Goal: Task Accomplishment & Management: Use online tool/utility

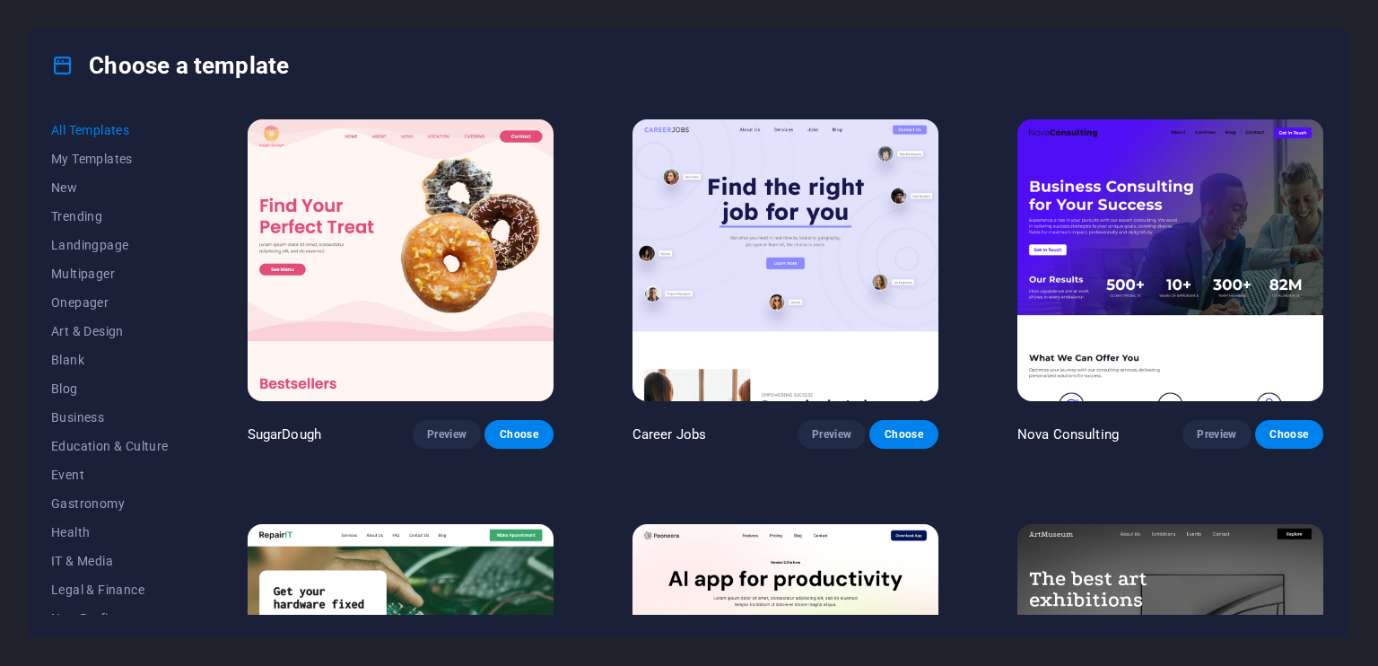
scroll to position [21017, 0]
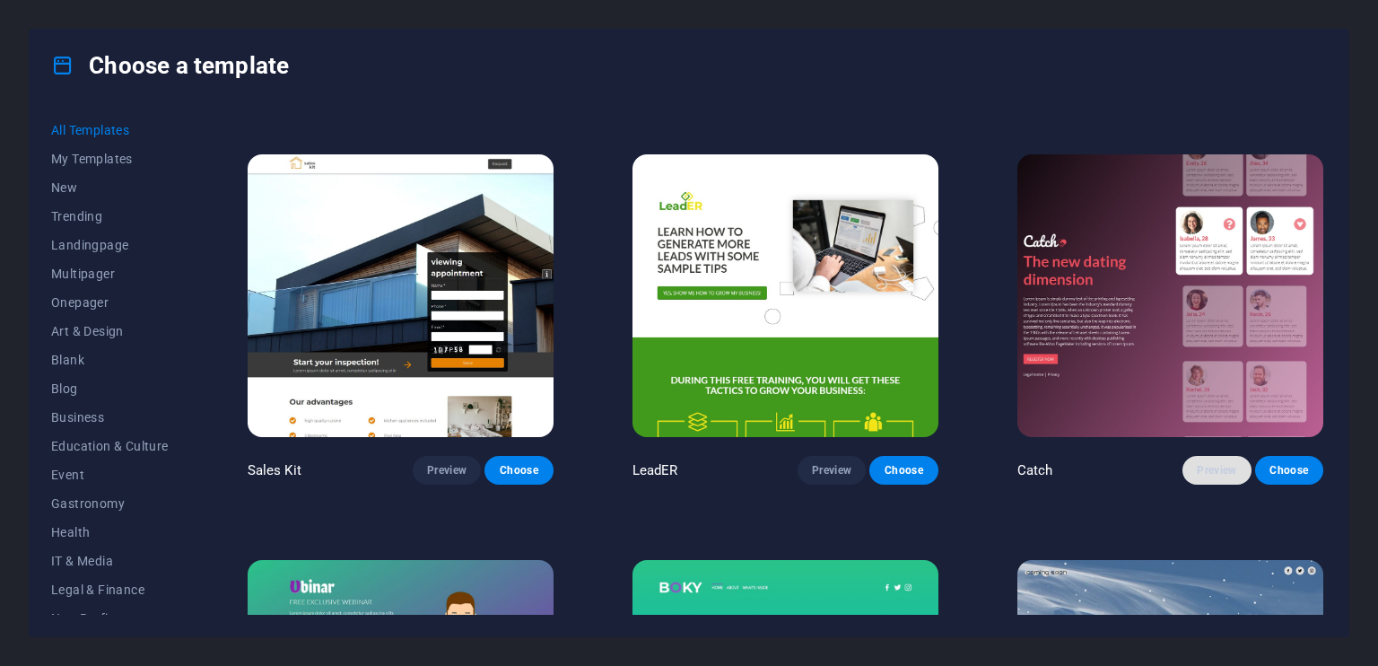
click at [1204, 456] on button "Preview" at bounding box center [1216, 470] width 68 height 29
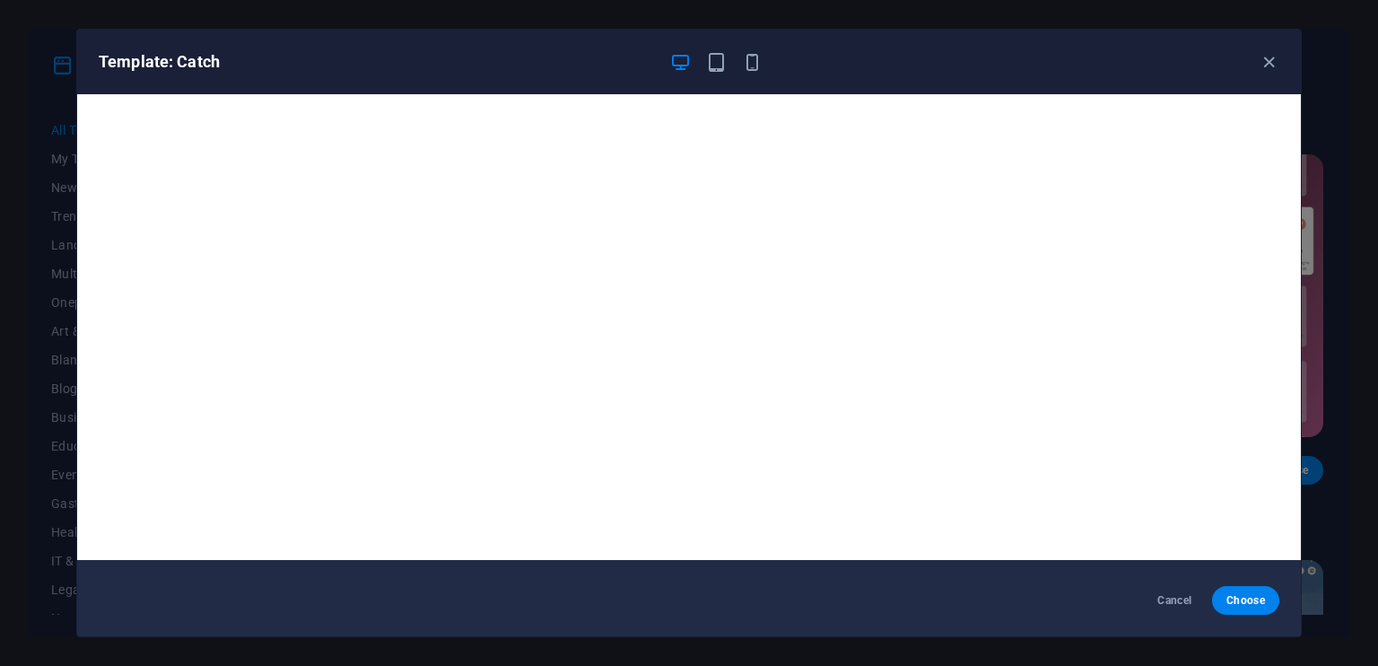
scroll to position [0, 0]
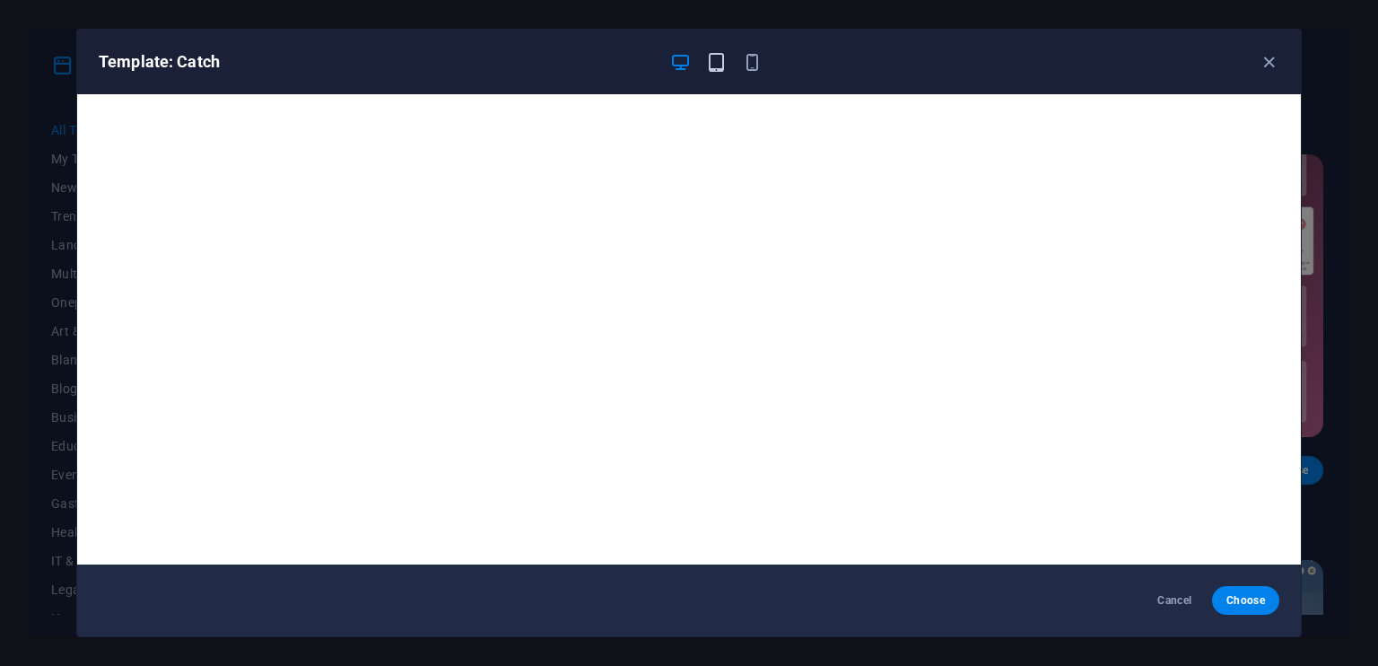
click at [717, 64] on icon "button" at bounding box center [716, 62] width 21 height 21
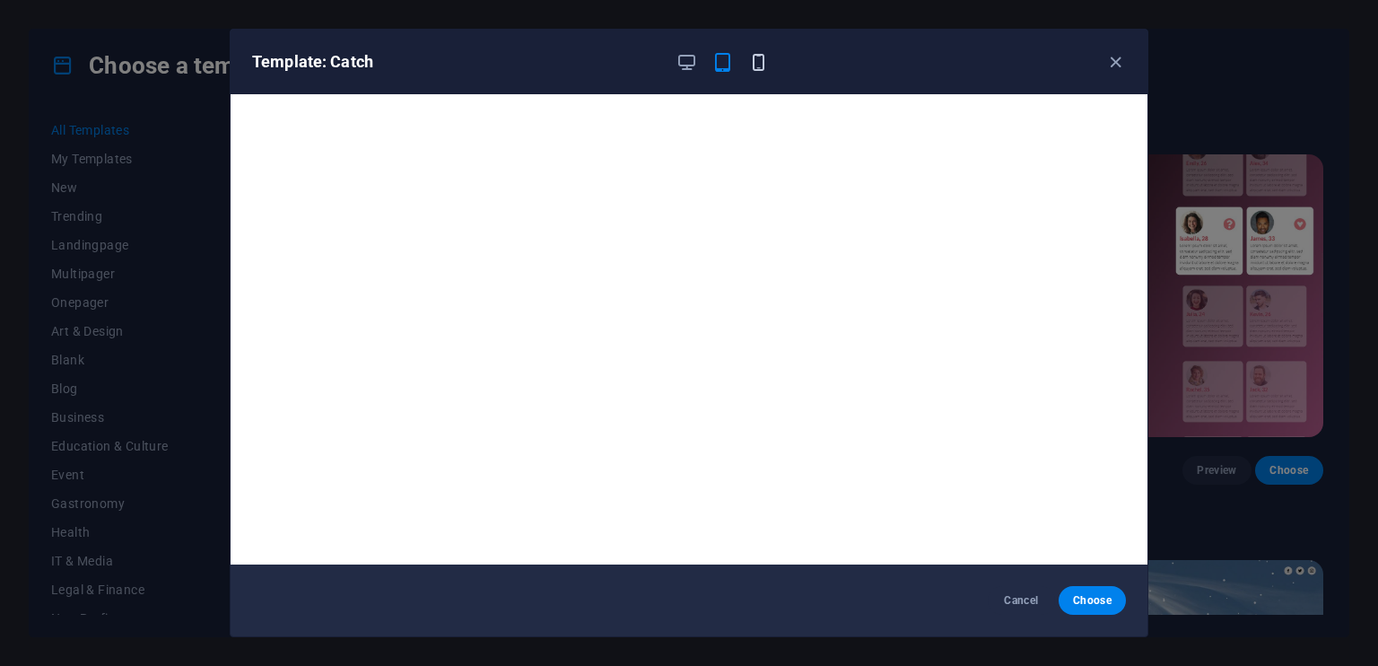
click at [757, 64] on icon "button" at bounding box center [758, 62] width 21 height 21
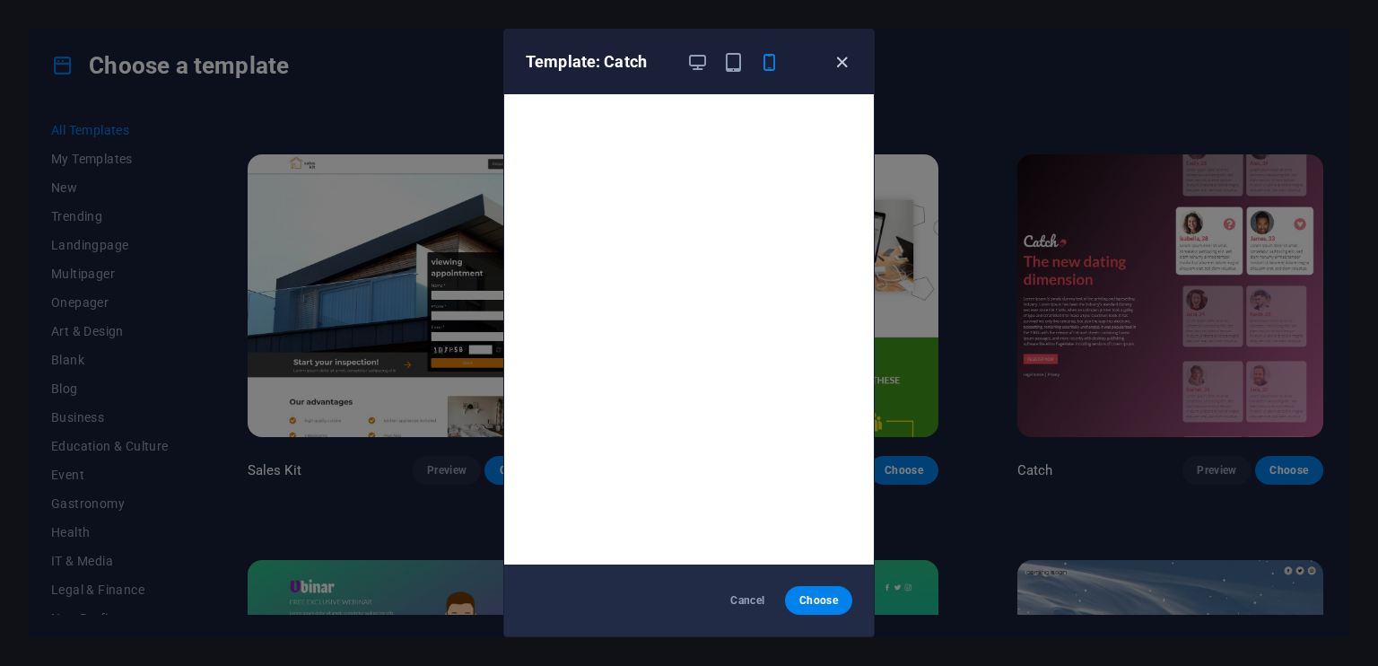
click at [837, 62] on icon "button" at bounding box center [842, 62] width 21 height 21
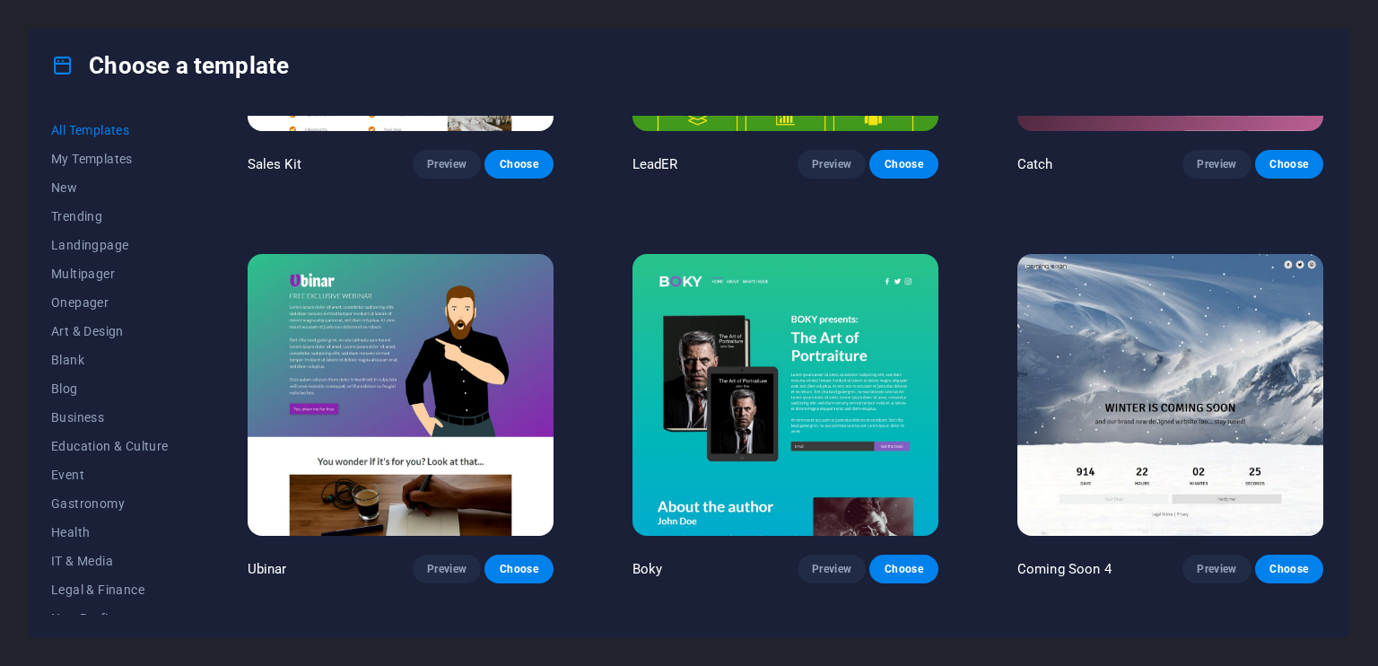
scroll to position [21376, 0]
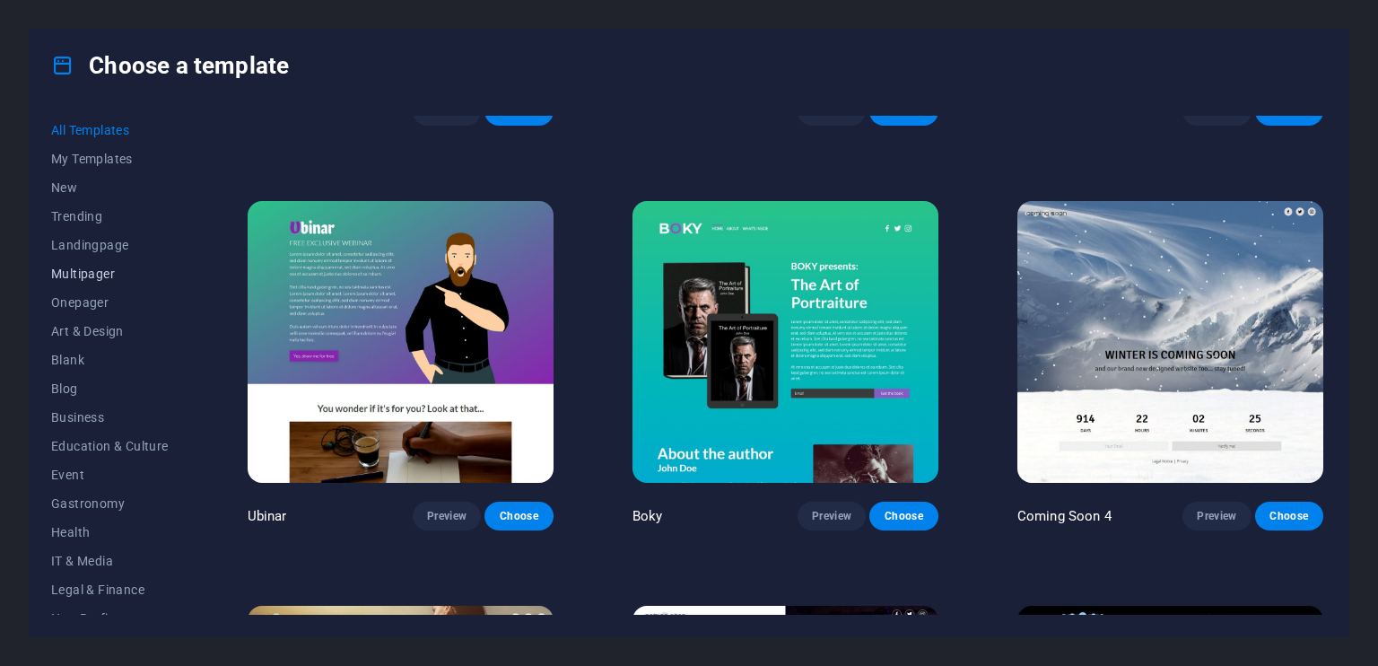
click at [100, 273] on span "Multipager" at bounding box center [110, 273] width 118 height 14
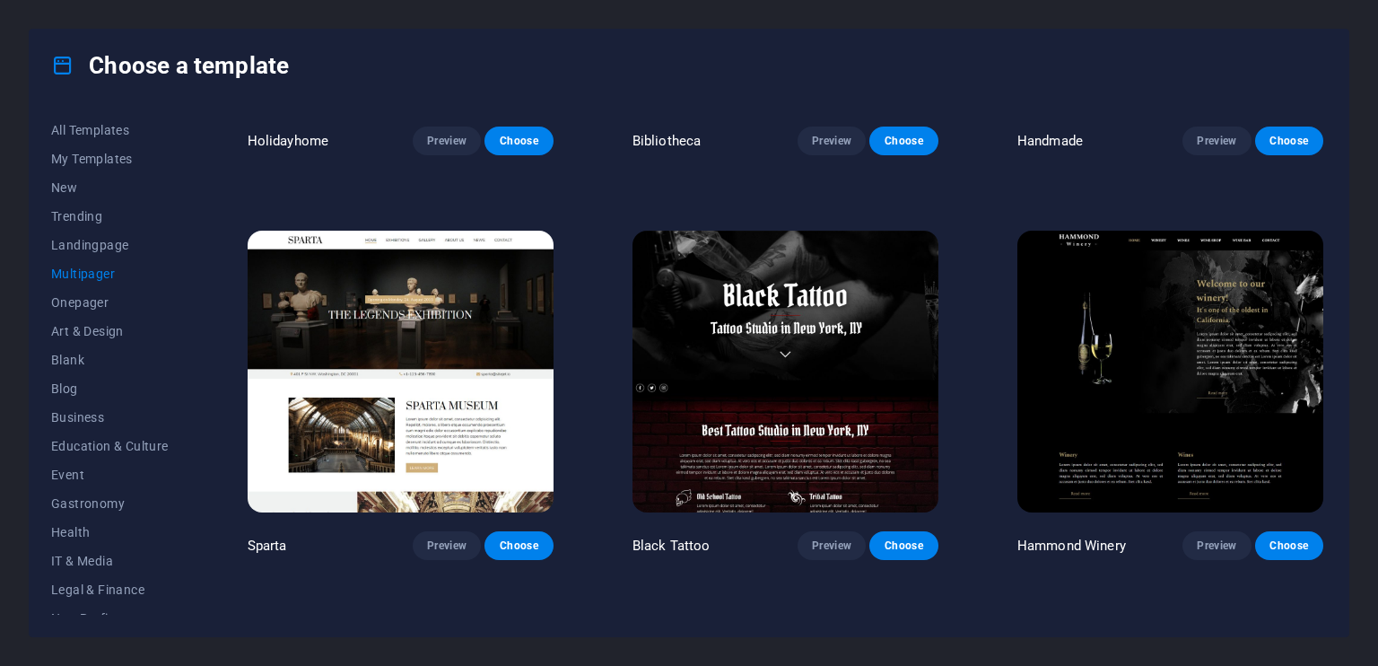
scroll to position [6548, 0]
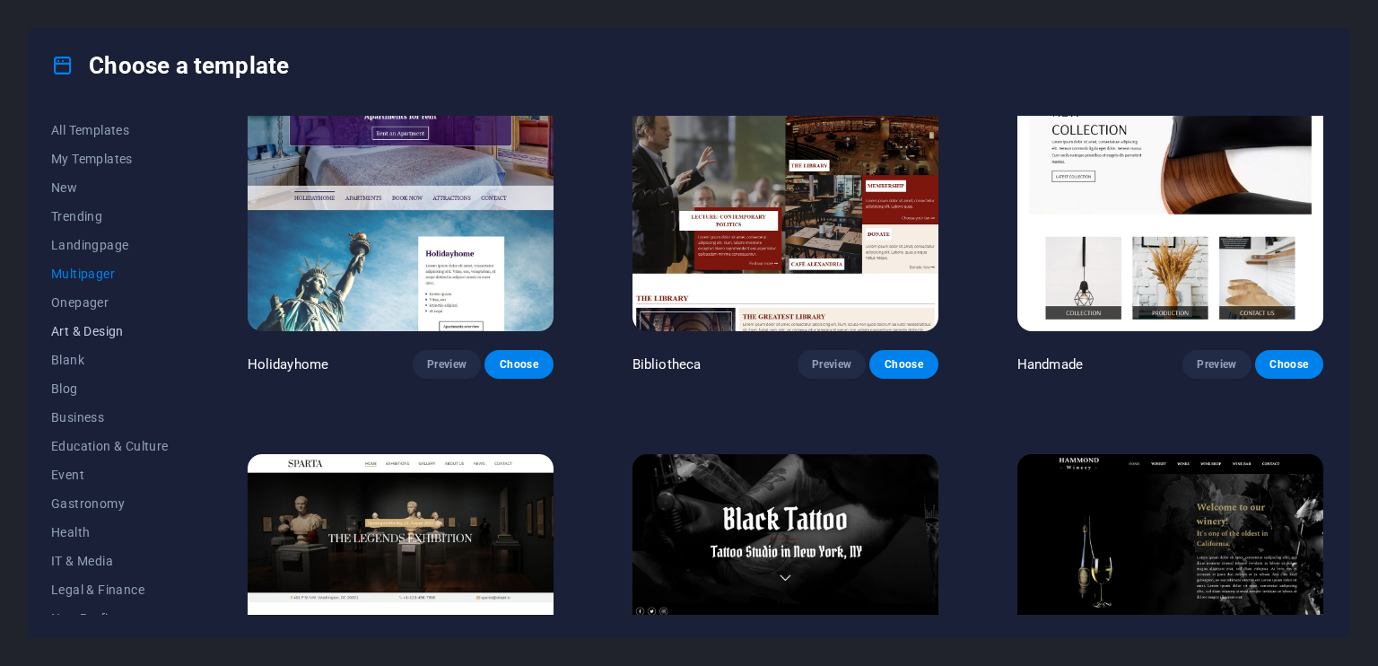
click at [95, 324] on span "Art & Design" at bounding box center [110, 331] width 118 height 14
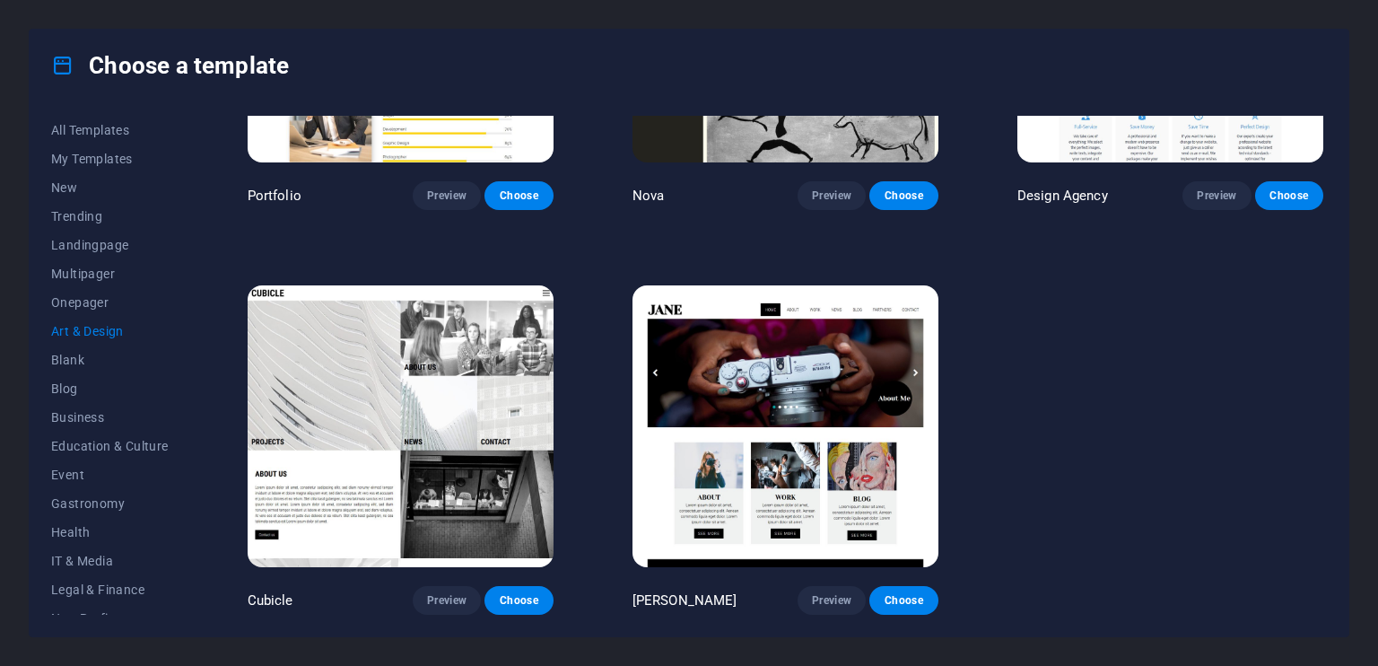
scroll to position [501, 0]
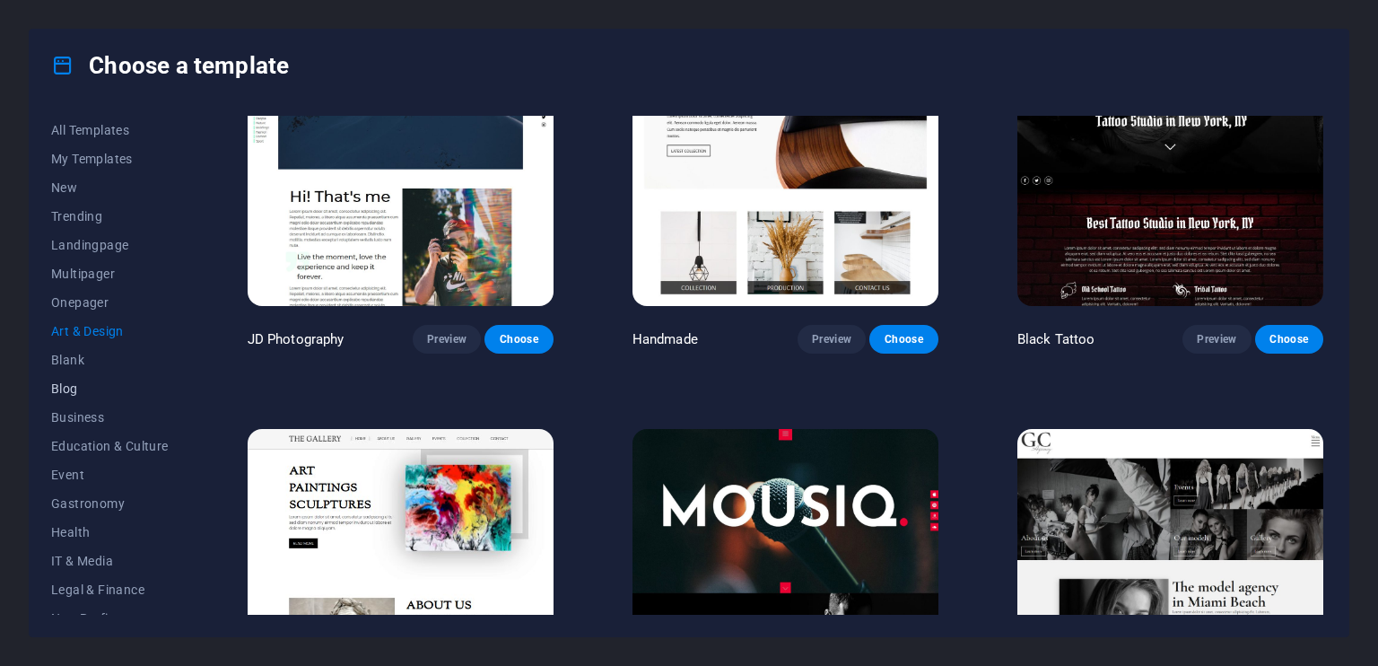
click at [91, 379] on button "Blog" at bounding box center [110, 388] width 118 height 29
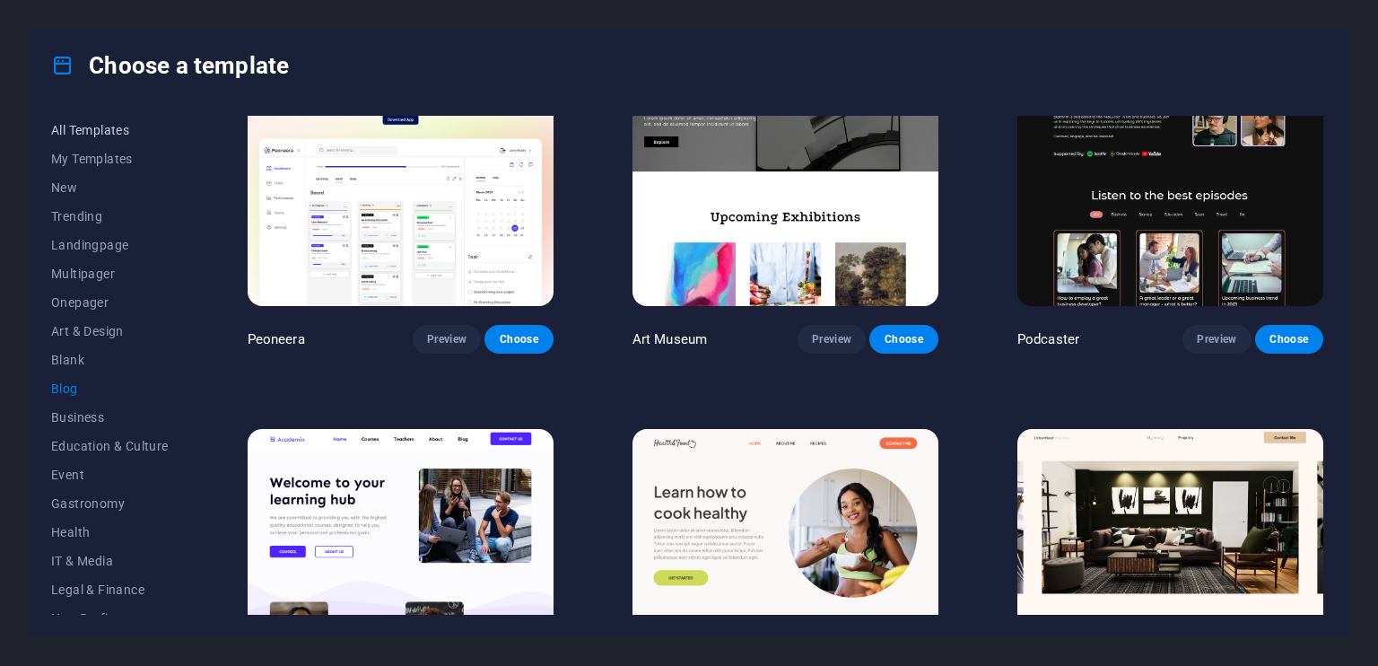
click at [105, 132] on span "All Templates" at bounding box center [110, 130] width 118 height 14
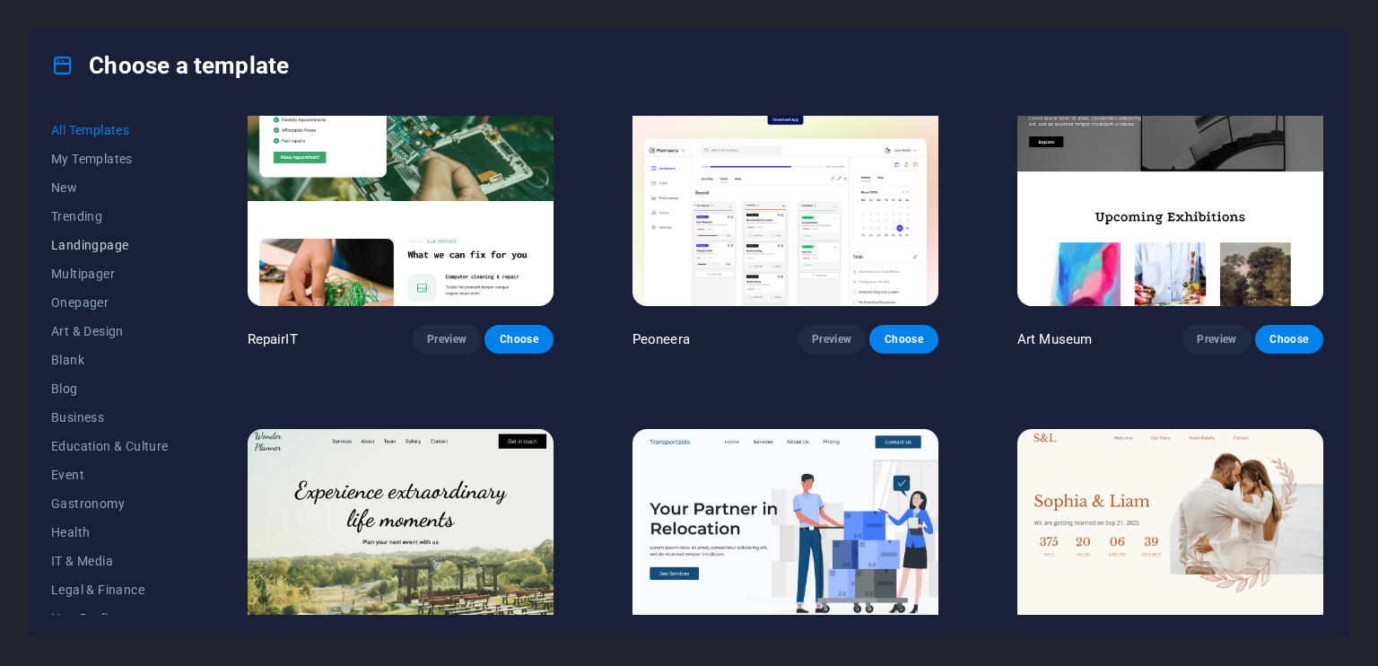
click at [111, 232] on button "Landingpage" at bounding box center [110, 245] width 118 height 29
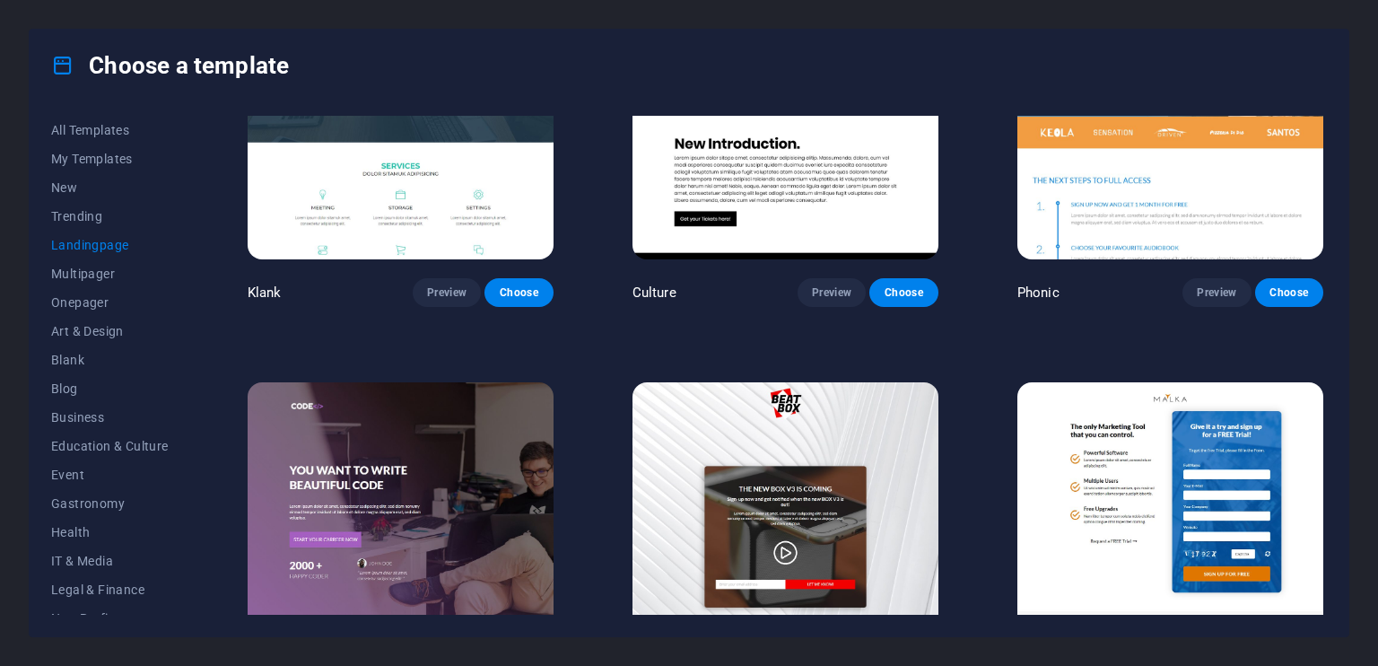
scroll to position [321, 0]
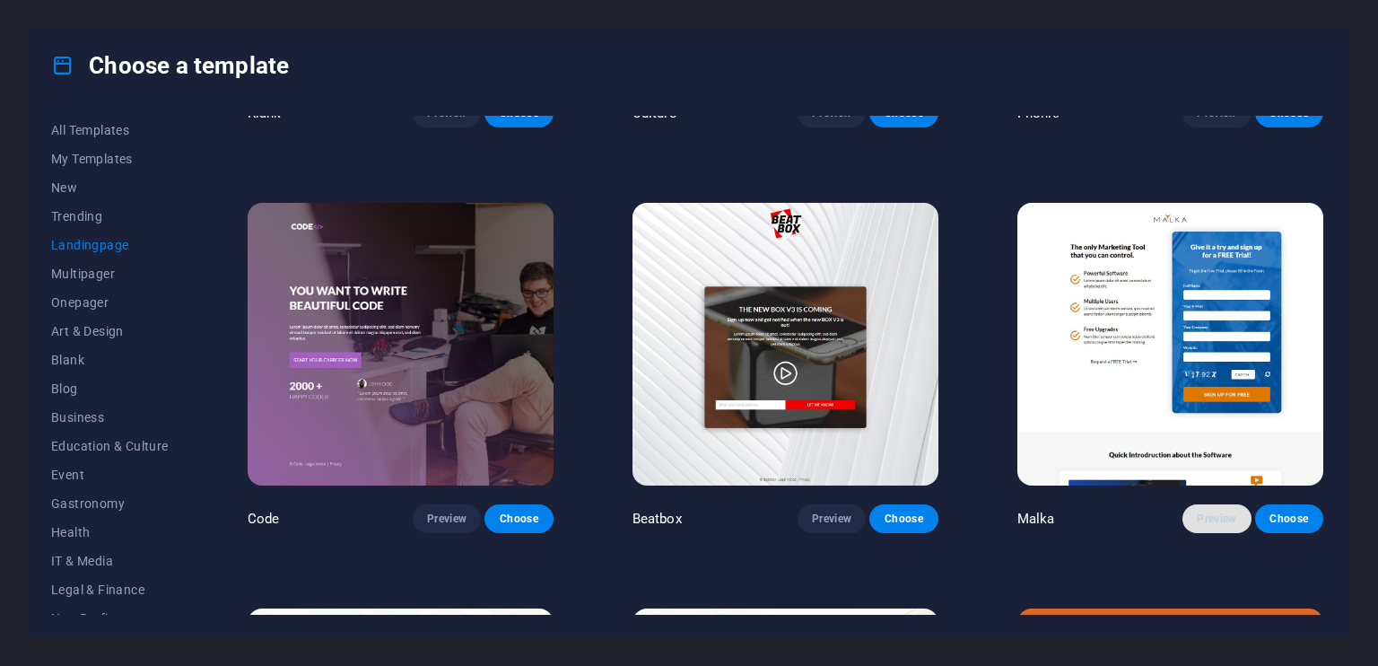
click at [1205, 511] on span "Preview" at bounding box center [1216, 518] width 39 height 14
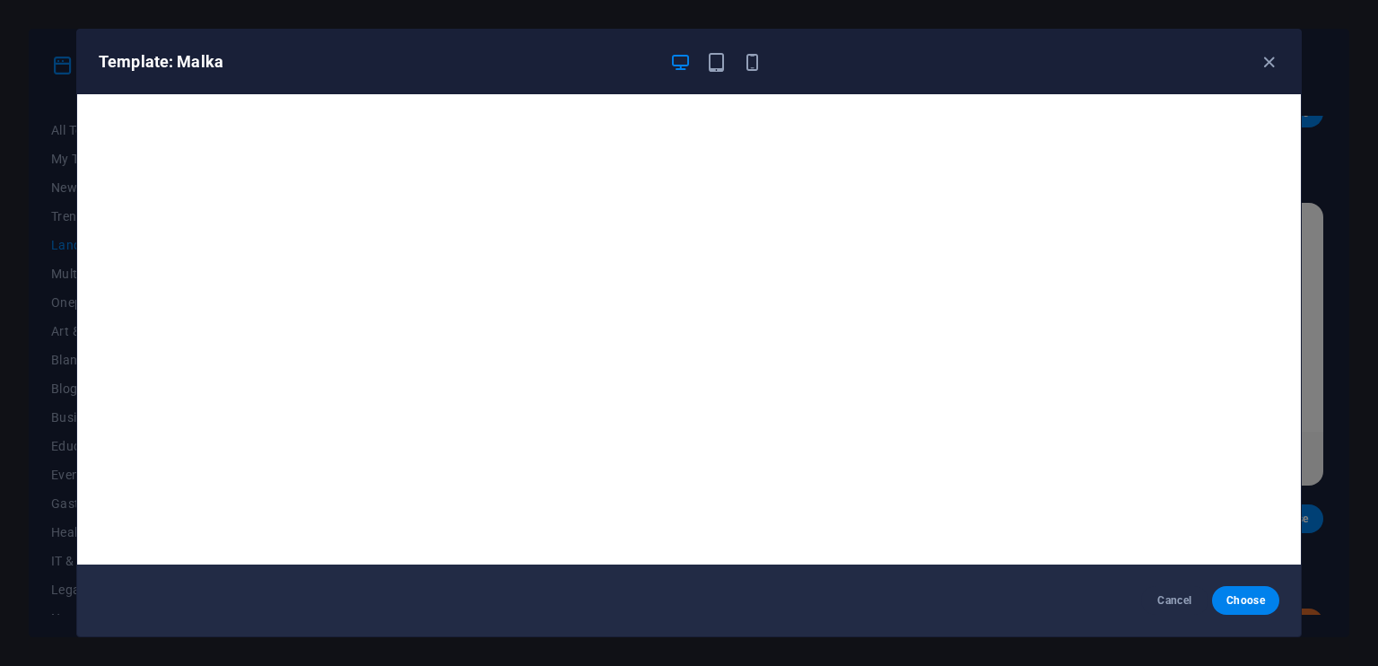
click at [586, 72] on h6 "Template: Malka" at bounding box center [377, 62] width 556 height 22
click at [1277, 63] on icon "button" at bounding box center [1269, 62] width 21 height 21
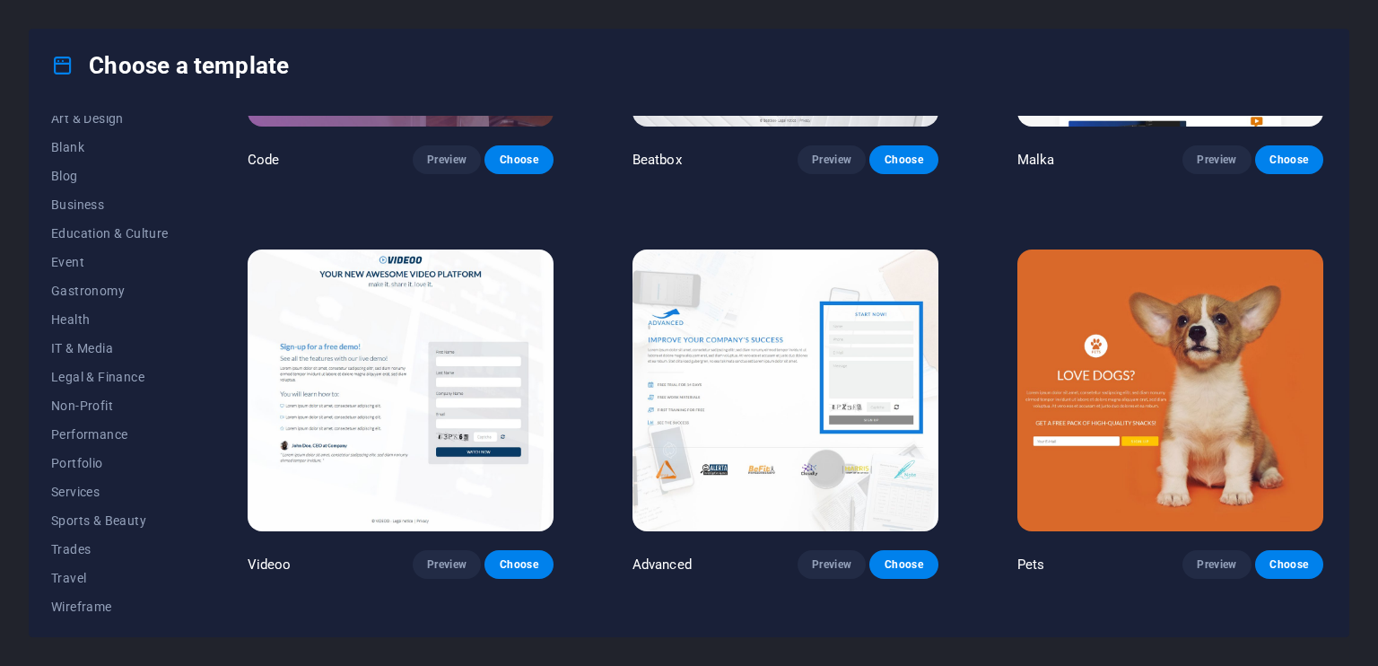
scroll to position [218, 0]
click at [100, 424] on span "Performance" at bounding box center [110, 429] width 118 height 14
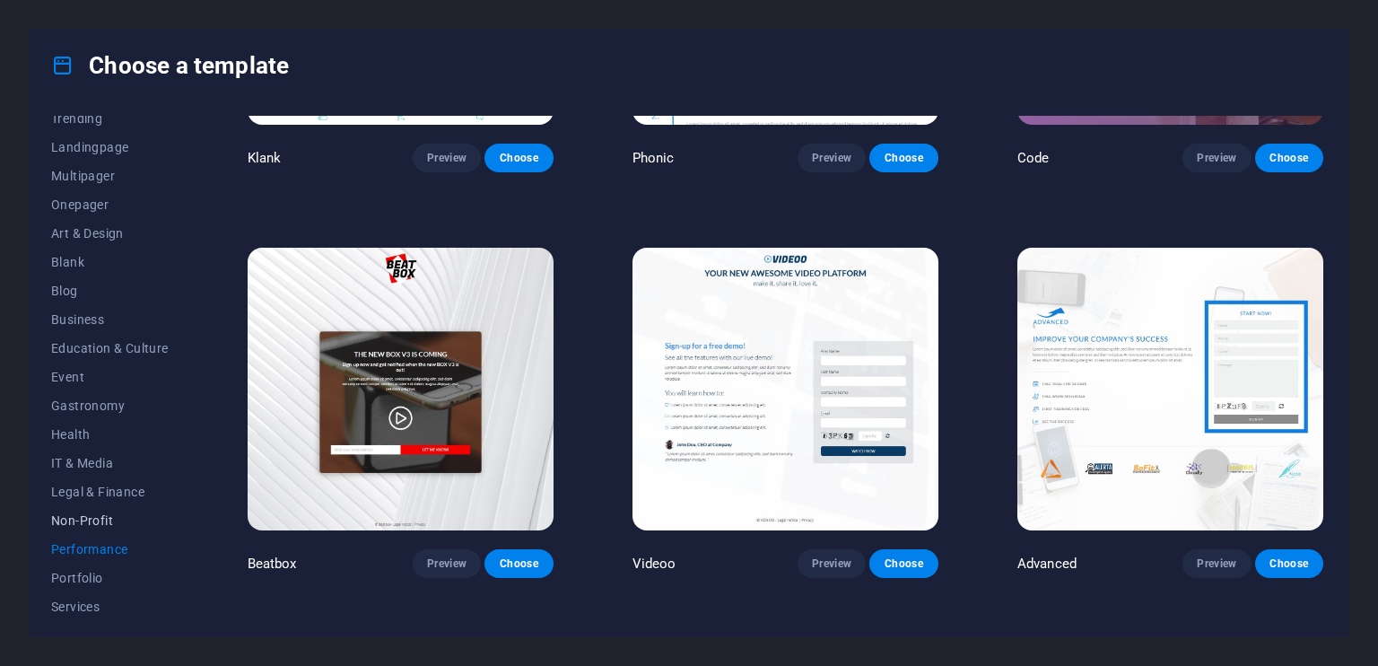
scroll to position [0, 0]
click at [75, 182] on span "New" at bounding box center [110, 187] width 118 height 14
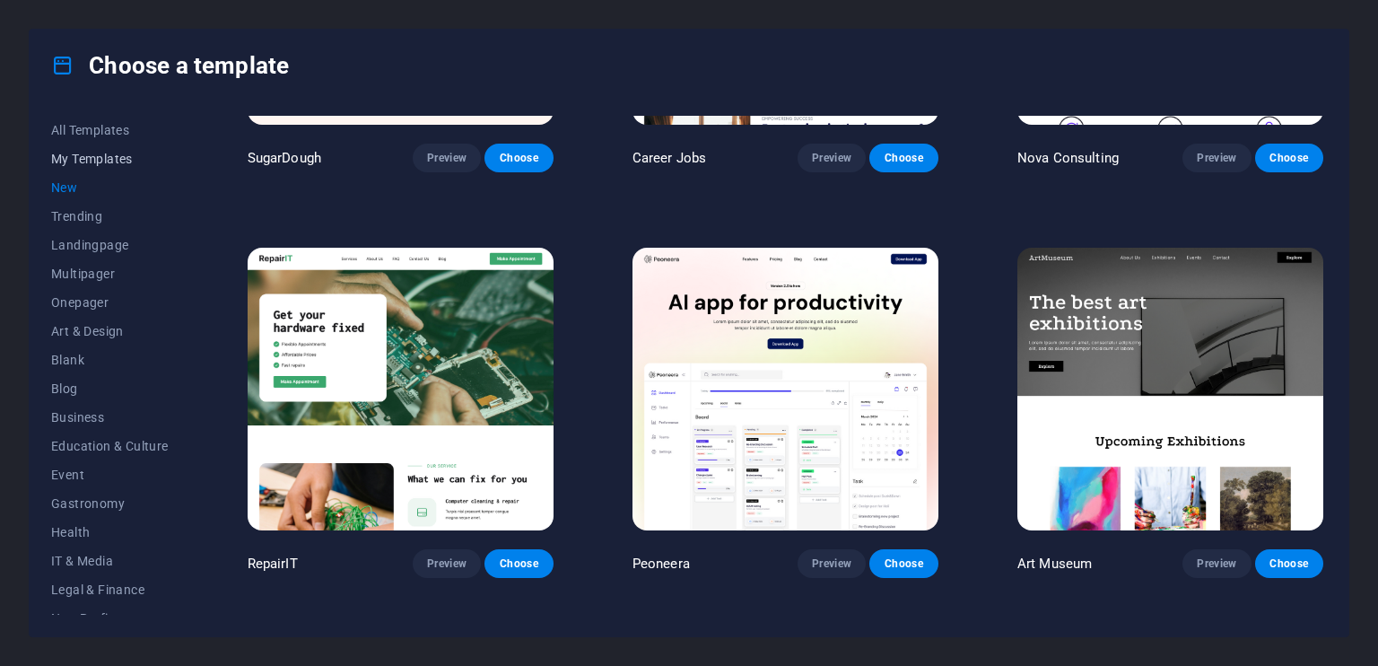
click at [89, 157] on span "My Templates" at bounding box center [110, 159] width 118 height 14
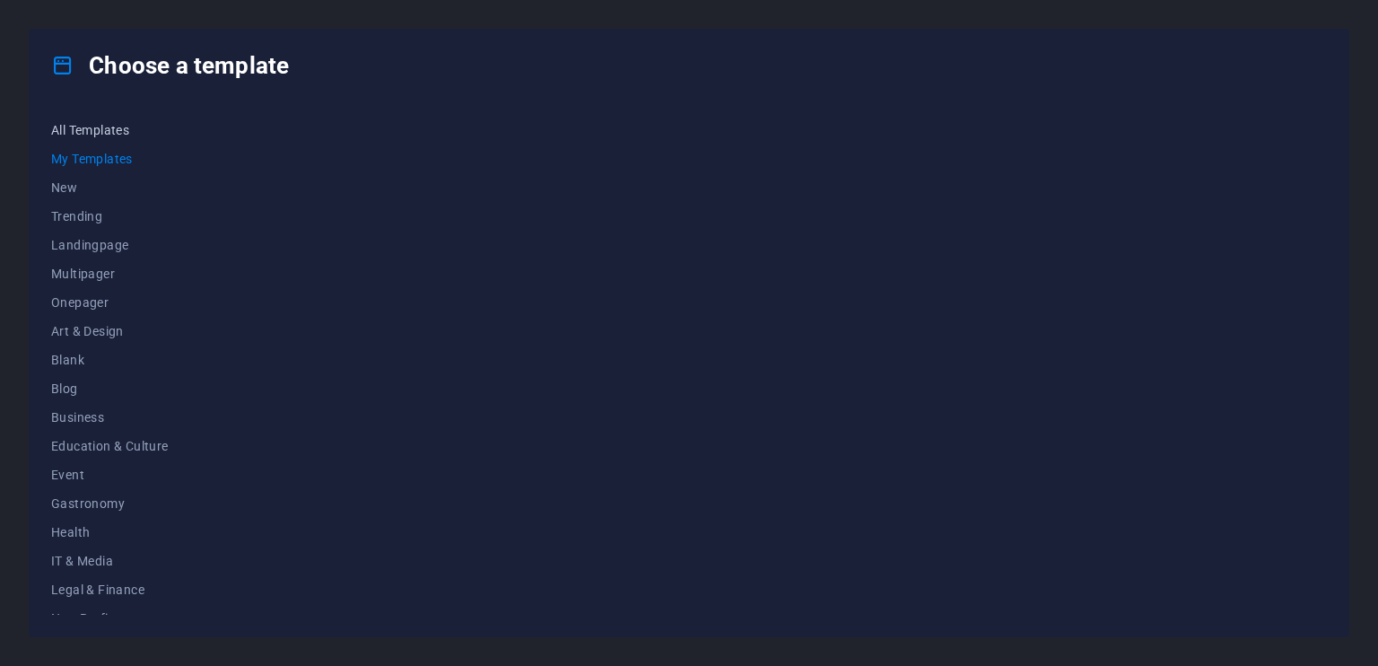
click at [91, 126] on span "All Templates" at bounding box center [110, 130] width 118 height 14
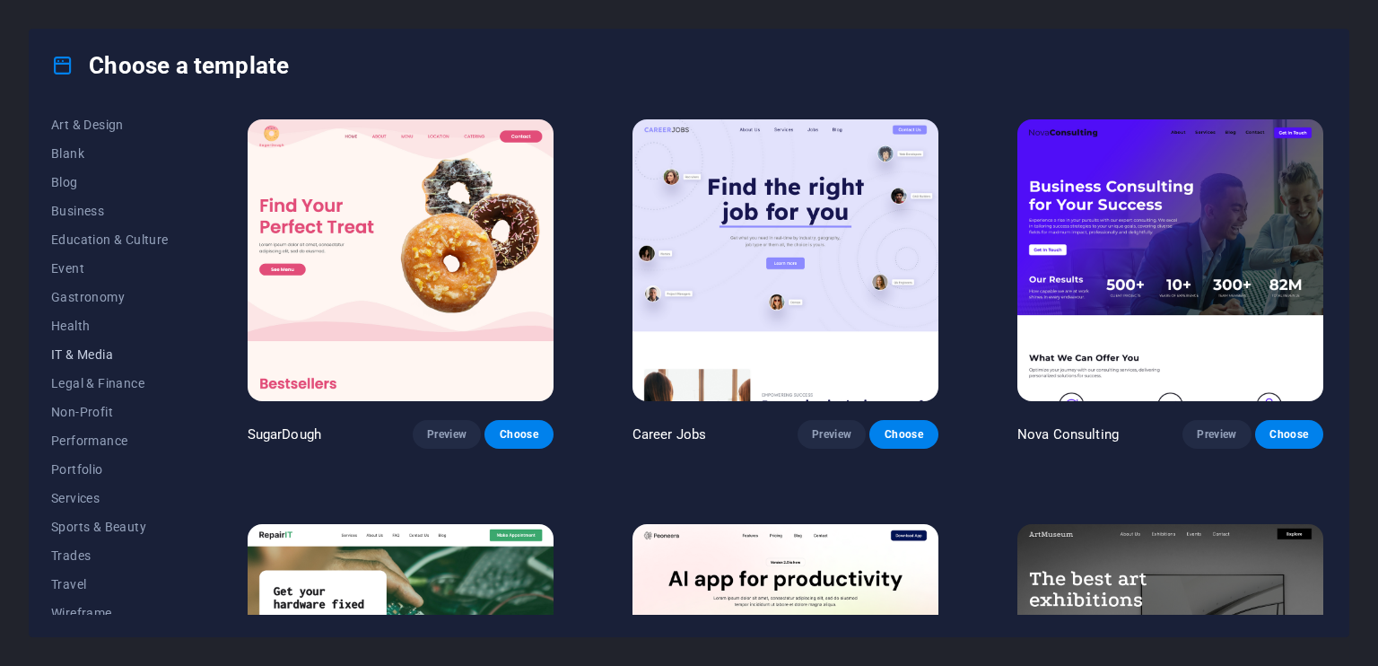
scroll to position [218, 0]
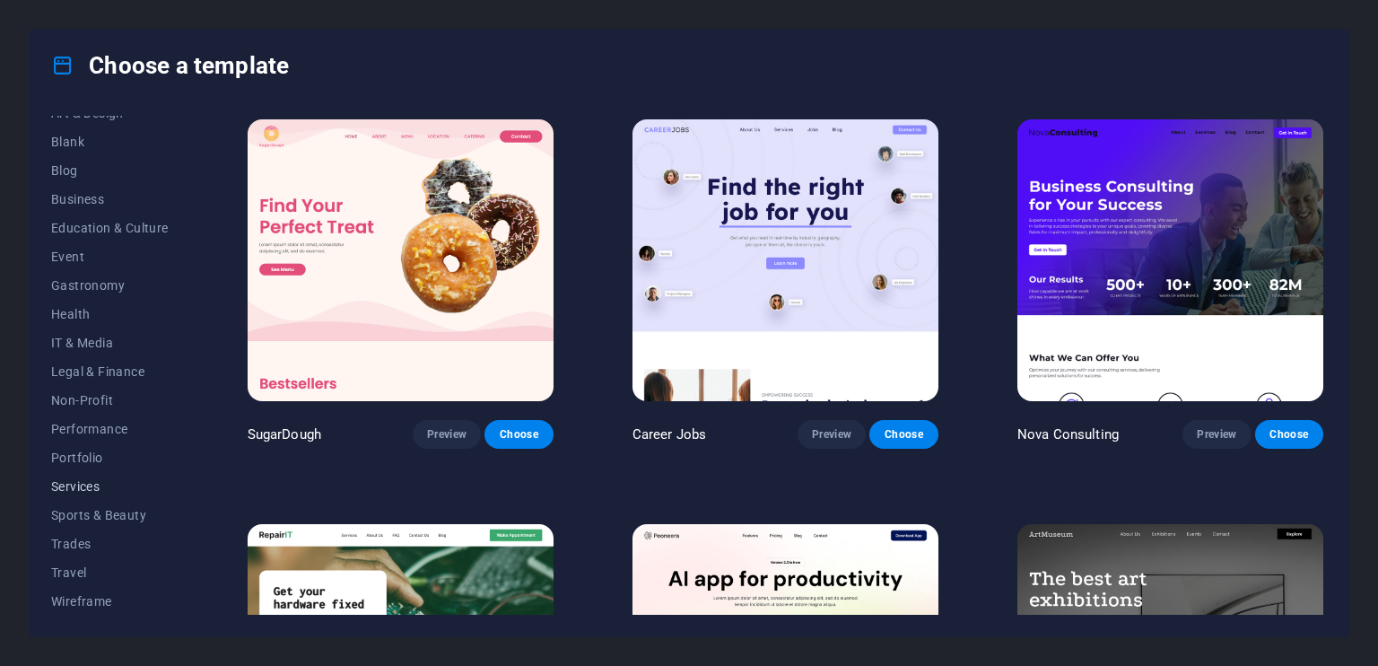
click at [79, 484] on span "Services" at bounding box center [110, 486] width 118 height 14
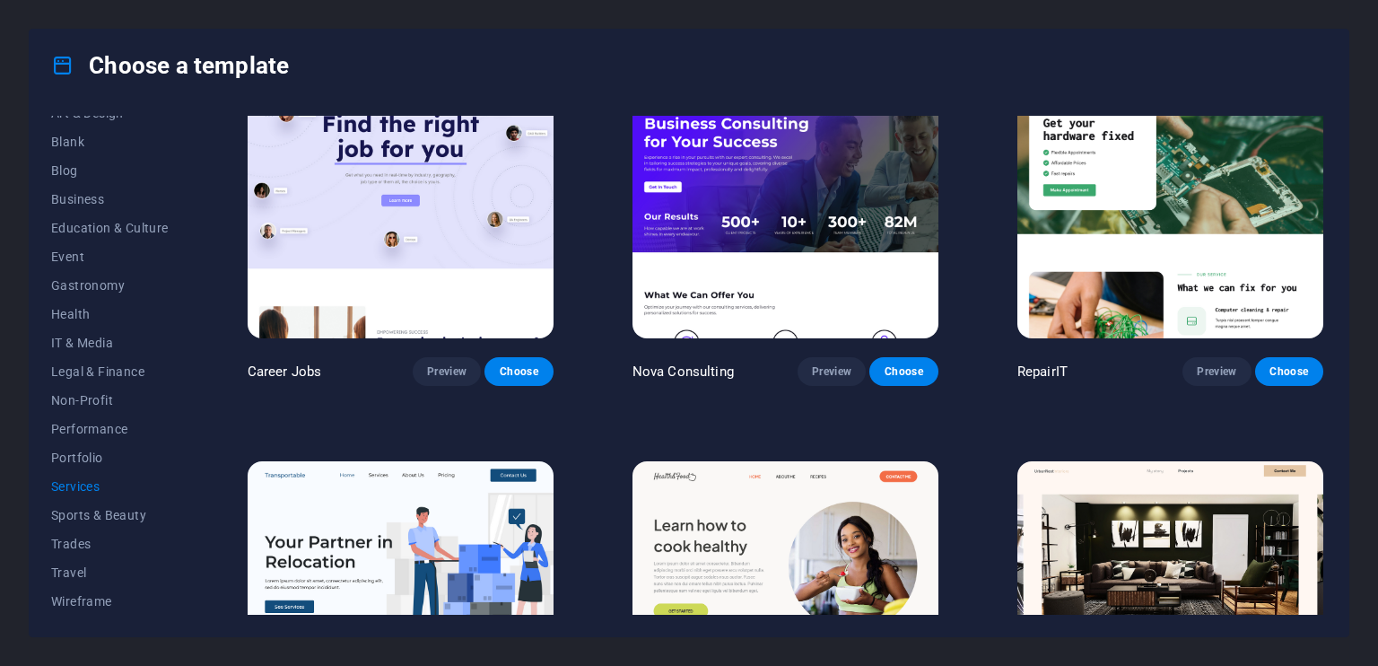
scroll to position [0, 0]
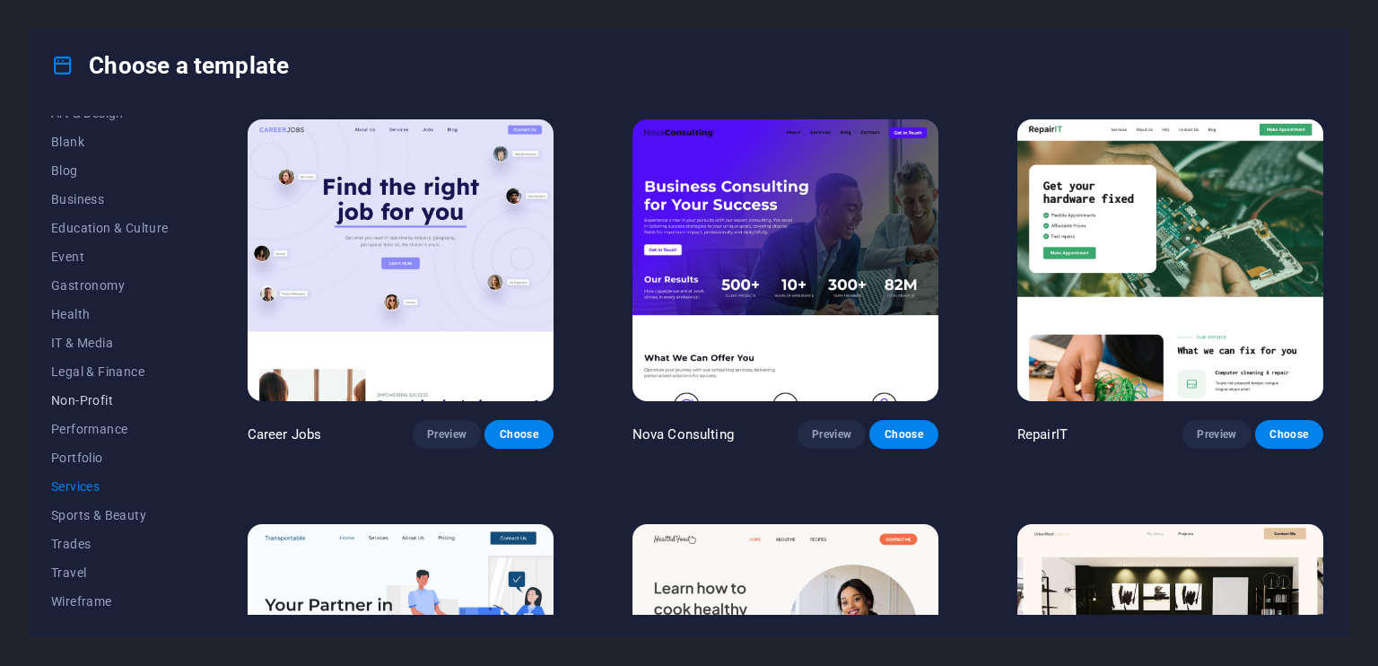
click at [83, 393] on span "Non-Profit" at bounding box center [110, 400] width 118 height 14
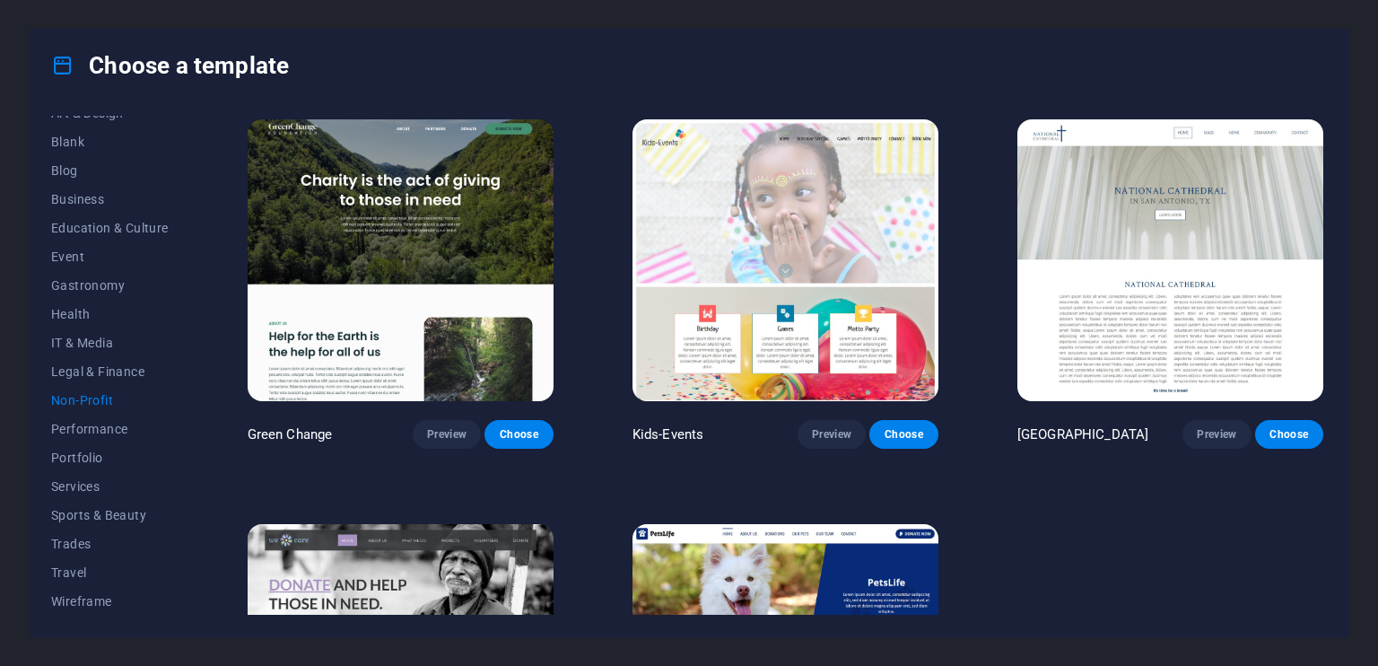
scroll to position [128, 0]
click at [93, 288] on span "Business" at bounding box center [110, 289] width 118 height 14
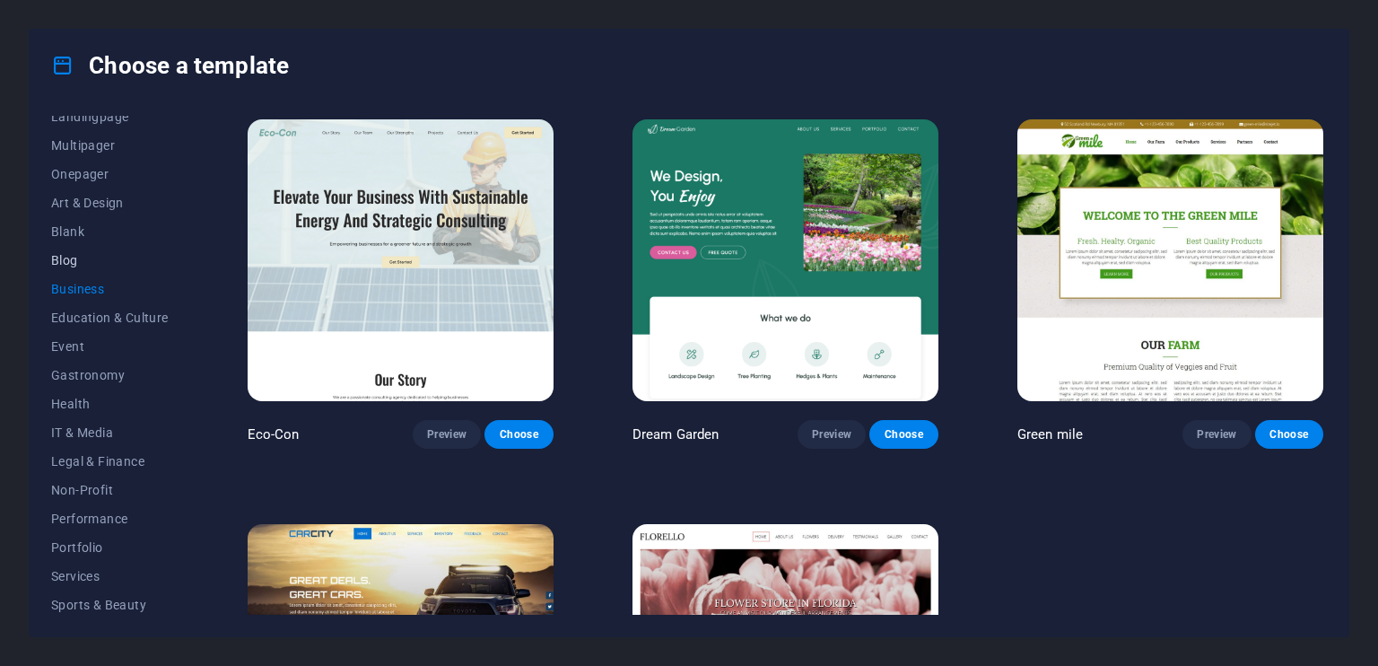
scroll to position [0, 0]
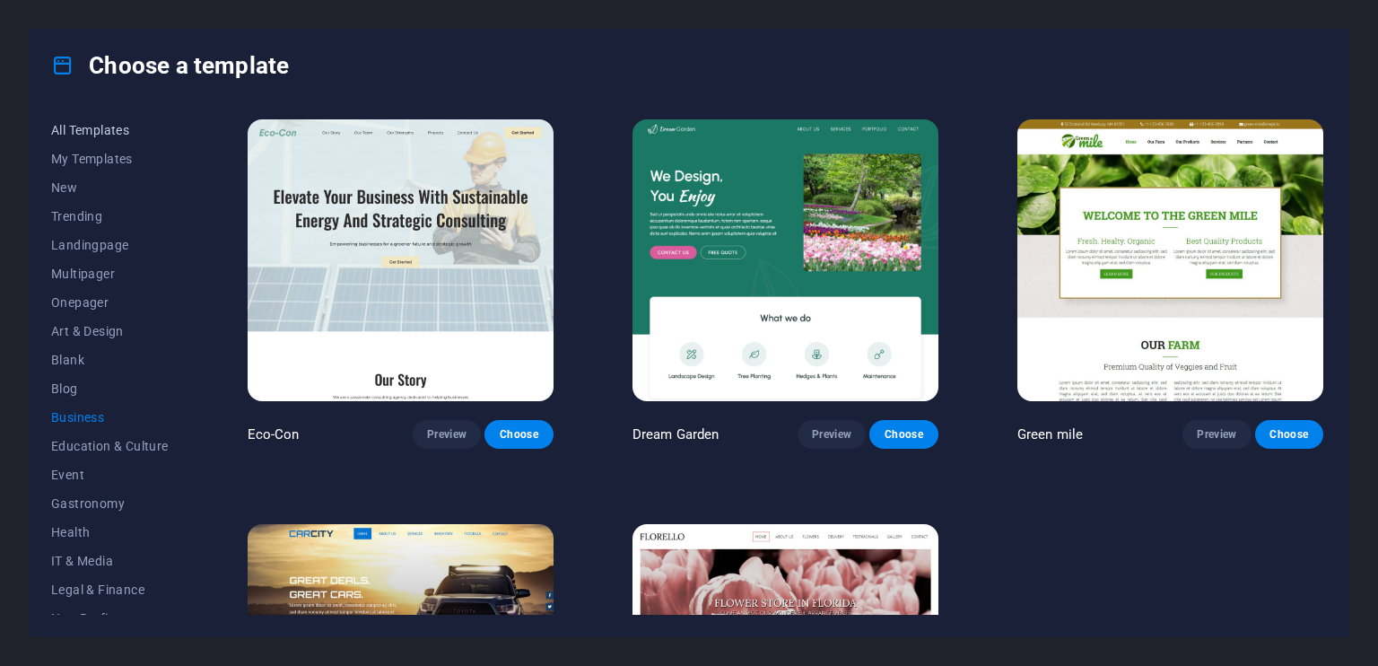
click at [99, 126] on span "All Templates" at bounding box center [110, 130] width 118 height 14
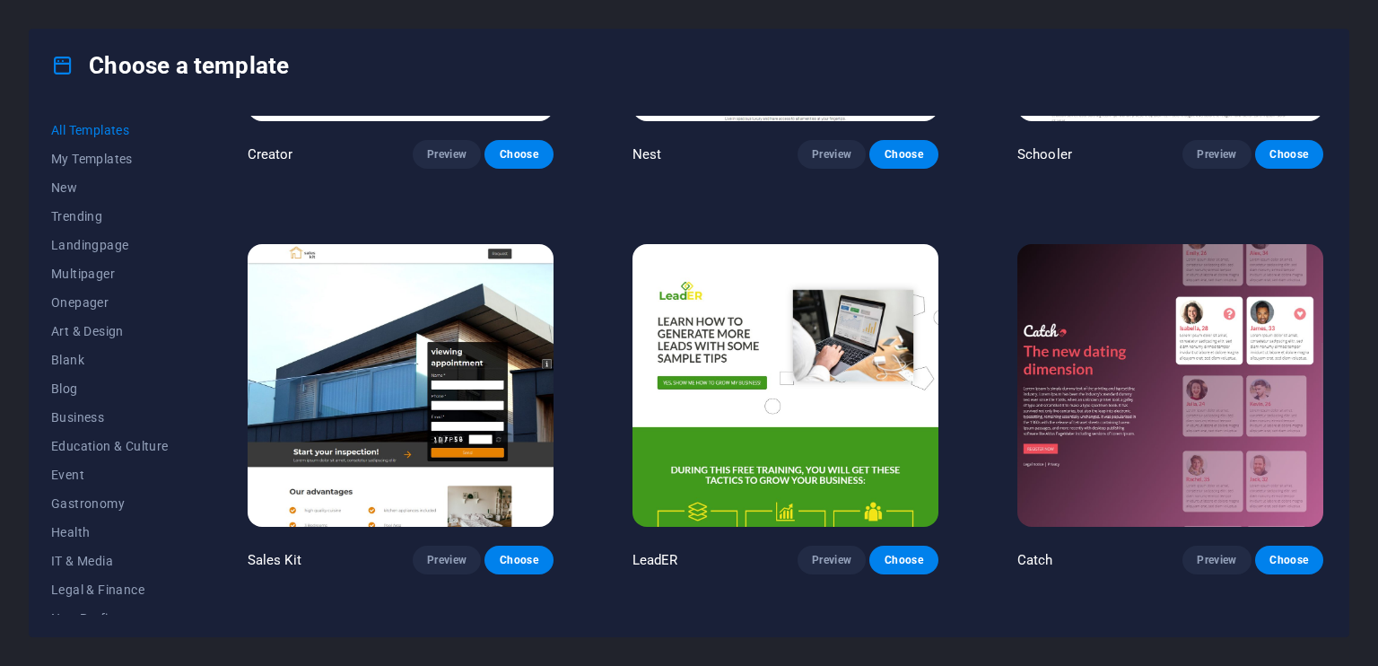
scroll to position [20927, 0]
click at [423, 545] on button "Preview" at bounding box center [447, 559] width 68 height 29
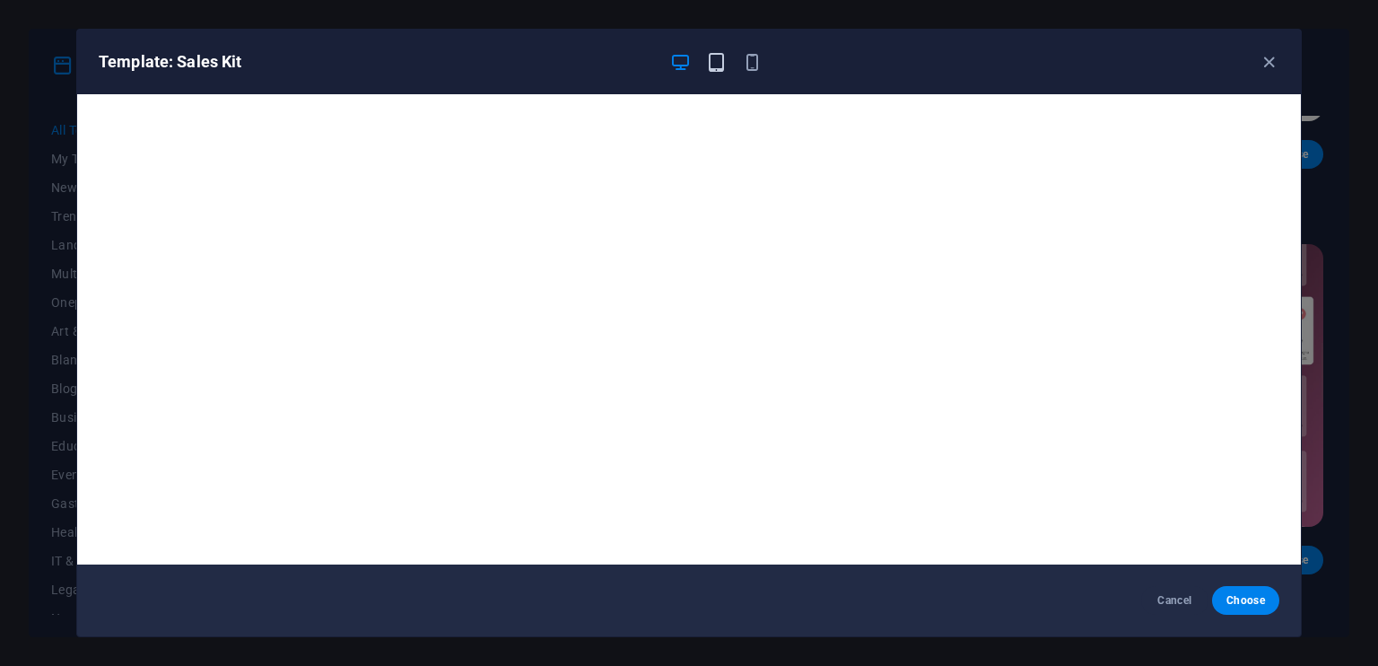
click at [719, 55] on icon "button" at bounding box center [716, 62] width 21 height 21
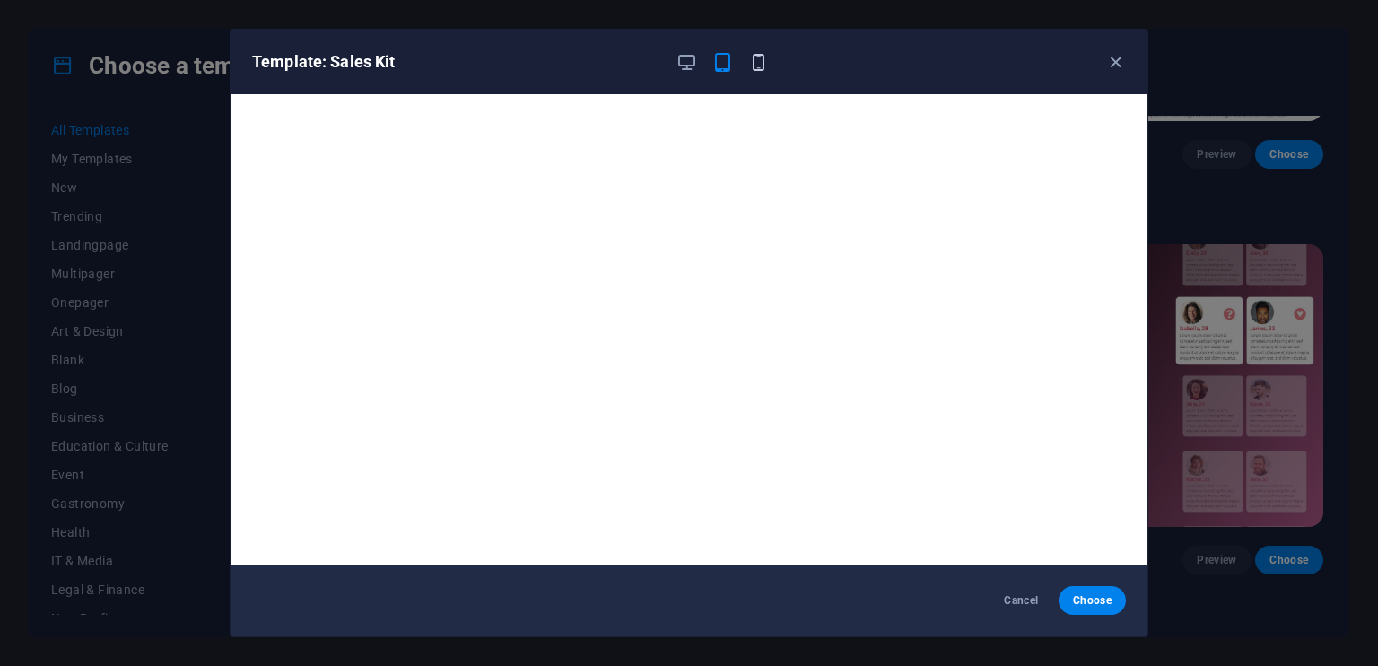
click at [753, 58] on icon "button" at bounding box center [758, 62] width 21 height 21
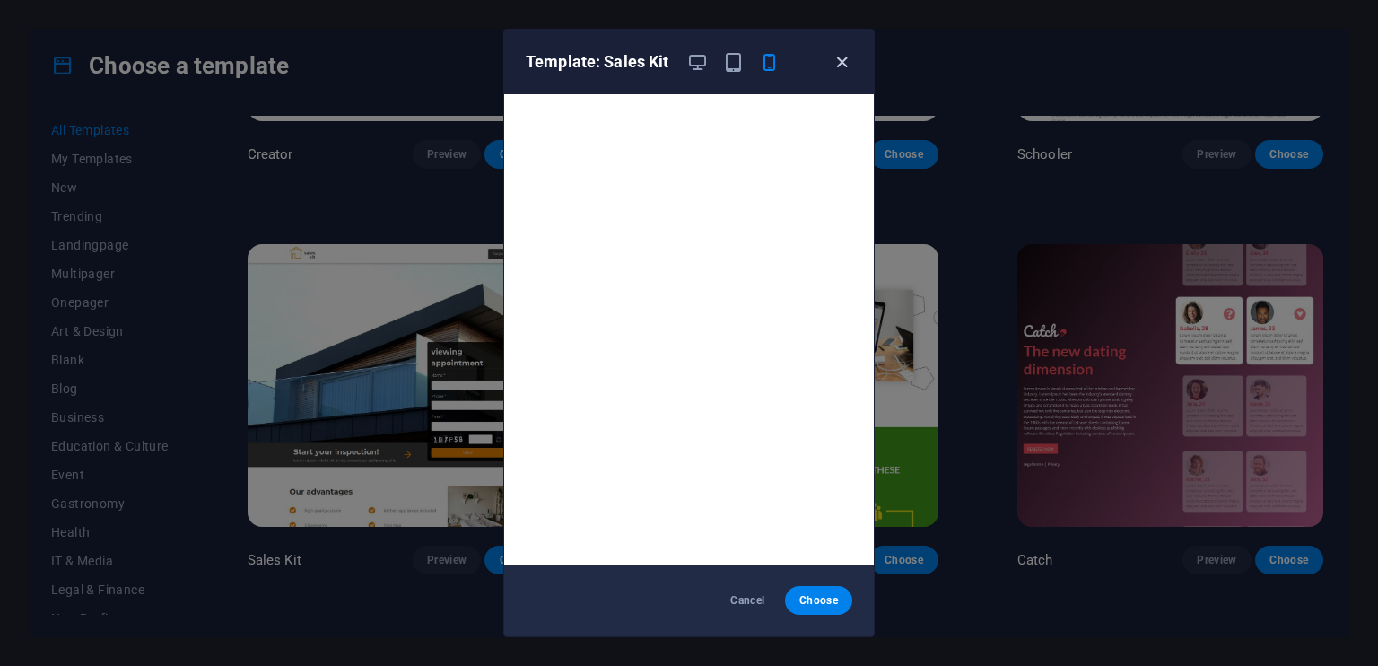
click at [835, 62] on icon "button" at bounding box center [842, 62] width 21 height 21
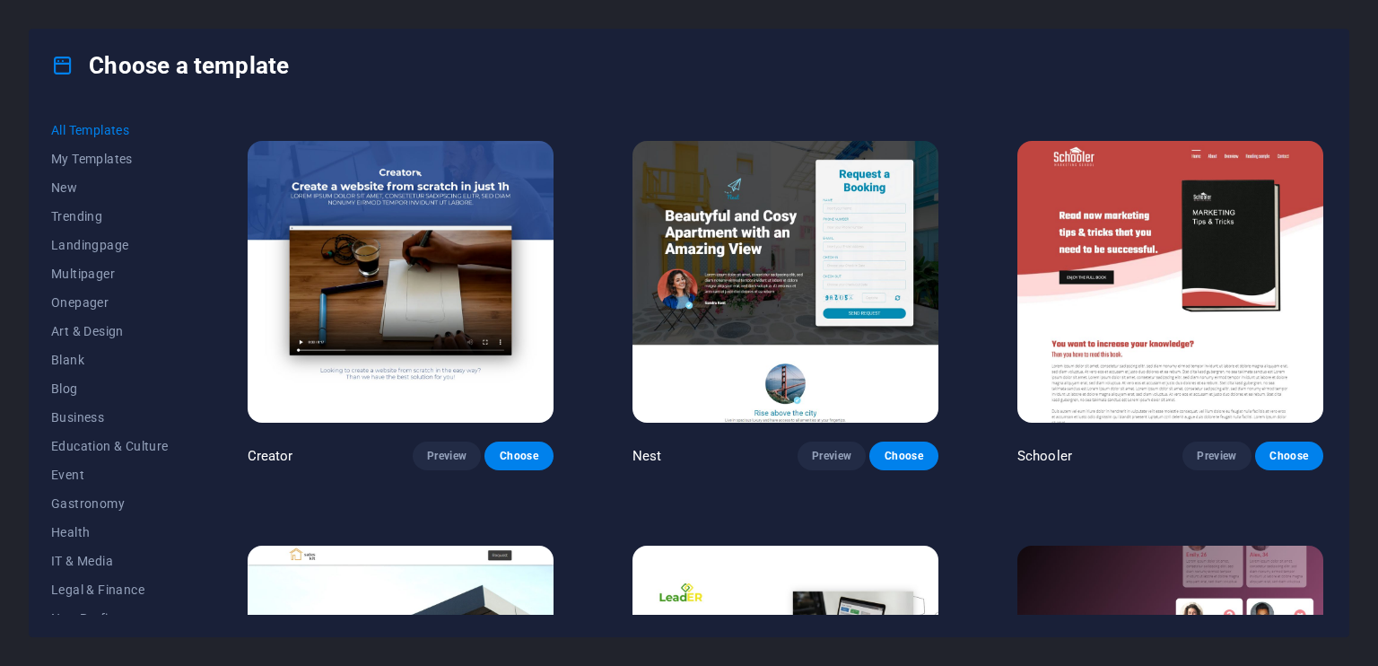
scroll to position [20568, 0]
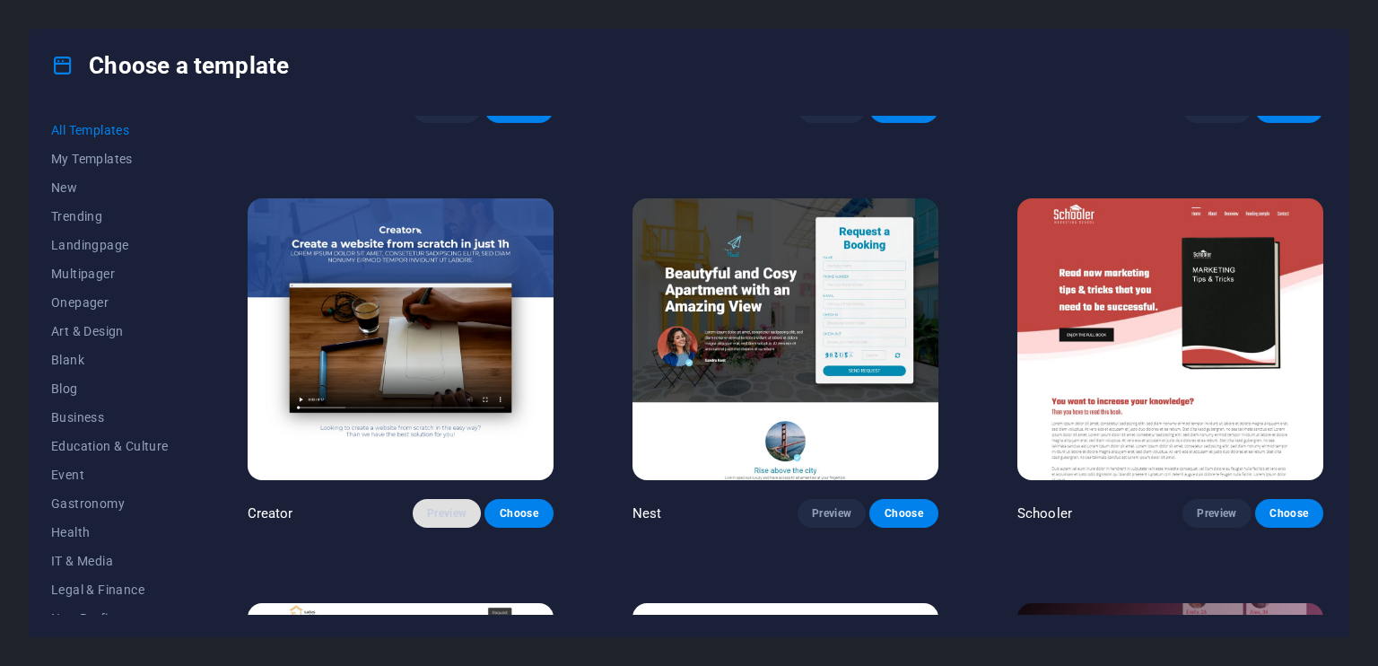
click at [434, 506] on span "Preview" at bounding box center [446, 513] width 39 height 14
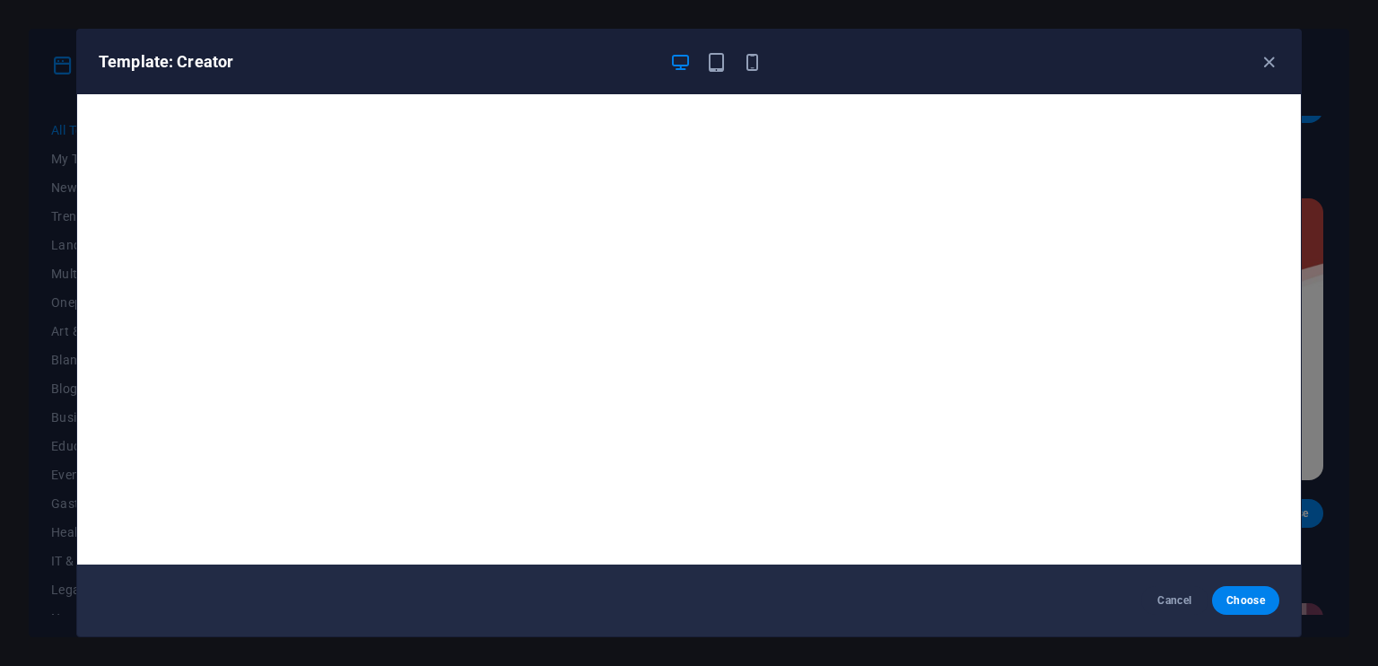
click at [1279, 60] on div "Template: Creator" at bounding box center [689, 62] width 1224 height 65
click at [1263, 59] on icon "button" at bounding box center [1269, 62] width 21 height 21
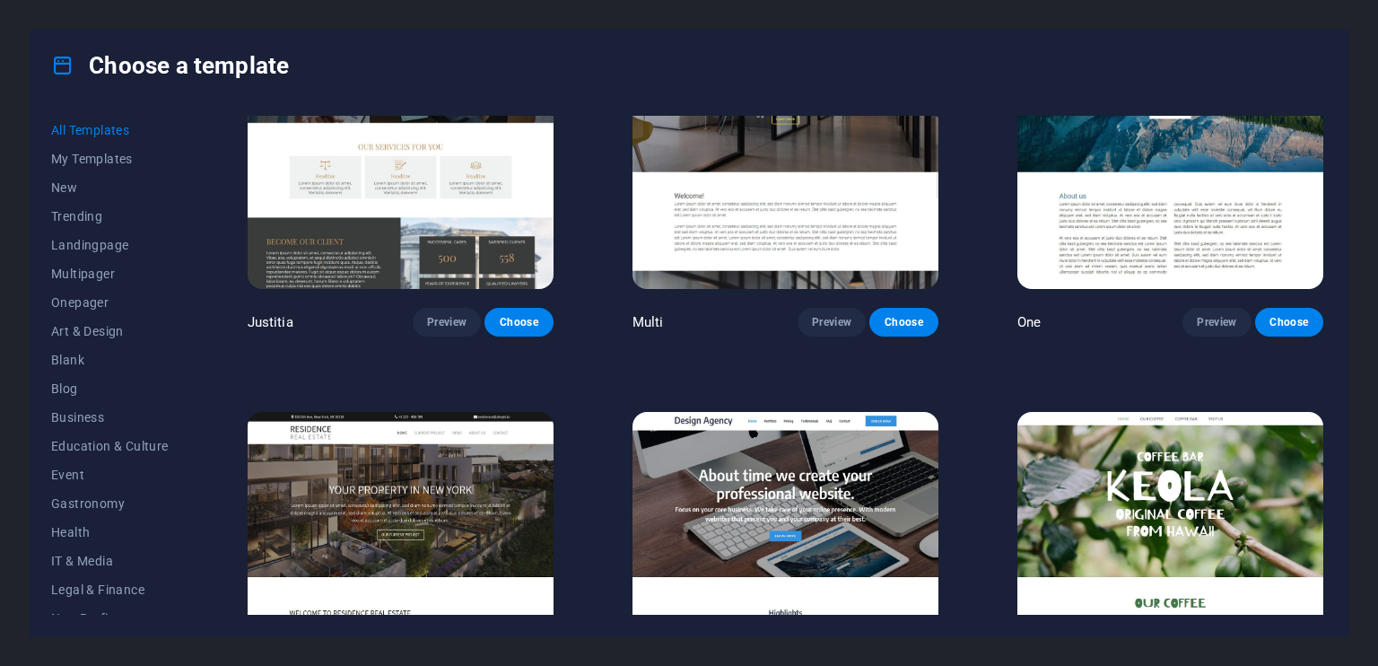
scroll to position [16890, 0]
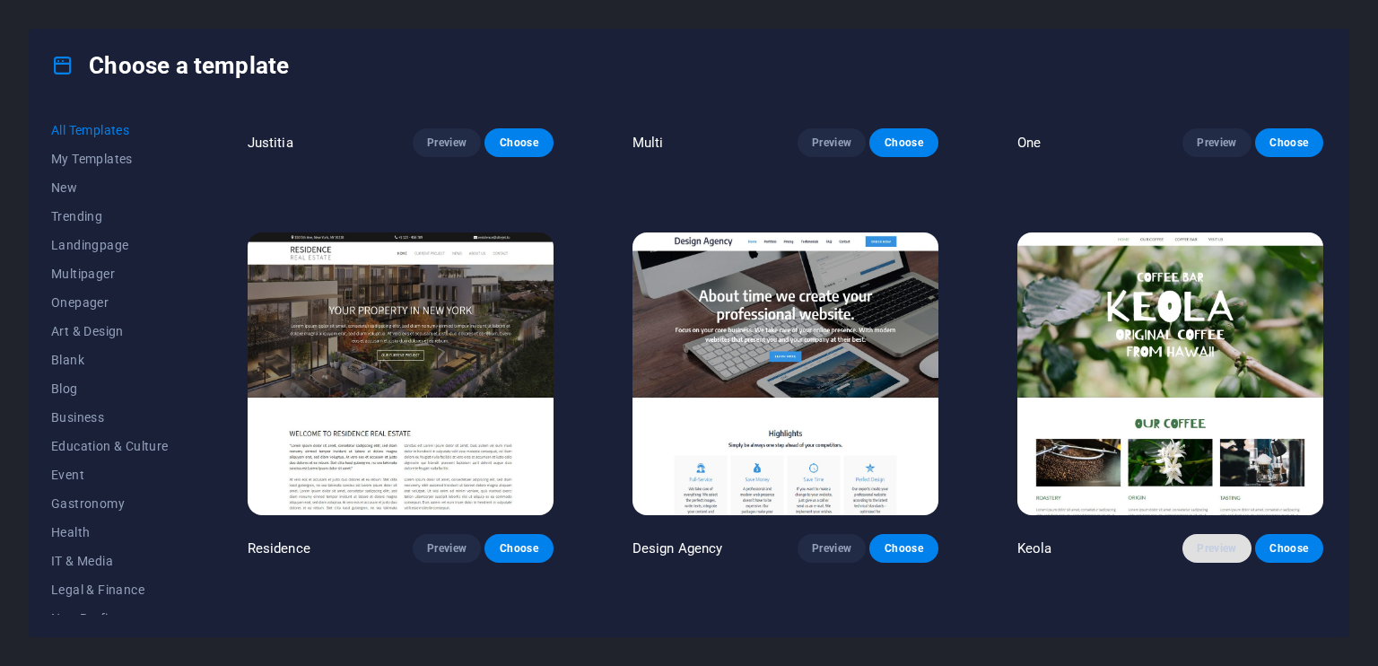
click at [1198, 541] on span "Preview" at bounding box center [1216, 548] width 39 height 14
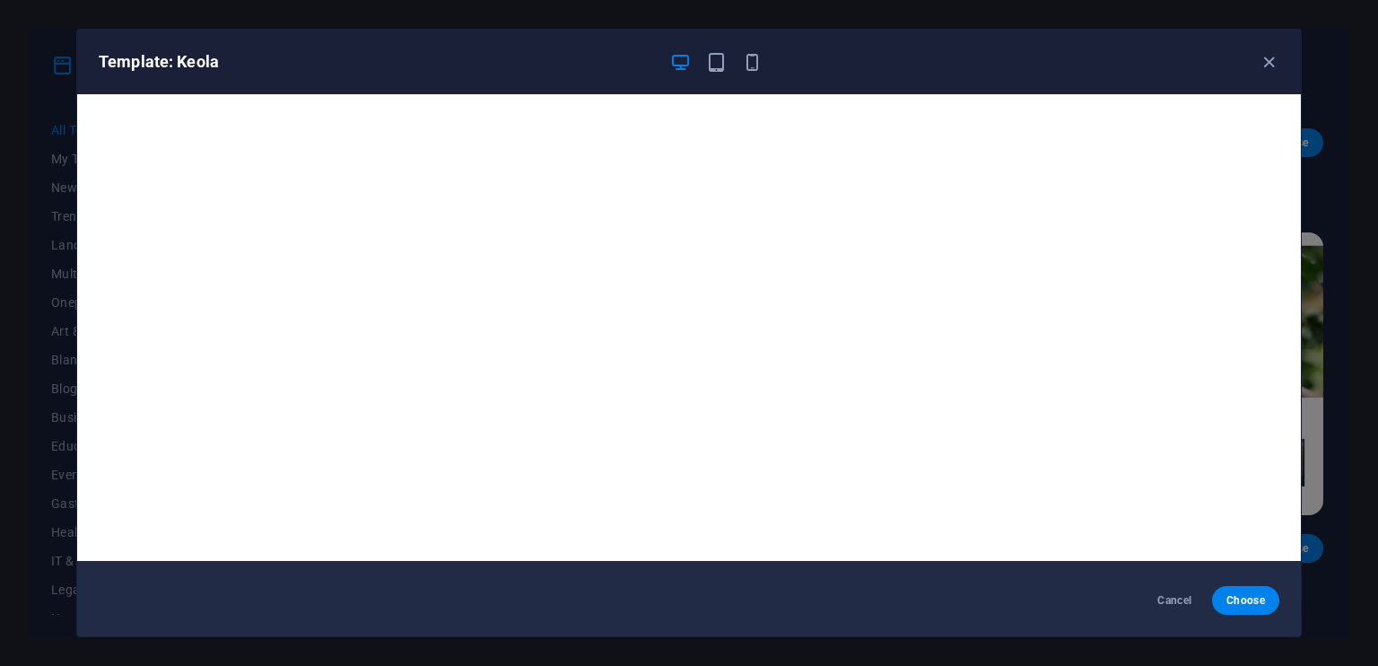
scroll to position [4, 0]
click at [1266, 58] on icon "button" at bounding box center [1269, 62] width 21 height 21
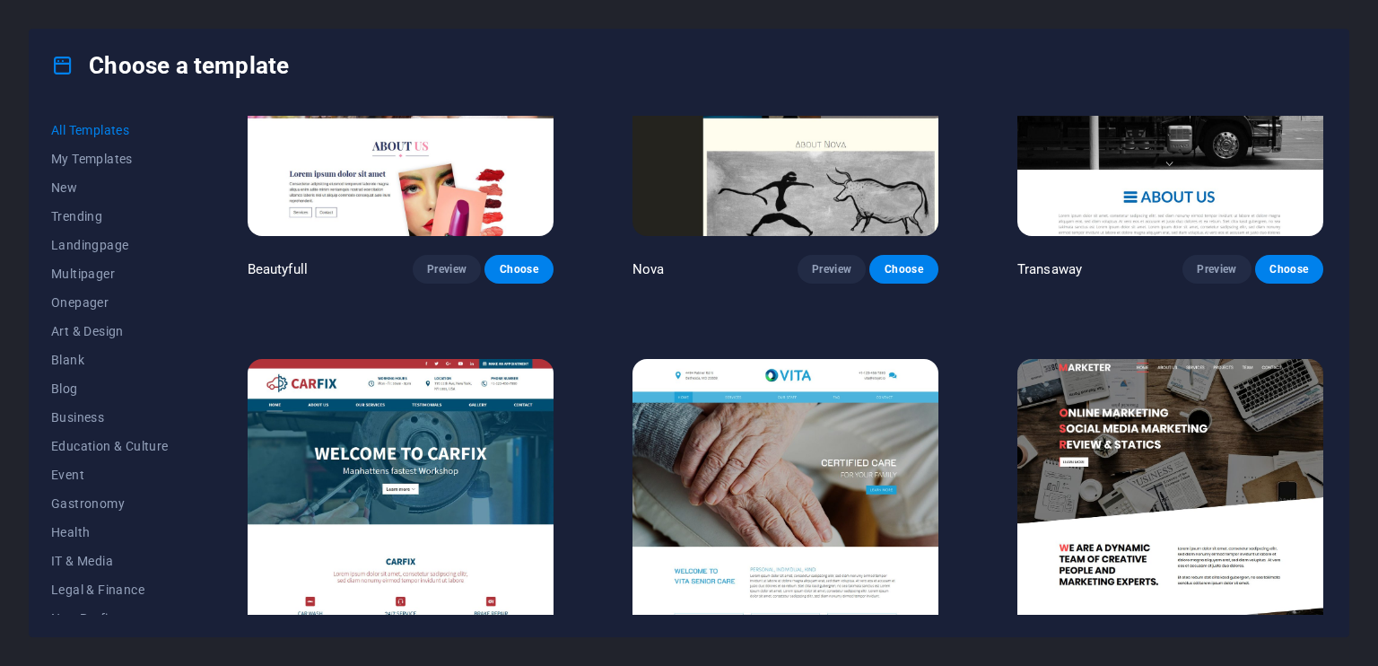
scroll to position [15724, 0]
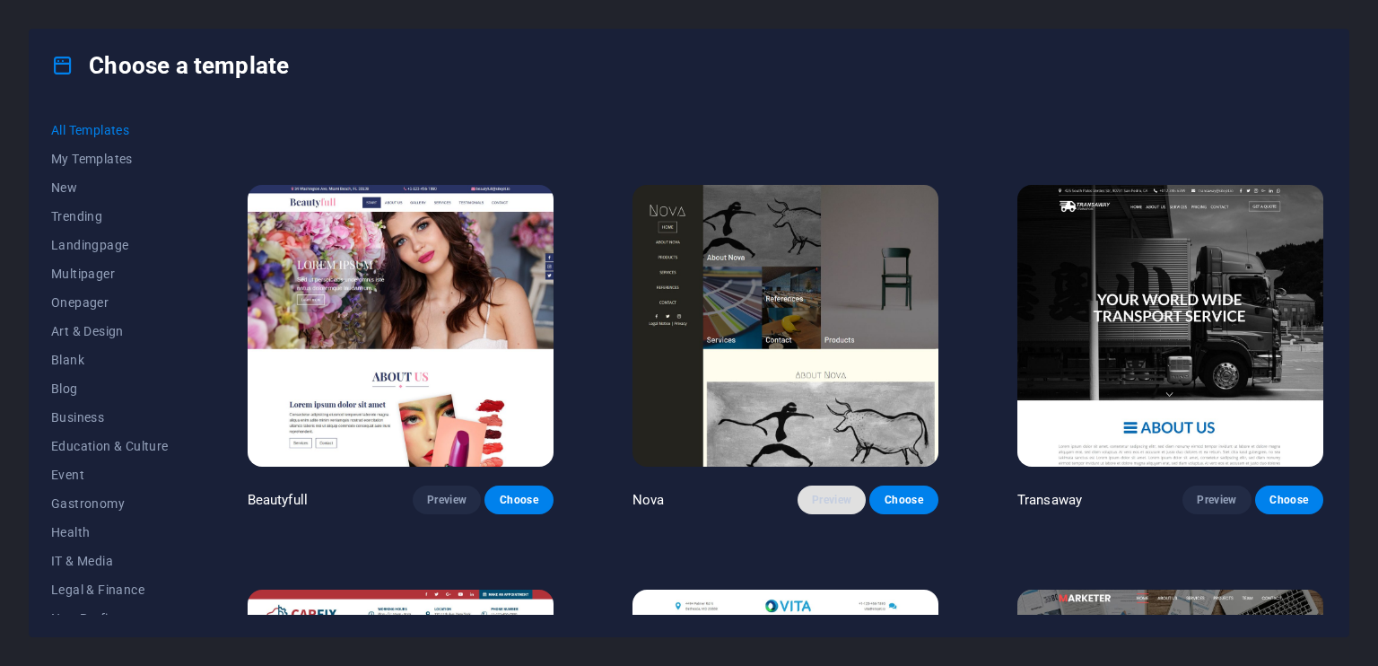
click at [818, 493] on span "Preview" at bounding box center [831, 500] width 39 height 14
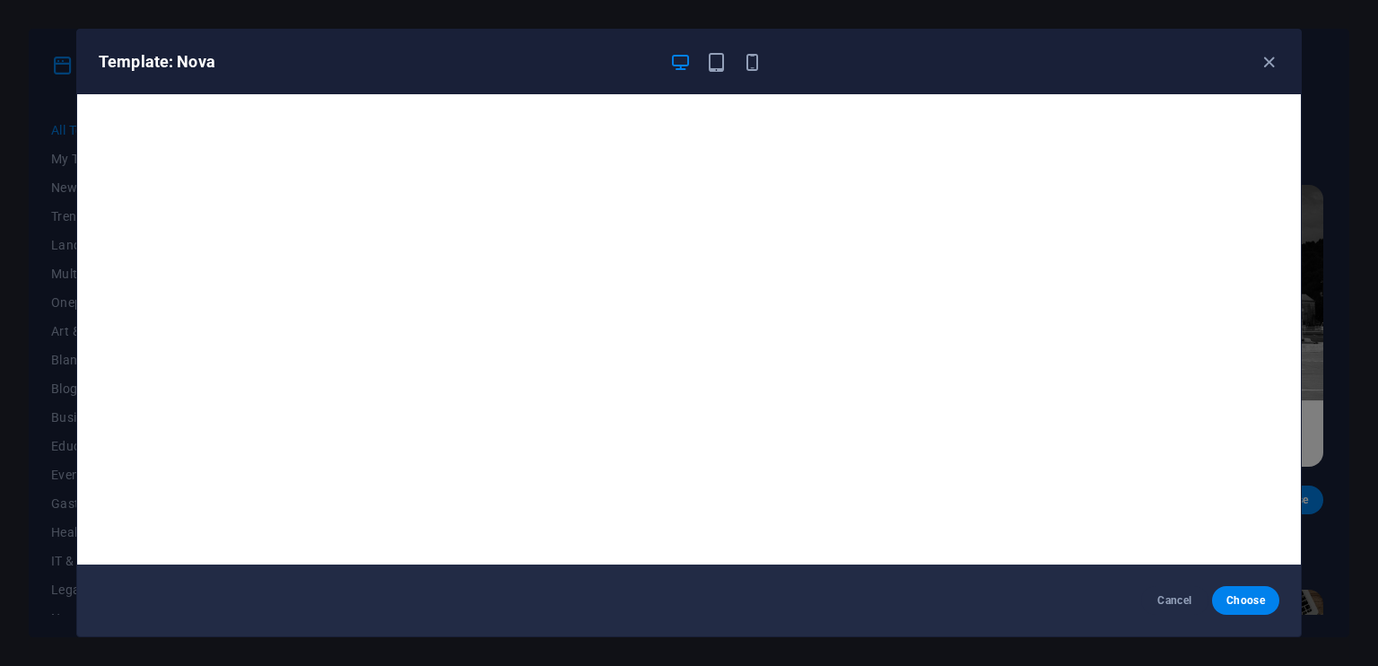
scroll to position [4, 0]
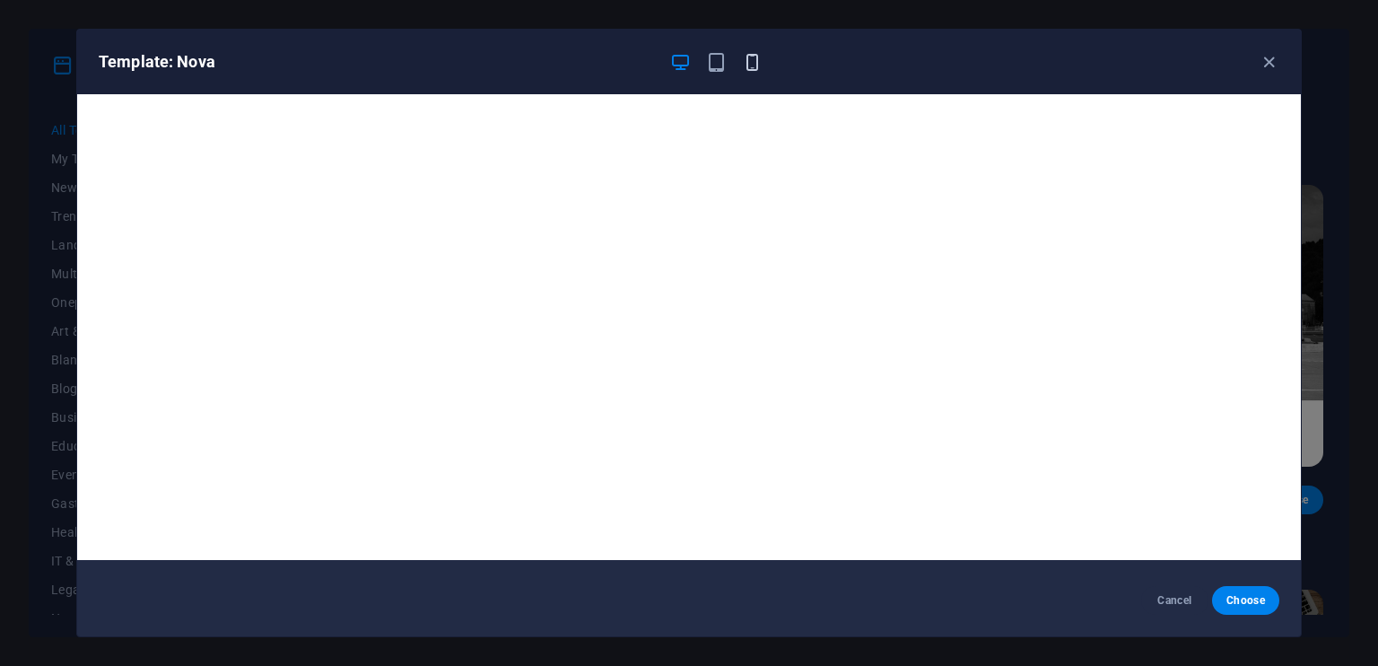
click at [756, 52] on icon "button" at bounding box center [752, 62] width 21 height 21
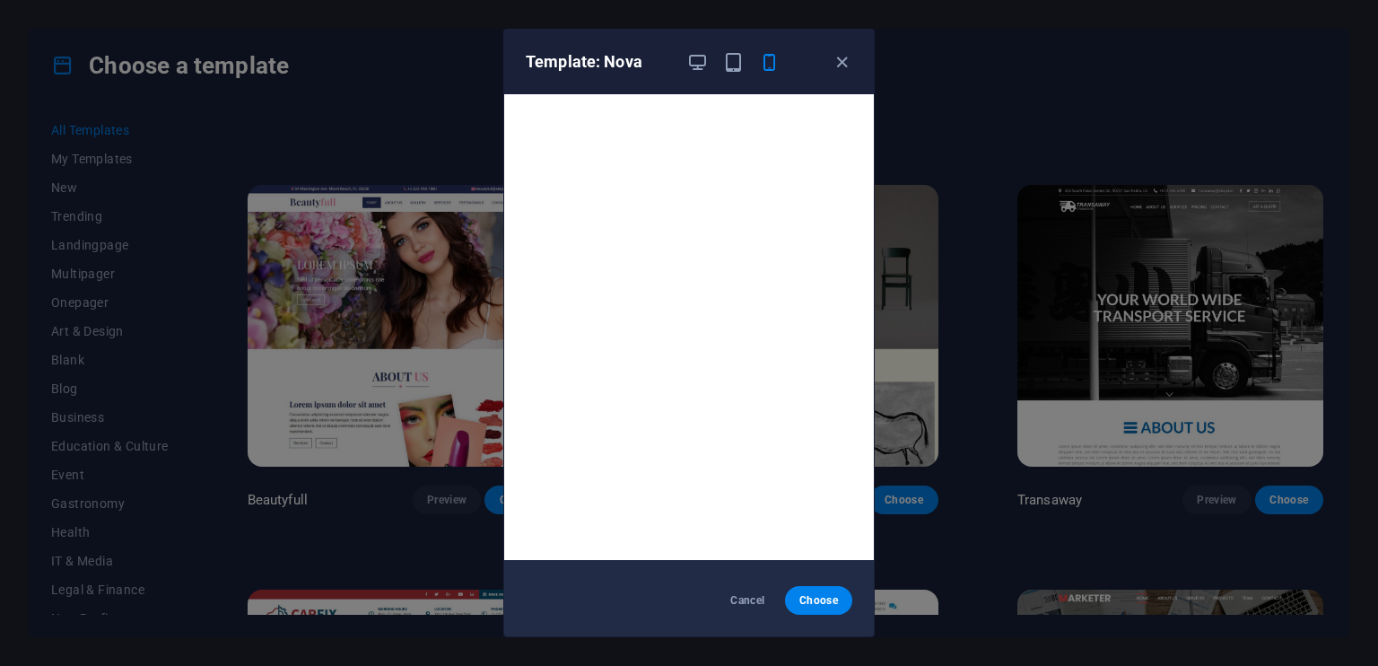
scroll to position [0, 0]
click at [735, 65] on icon "button" at bounding box center [733, 62] width 21 height 21
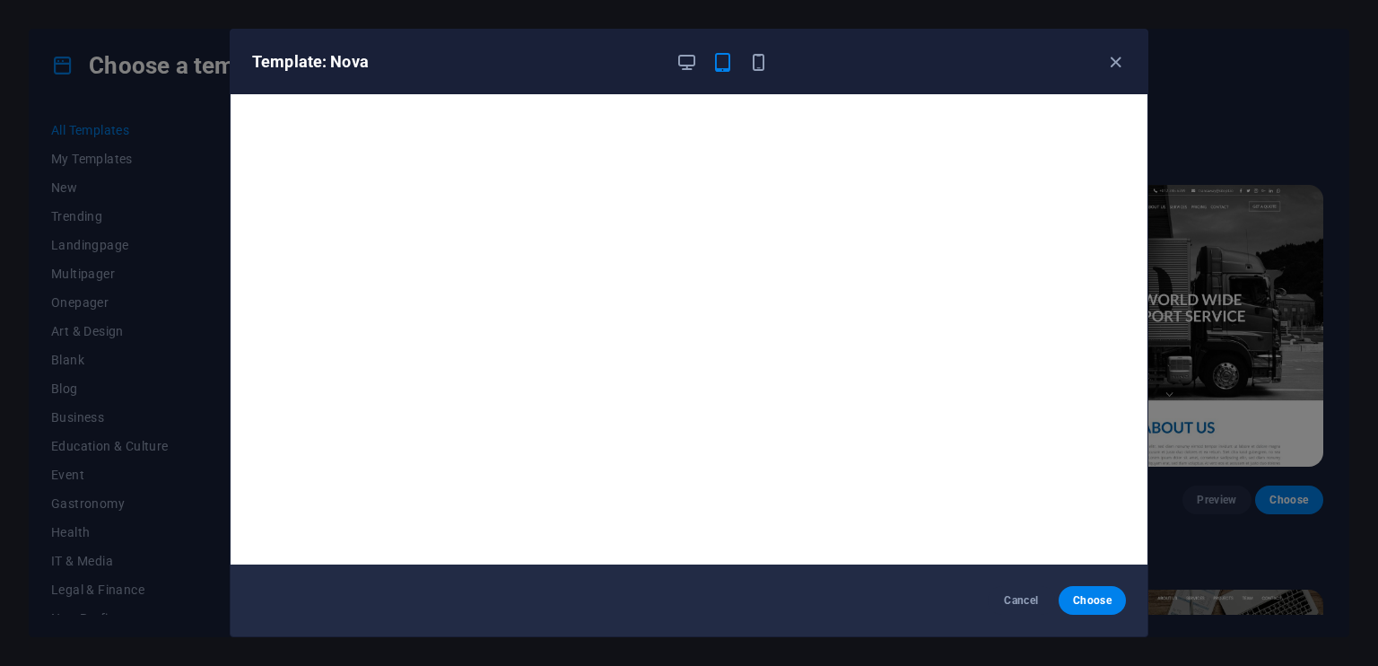
scroll to position [4, 0]
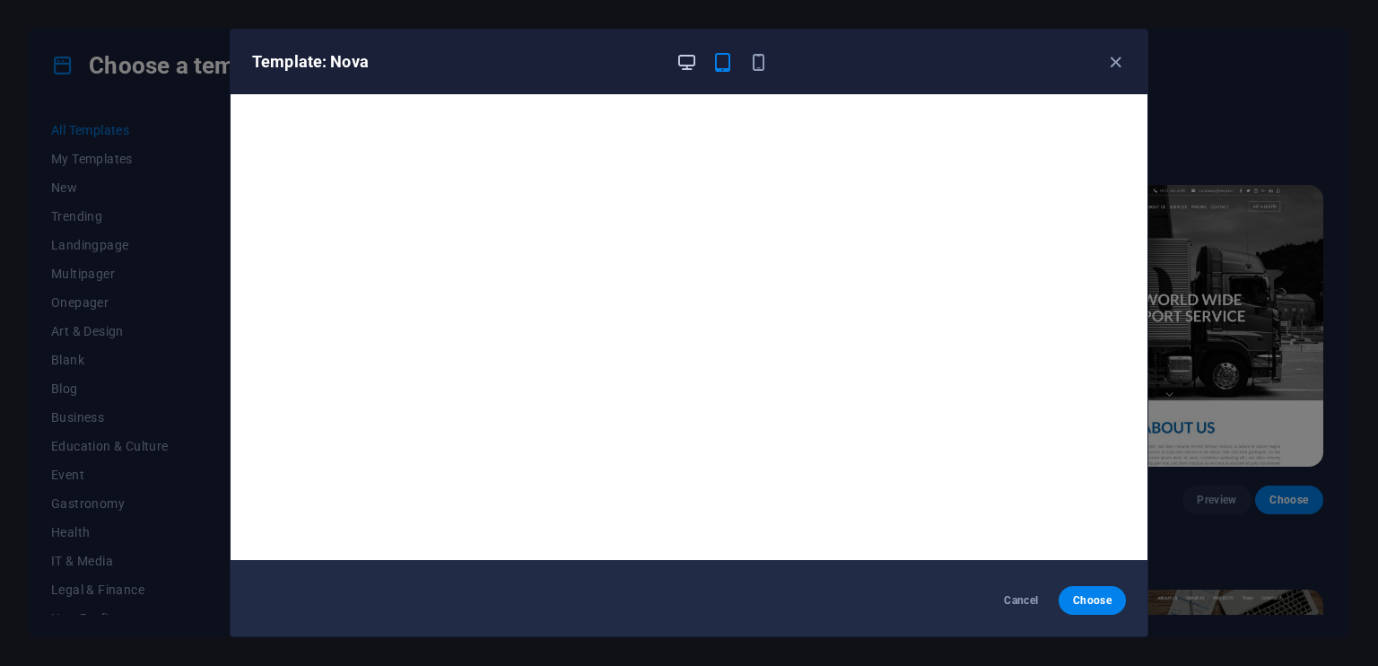
click at [692, 59] on icon "button" at bounding box center [686, 62] width 21 height 21
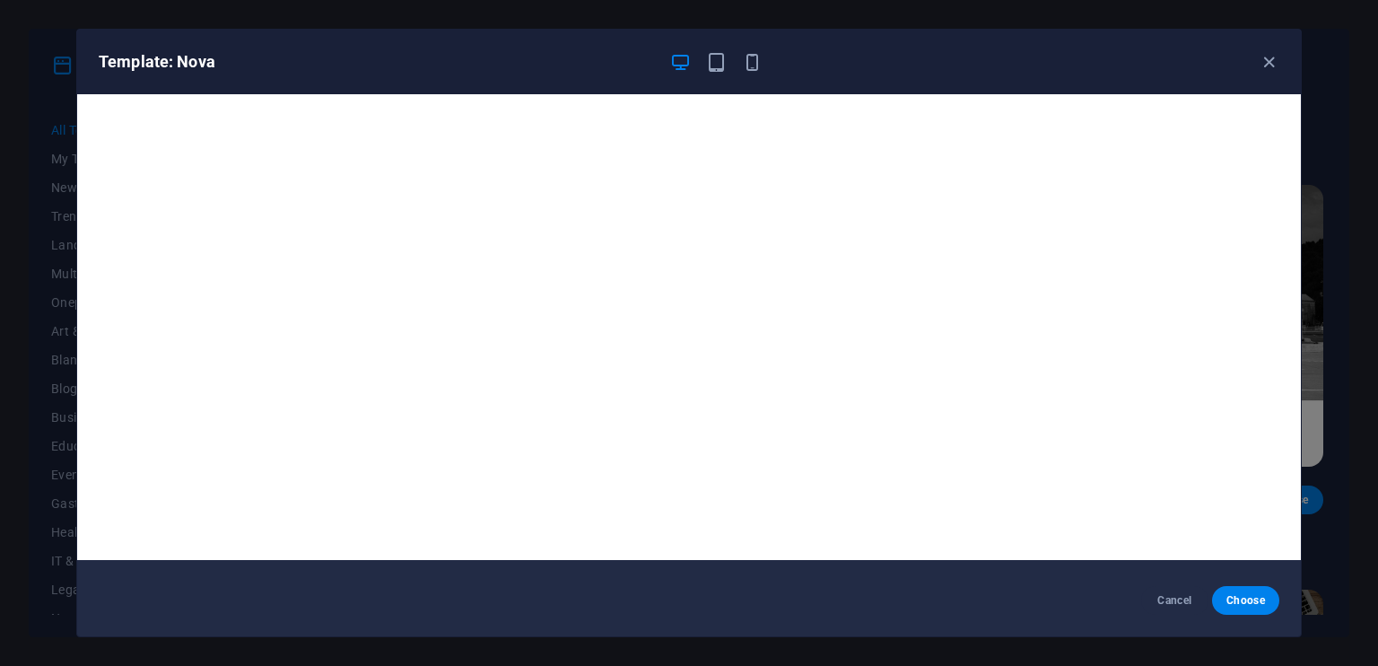
drag, startPoint x: 1266, startPoint y: 50, endPoint x: 1166, endPoint y: 92, distance: 107.8
click at [1266, 52] on icon "button" at bounding box center [1269, 62] width 21 height 21
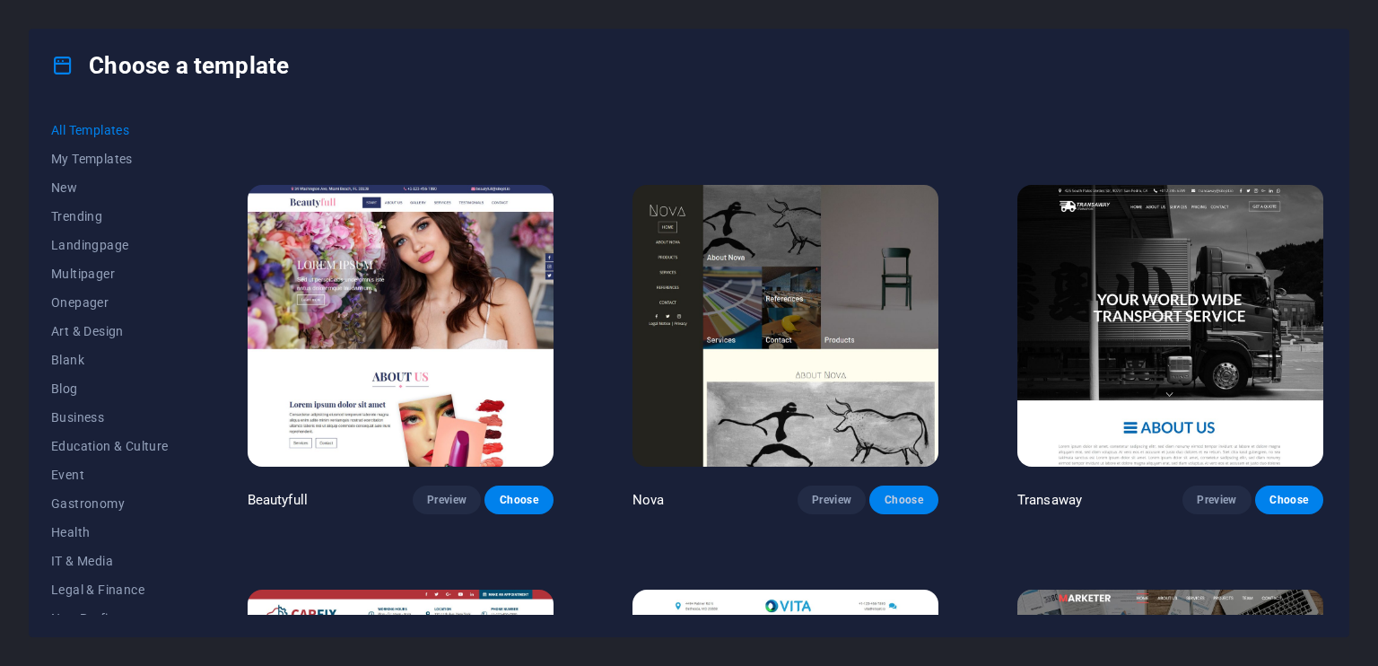
click at [901, 493] on span "Choose" at bounding box center [903, 500] width 39 height 14
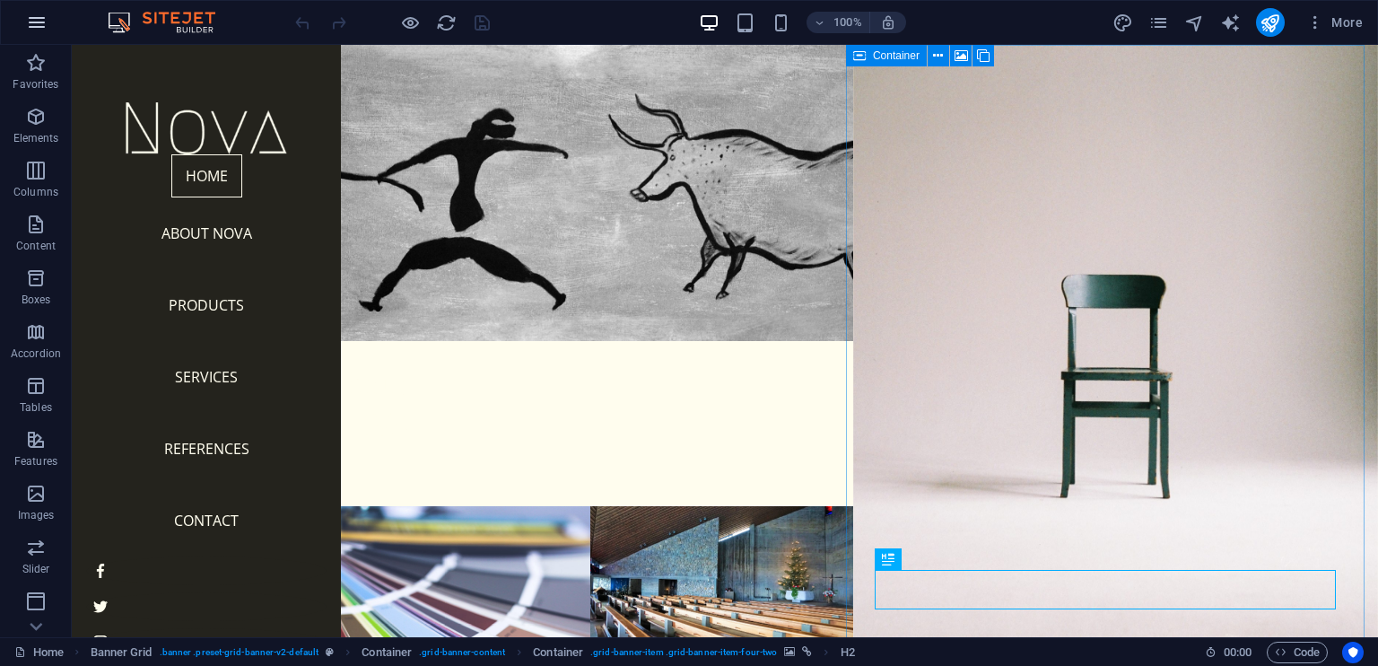
click at [36, 20] on icon "button" at bounding box center [37, 23] width 22 height 22
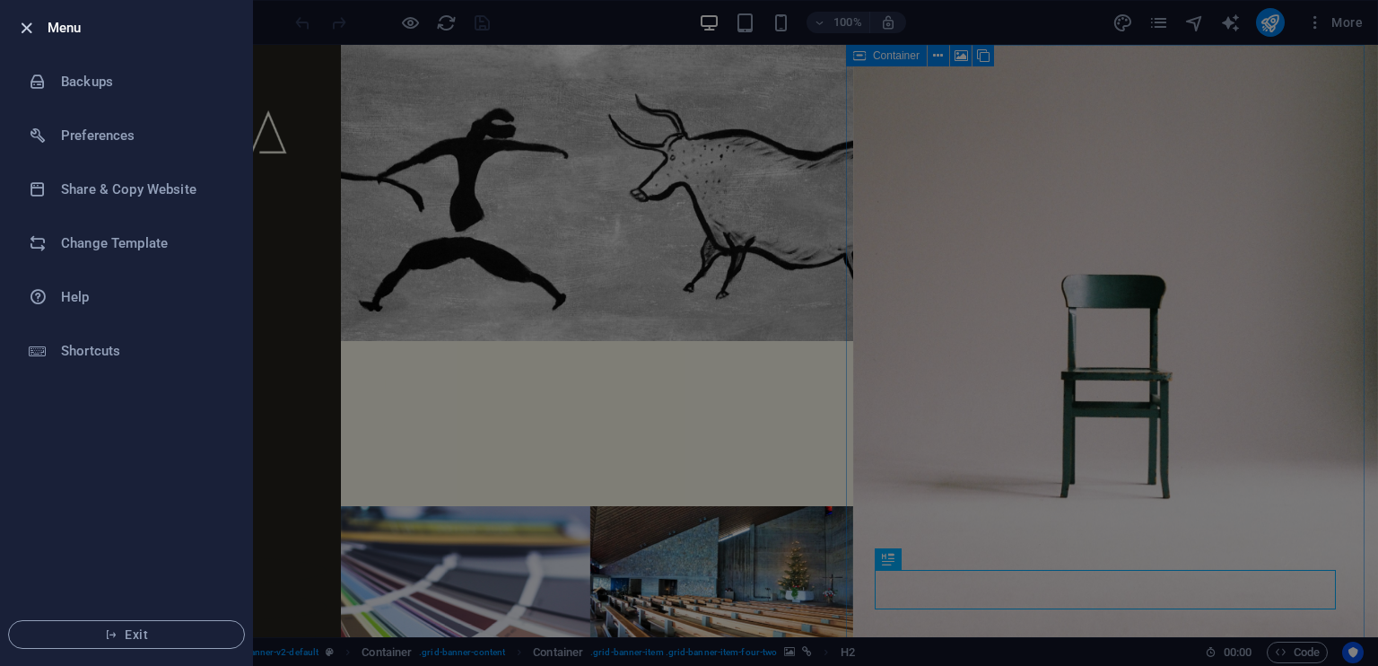
click at [25, 22] on icon "button" at bounding box center [26, 28] width 21 height 21
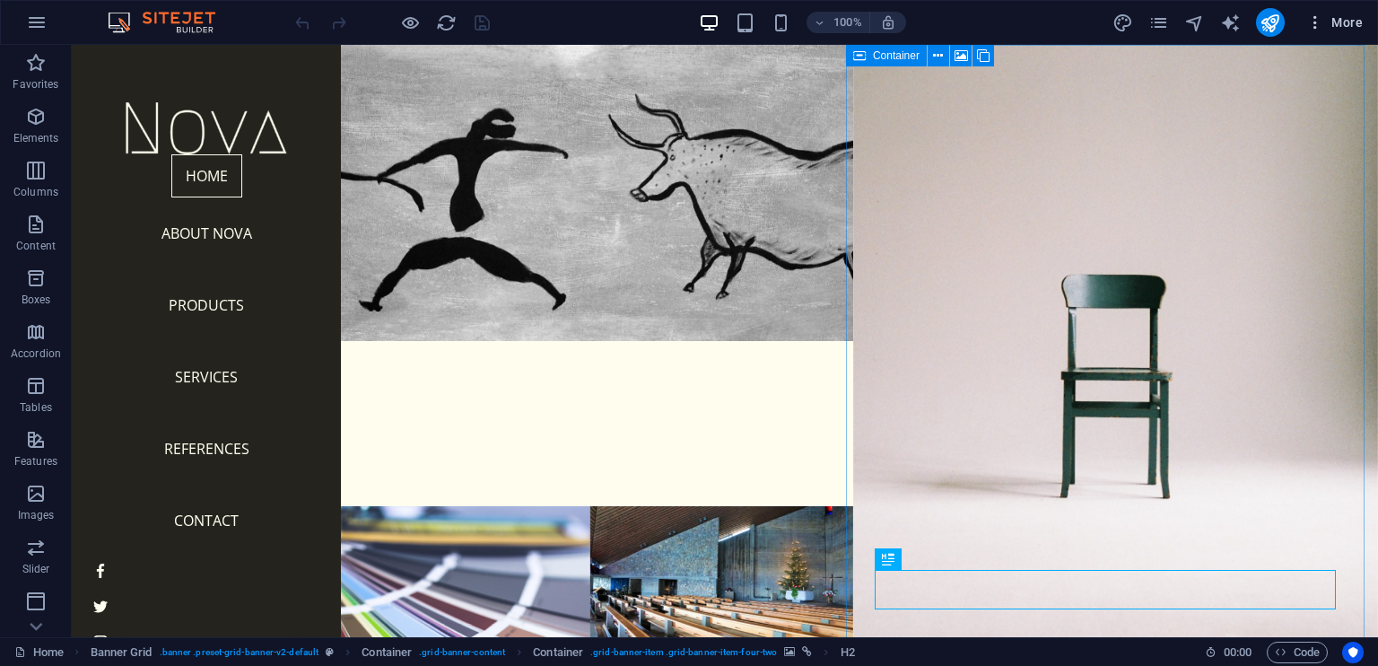
click at [1353, 21] on span "More" at bounding box center [1334, 22] width 57 height 18
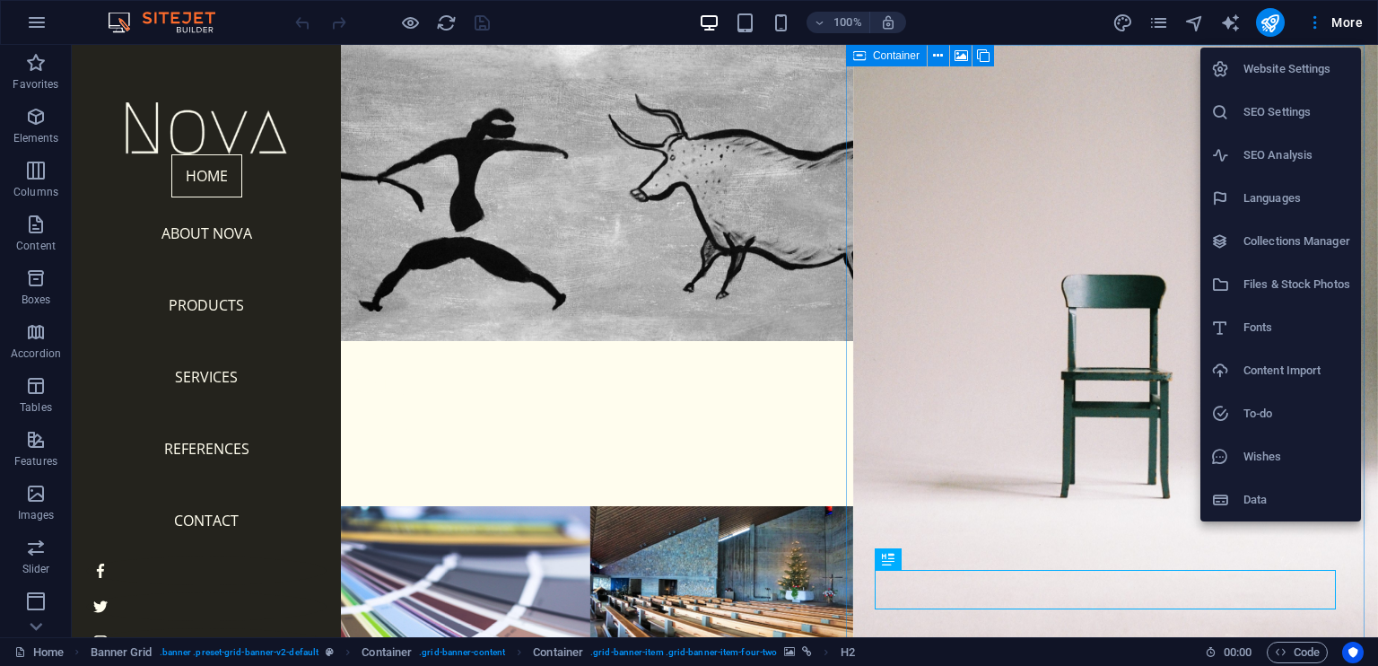
click at [1259, 188] on h6 "Languages" at bounding box center [1296, 198] width 107 height 22
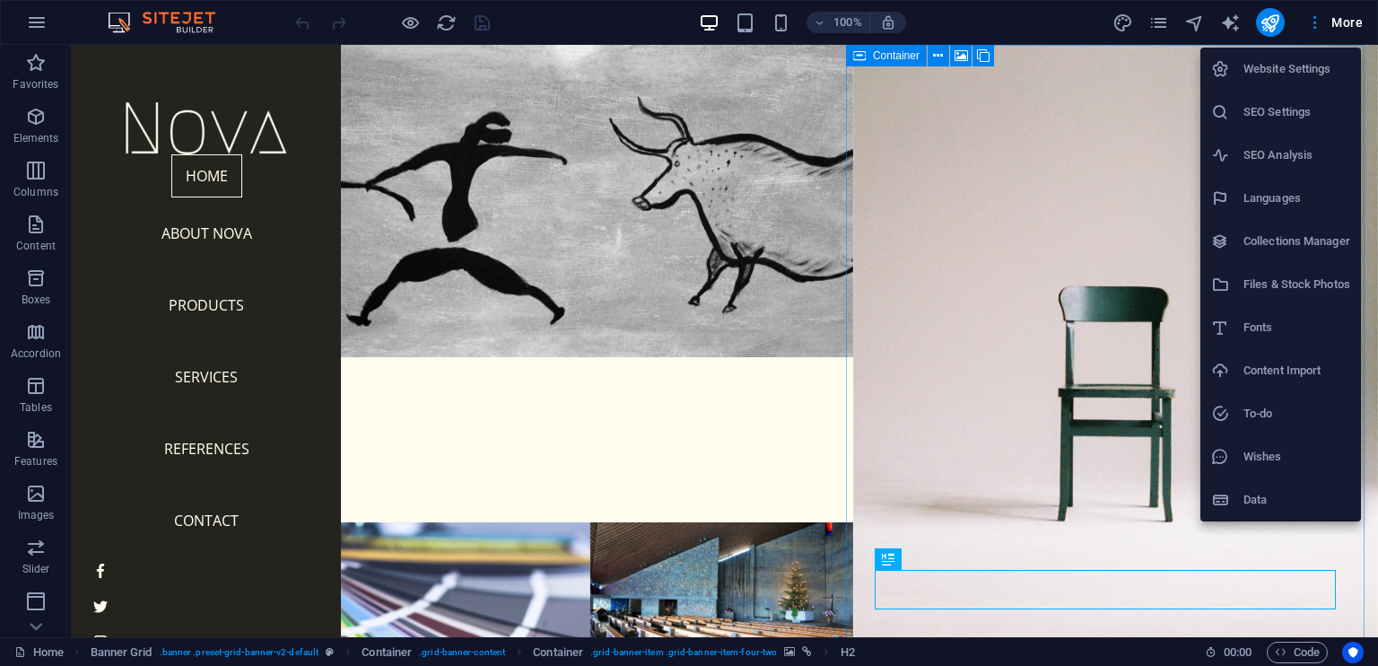
select select "41"
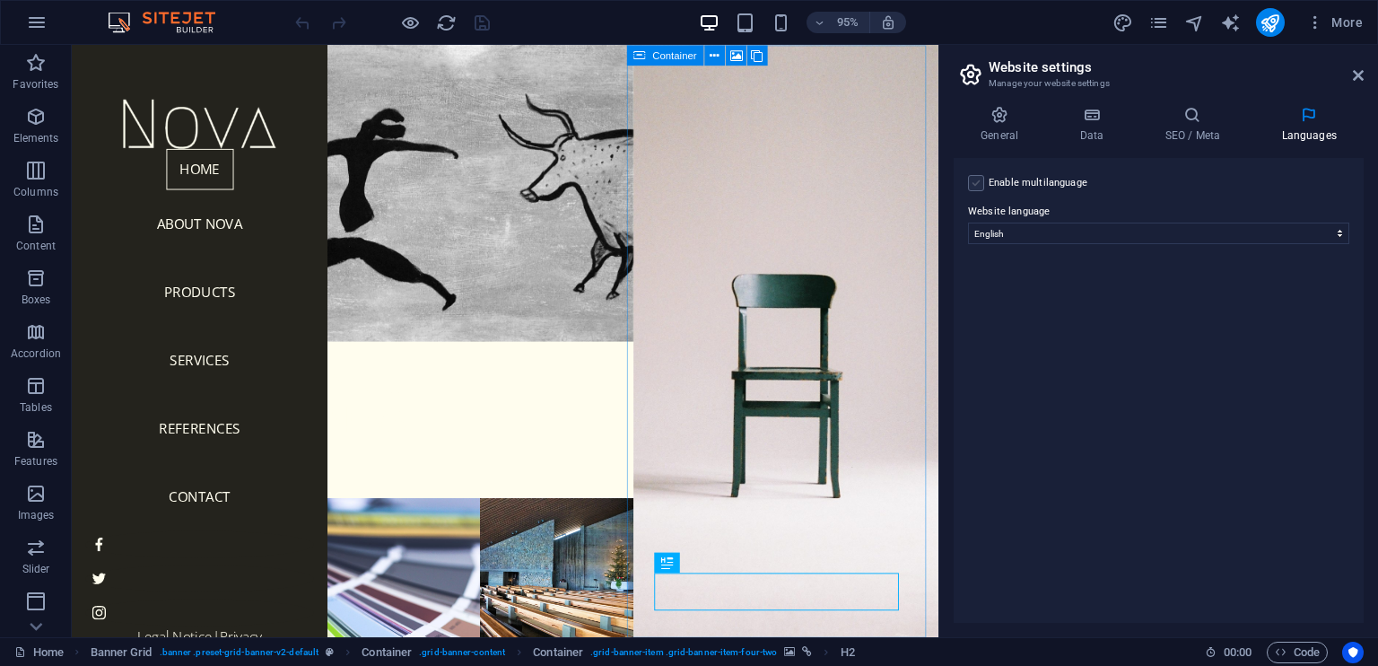
click at [978, 179] on label at bounding box center [976, 183] width 16 height 16
click at [0, 0] on input "Enable multilanguage To disable multilanguage delete all languages until only o…" at bounding box center [0, 0] width 0 height 0
click at [985, 220] on div "1" at bounding box center [981, 237] width 27 height 72
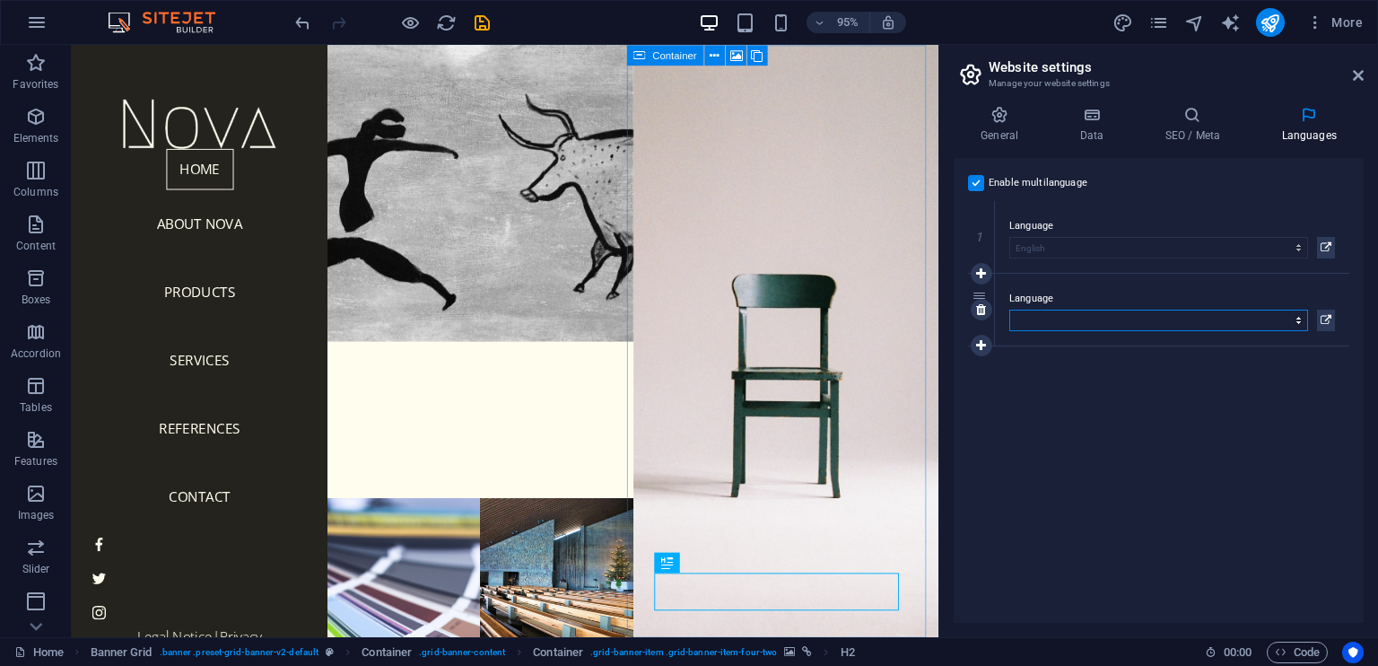
click at [1030, 319] on select "Abkhazian Afar Afrikaans Akan Albanian Amharic Arabic Aragonese Armenian Assame…" at bounding box center [1158, 320] width 299 height 22
select select "148"
click at [1009, 309] on select "Abkhazian Afar Afrikaans Akan Albanian Amharic Arabic Aragonese Armenian Assame…" at bounding box center [1158, 320] width 299 height 22
click at [1117, 475] on div "Enable multilanguage To disable multilanguage delete all languages until only o…" at bounding box center [1159, 390] width 410 height 465
click at [1217, 128] on h4 "SEO / Meta" at bounding box center [1196, 125] width 117 height 38
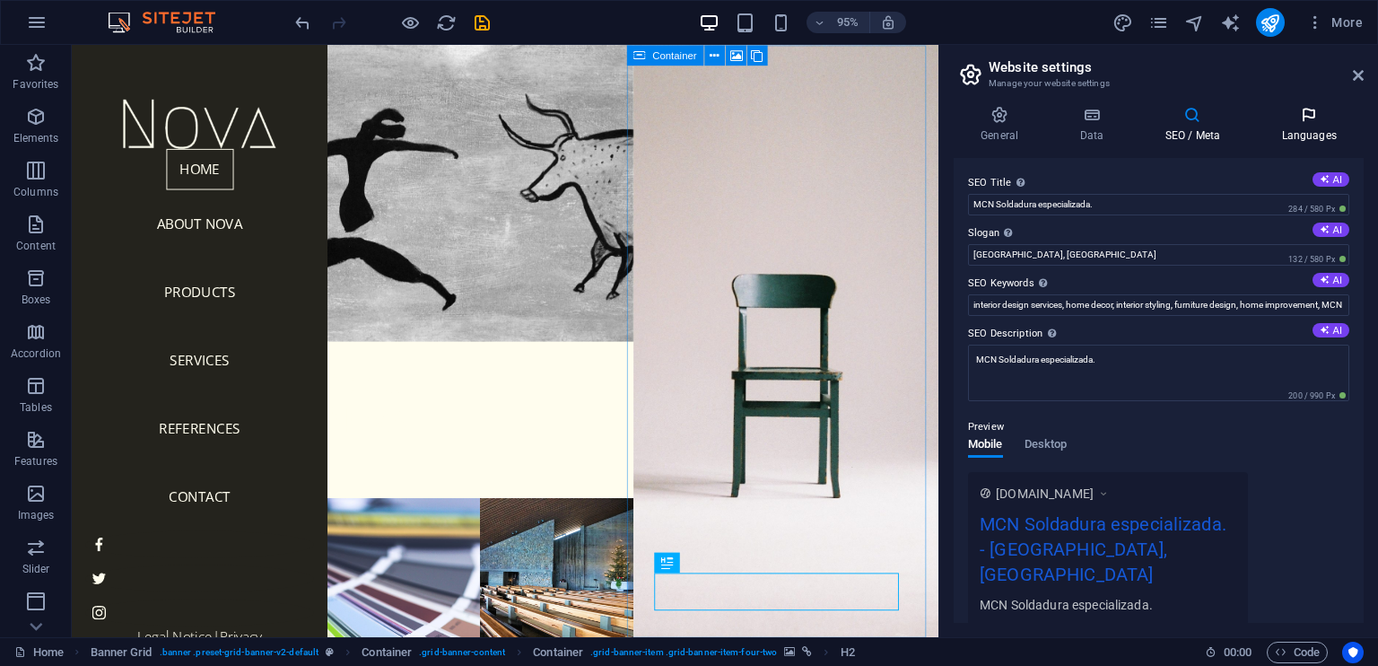
click at [1295, 132] on h4 "Languages" at bounding box center [1308, 125] width 109 height 38
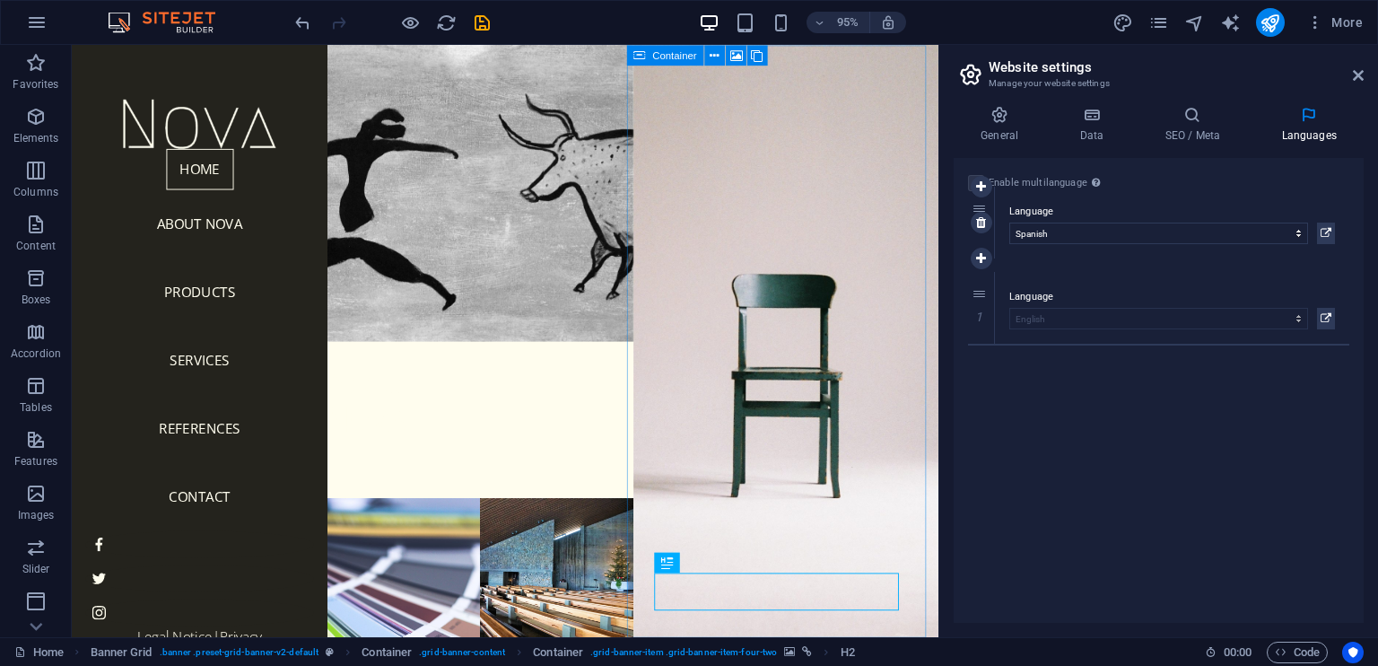
drag, startPoint x: 979, startPoint y: 290, endPoint x: 978, endPoint y: 204, distance: 86.1
select select "148"
click at [1110, 411] on div "Enable multilanguage To disable multilanguage delete all languages until only o…" at bounding box center [1159, 390] width 410 height 465
click at [1191, 126] on h4 "SEO / Meta" at bounding box center [1196, 125] width 117 height 38
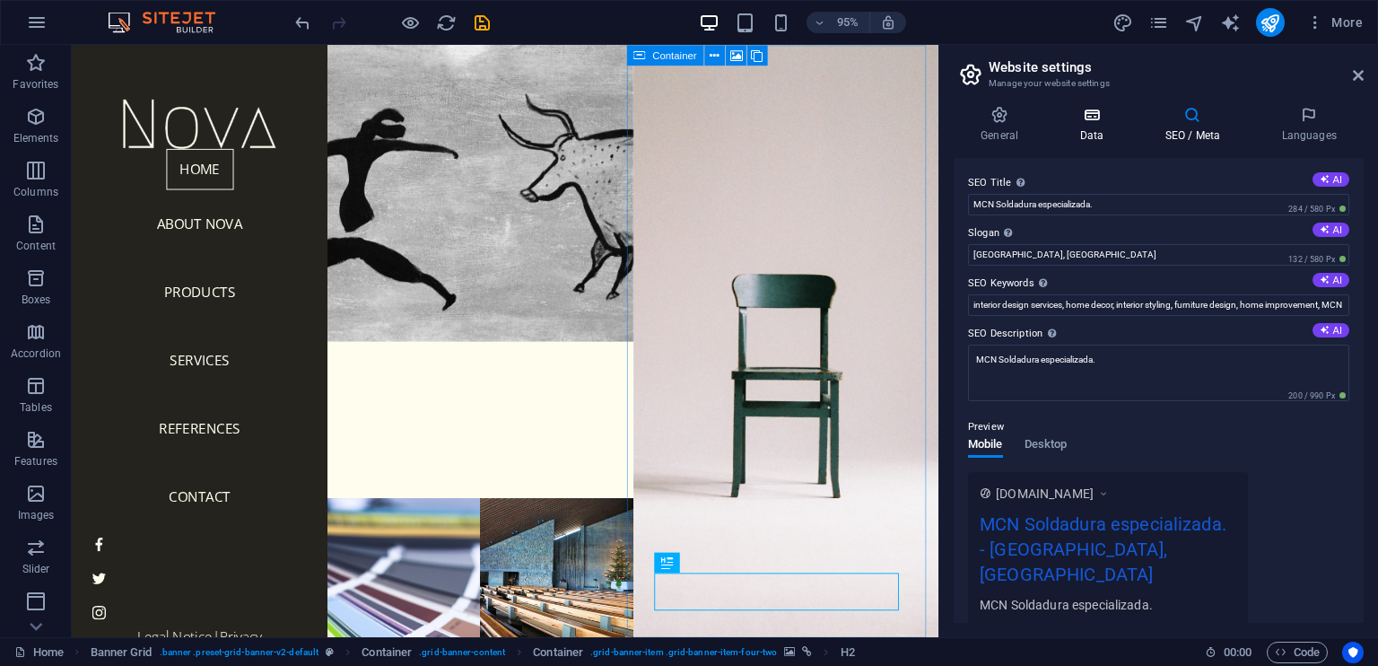
click at [1108, 125] on h4 "Data" at bounding box center [1094, 125] width 85 height 38
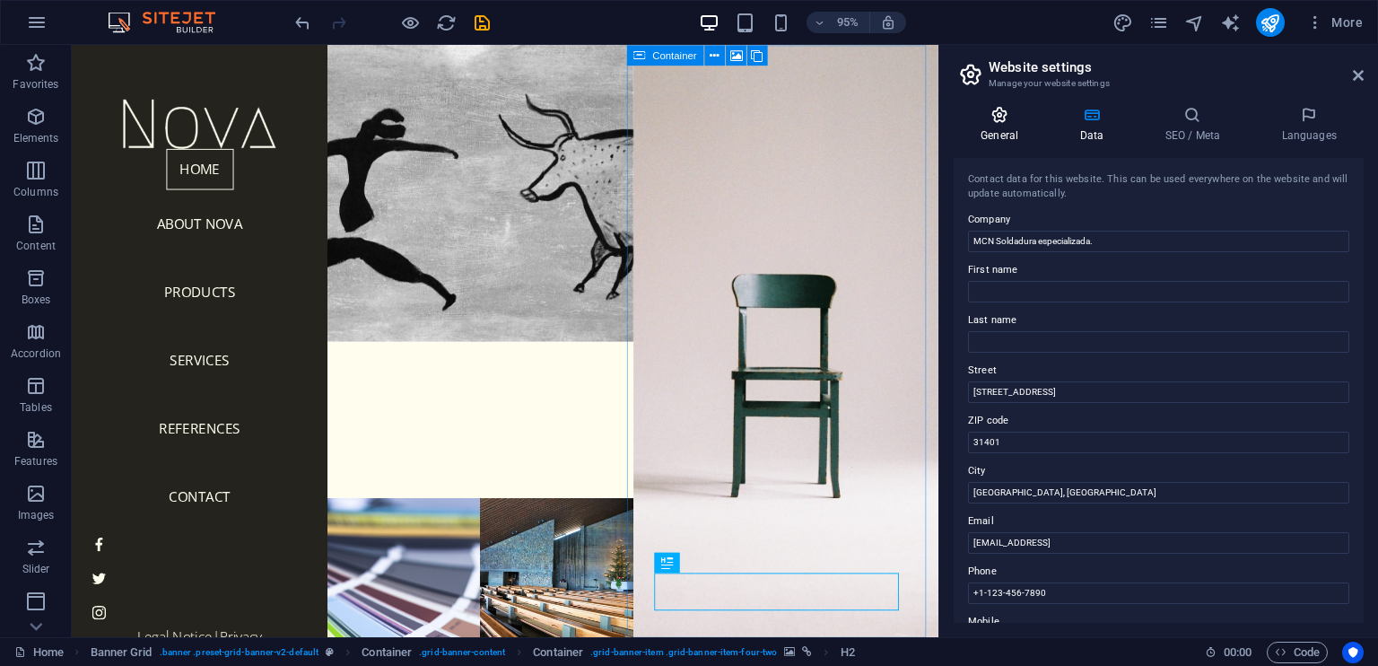
click at [1011, 133] on h4 "General" at bounding box center [1003, 125] width 99 height 38
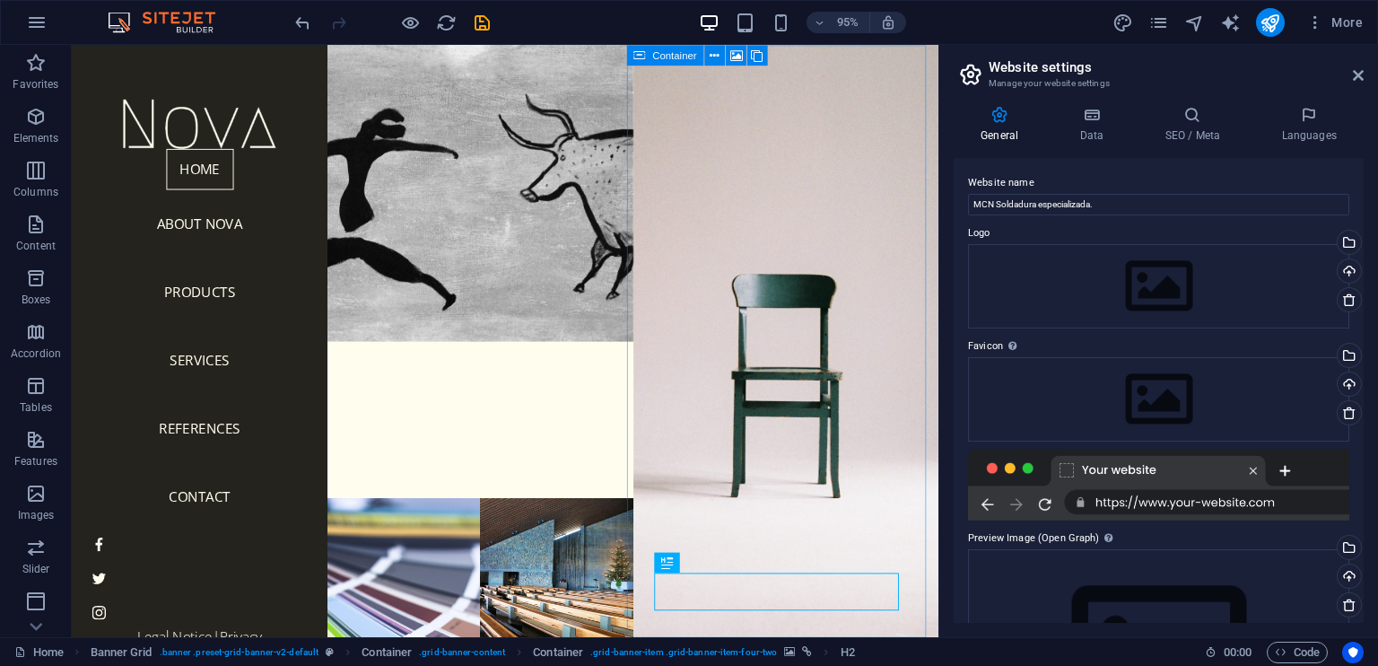
click at [1349, 78] on header "Website settings Manage your website settings" at bounding box center [1160, 68] width 406 height 47
click at [1353, 74] on icon at bounding box center [1358, 75] width 11 height 14
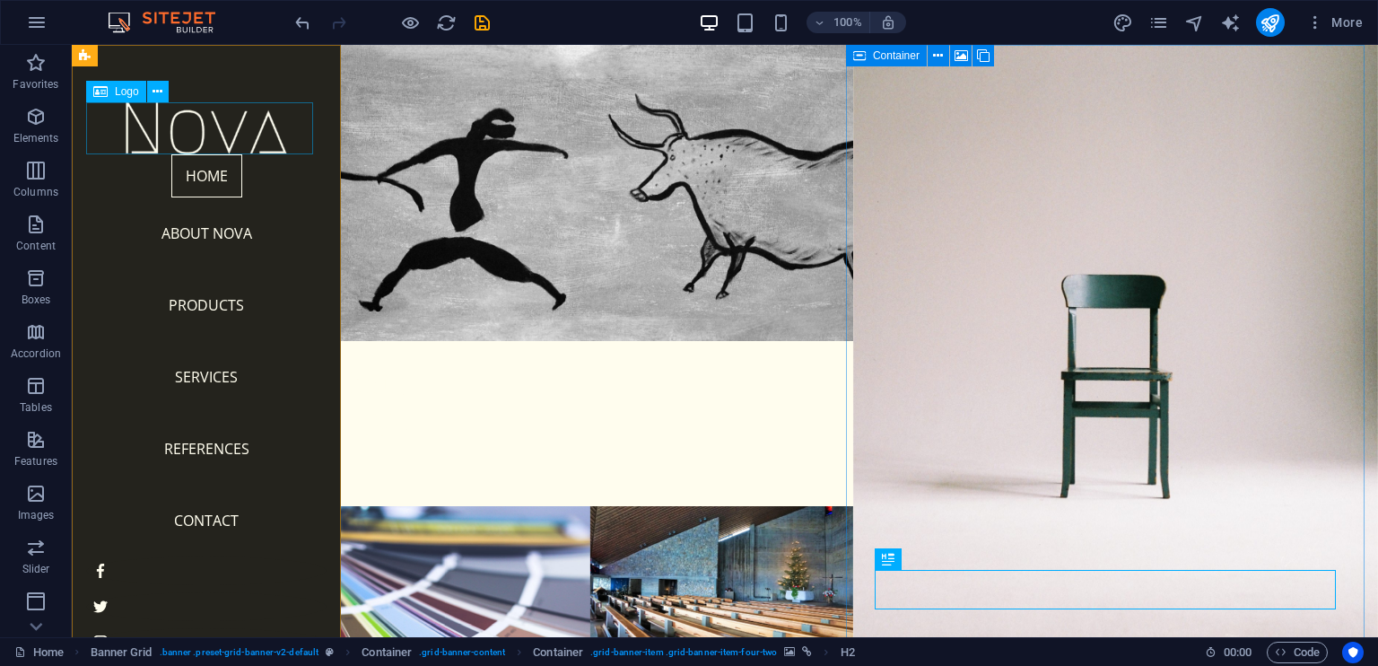
click at [225, 126] on div at bounding box center [206, 128] width 240 height 52
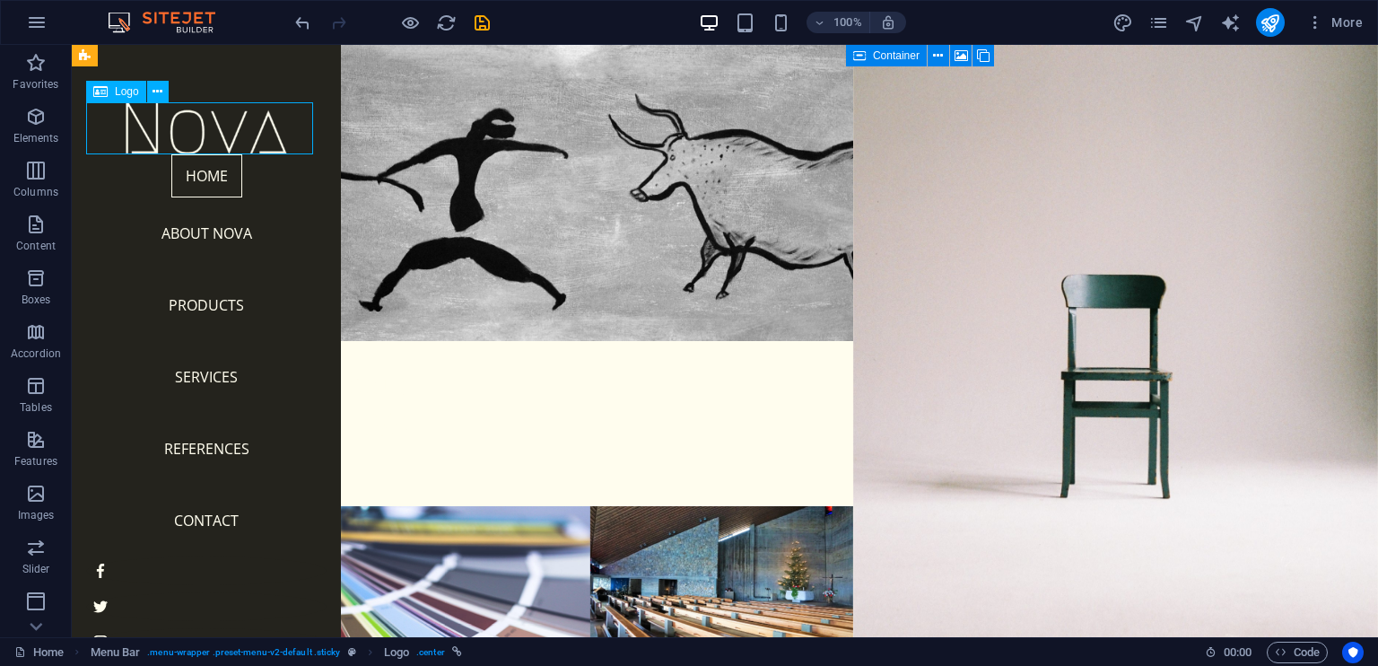
click at [205, 143] on div at bounding box center [206, 128] width 240 height 52
select select "px"
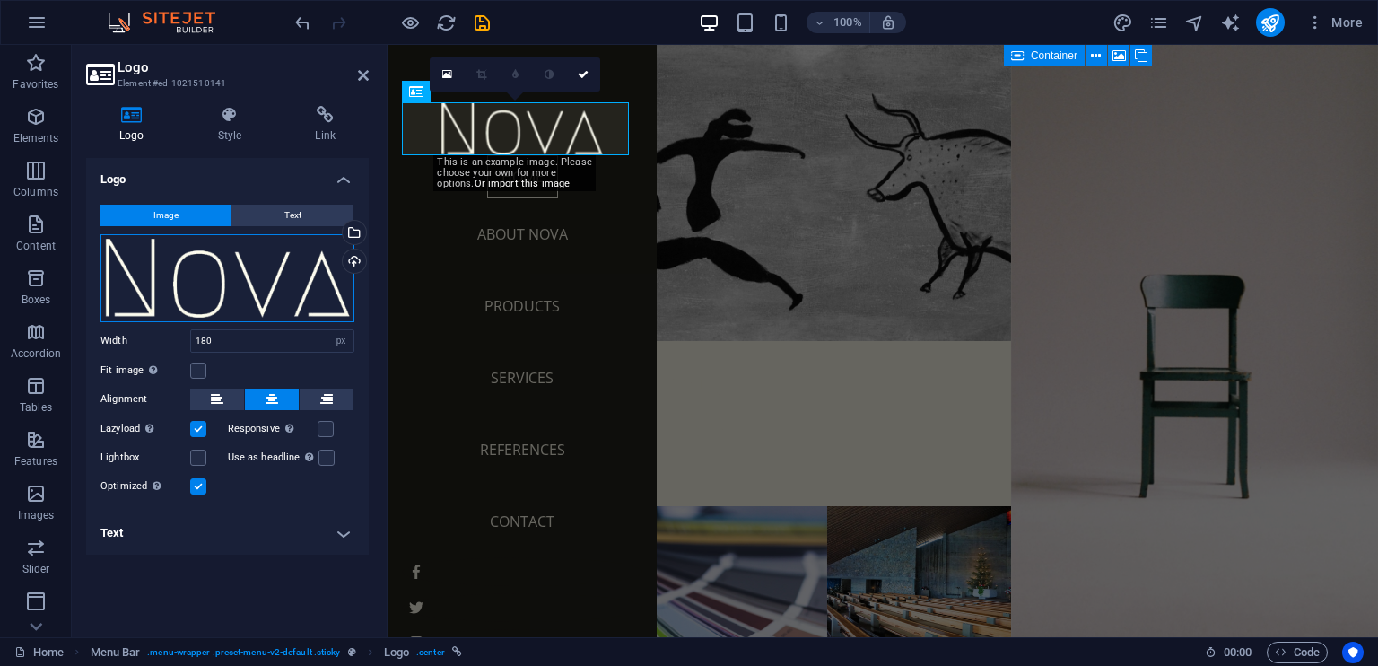
drag, startPoint x: 108, startPoint y: 275, endPoint x: 200, endPoint y: 269, distance: 92.6
click at [200, 269] on div "Drag files here, click to choose files or select files from Files or our free s…" at bounding box center [227, 278] width 254 height 88
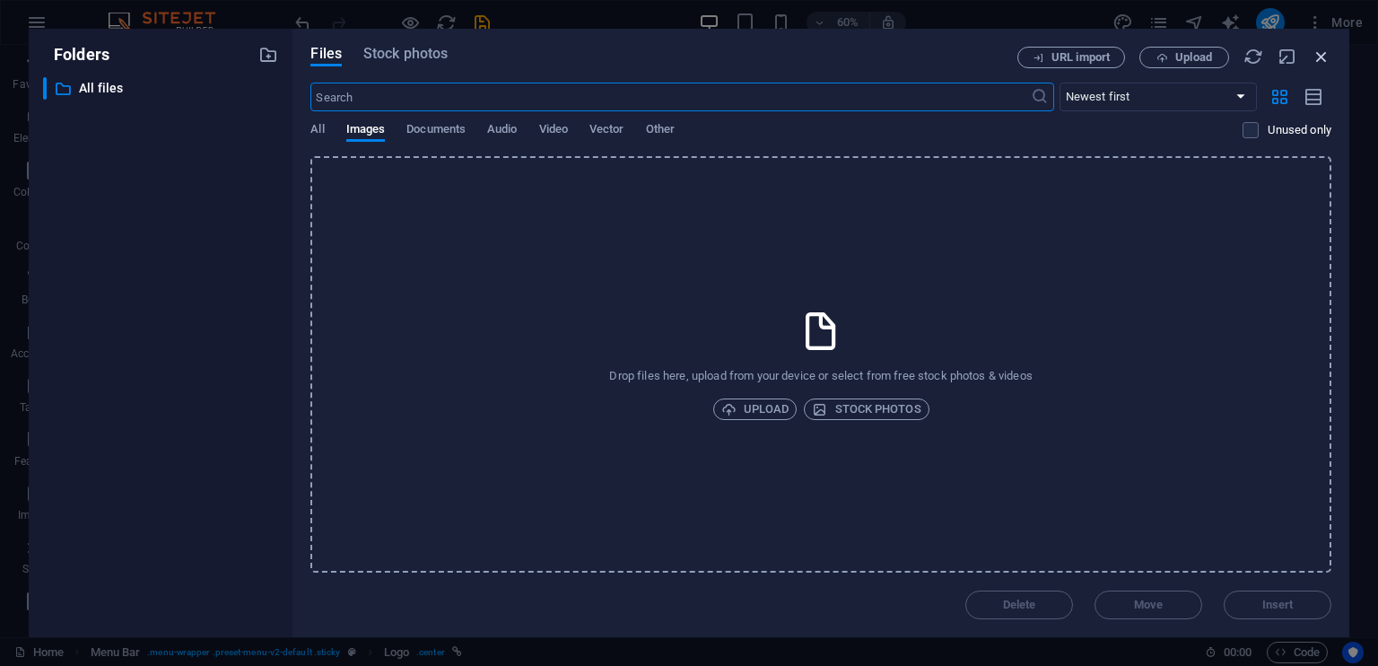
click at [1322, 57] on icon "button" at bounding box center [1322, 57] width 20 height 20
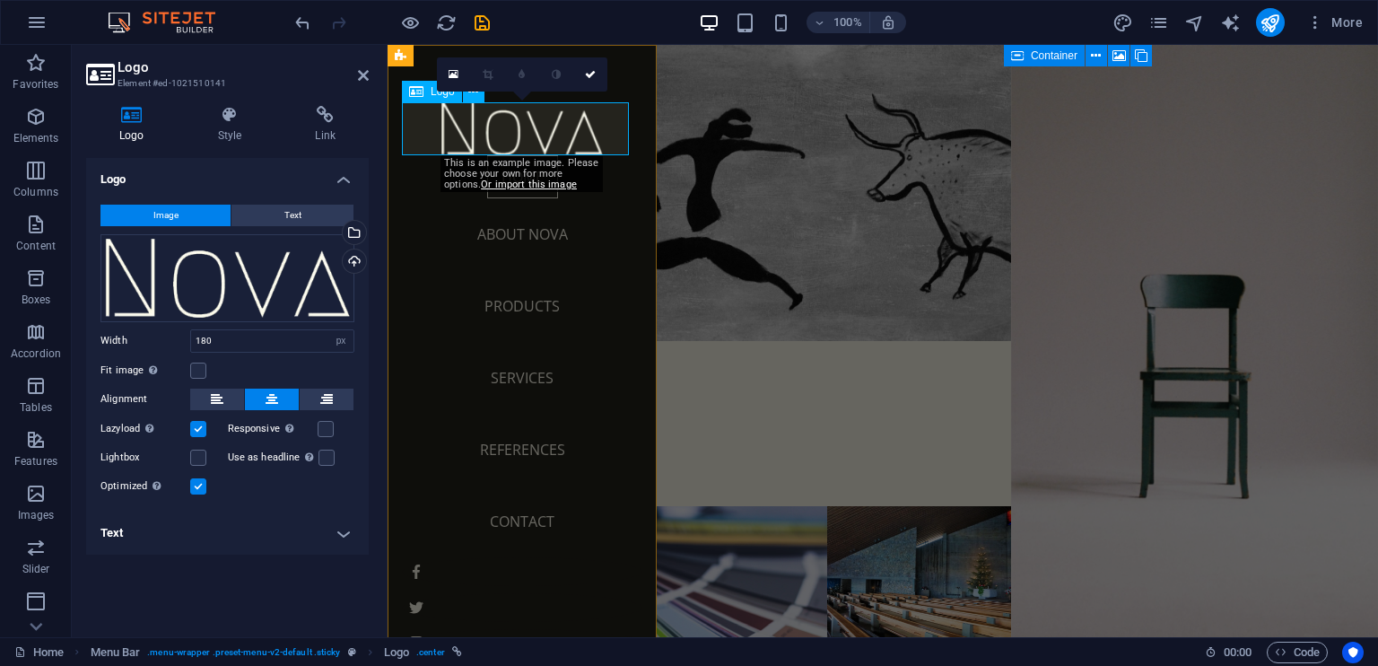
click at [475, 125] on div at bounding box center [522, 128] width 240 height 53
click at [222, 276] on div "Drag files here, click to choose files or select files from Files or our free s…" at bounding box center [227, 278] width 254 height 88
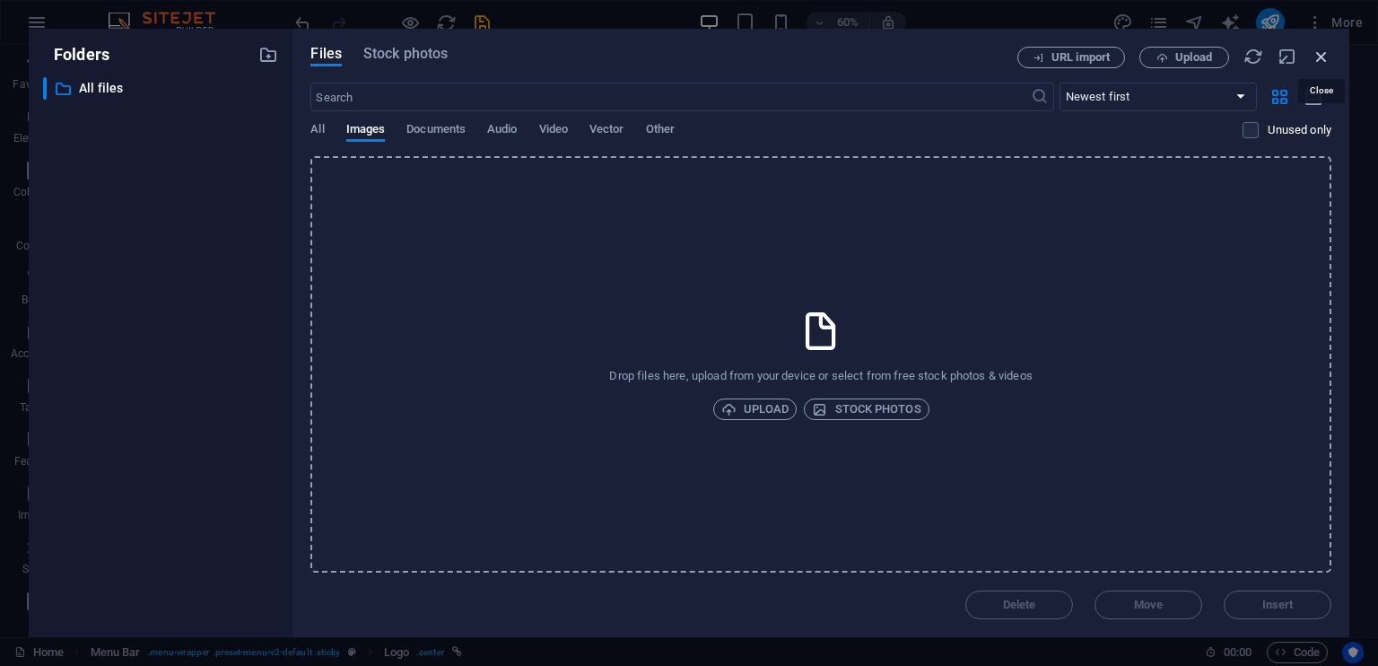
click at [1321, 57] on icon "button" at bounding box center [1322, 57] width 20 height 20
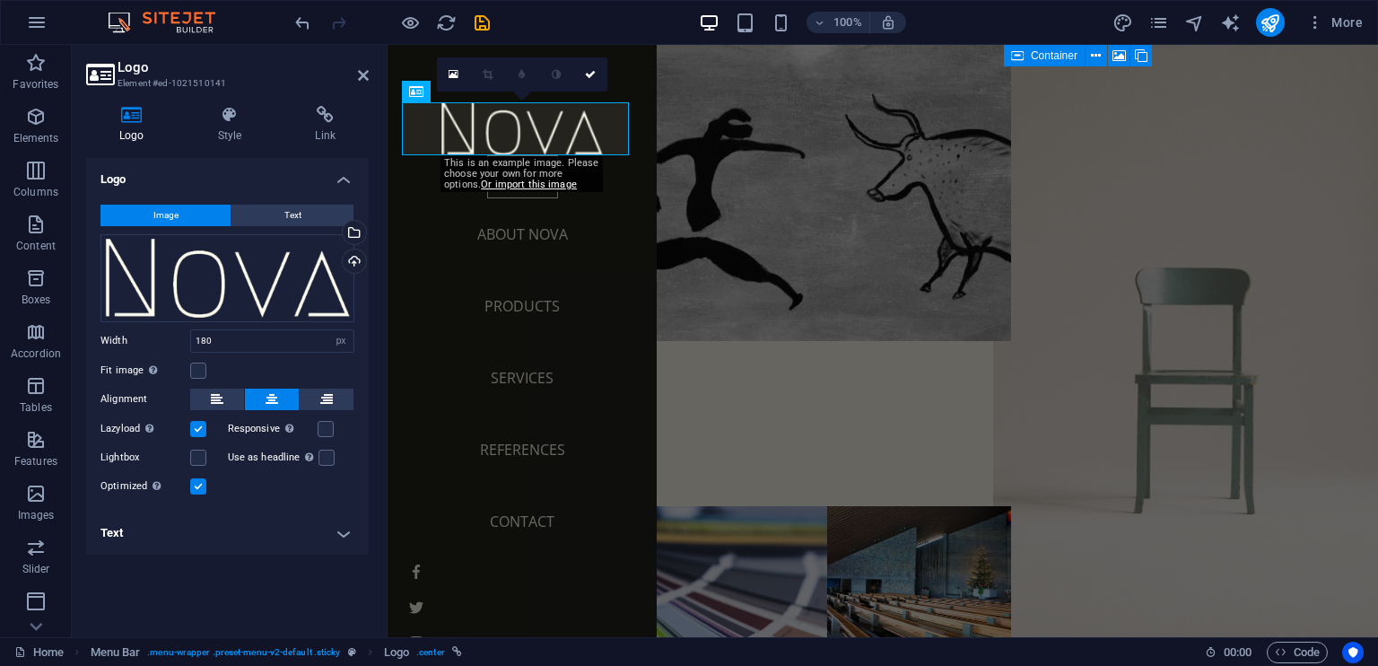
click at [1145, 275] on figure at bounding box center [1194, 341] width 404 height 652
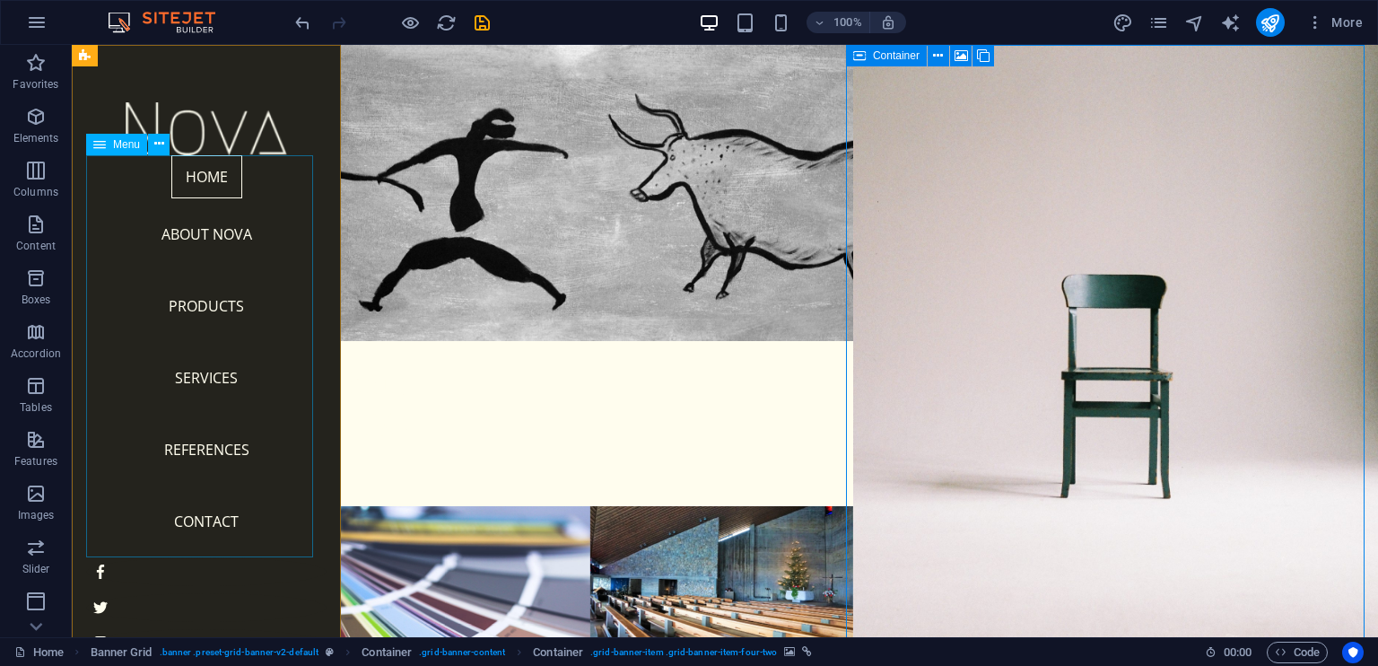
click at [183, 225] on nav "Home About Nova Products Services References Contact" at bounding box center [206, 356] width 240 height 402
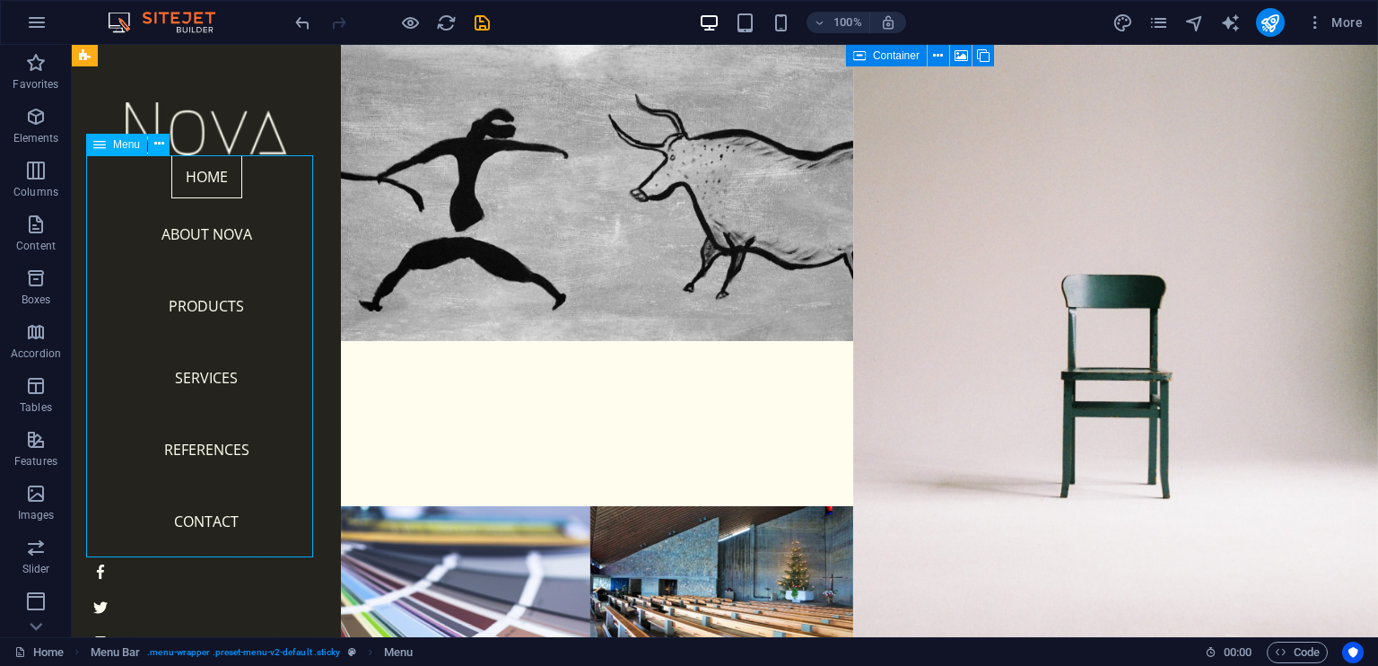
click at [205, 225] on nav "Home About Nova Products Services References Contact" at bounding box center [206, 356] width 240 height 402
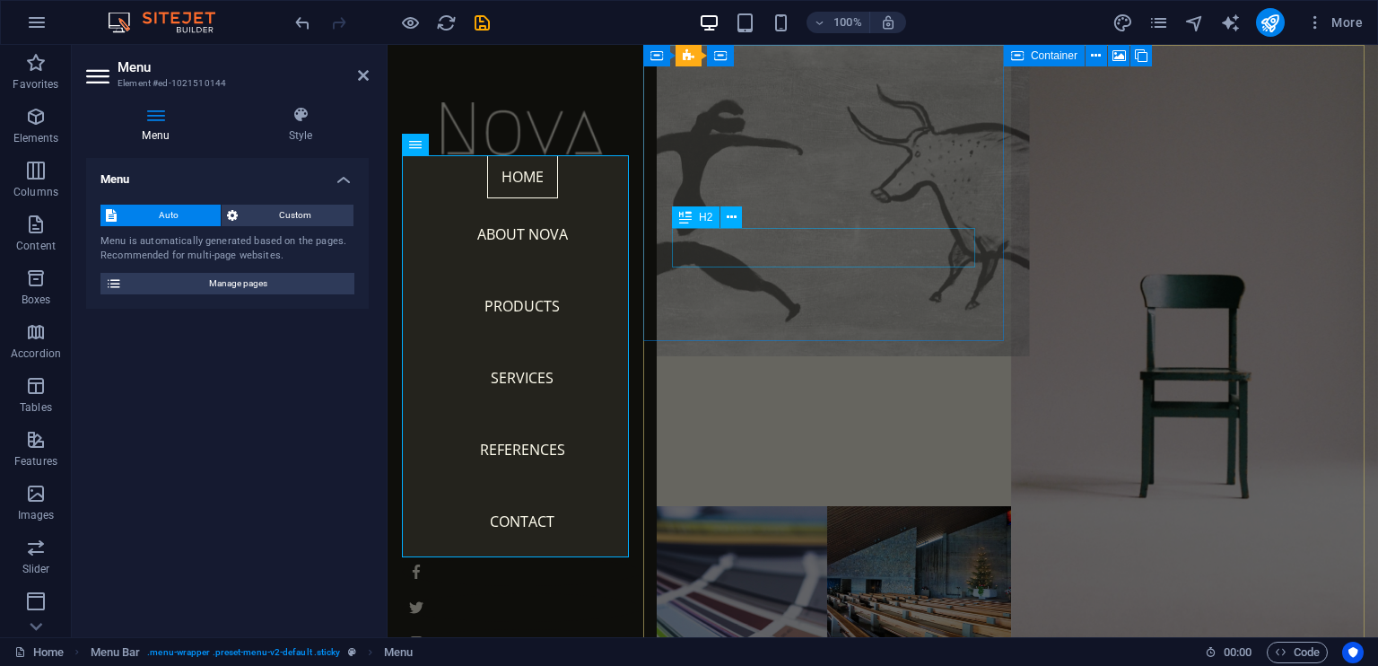
click at [822, 362] on div "About" at bounding box center [827, 381] width 368 height 39
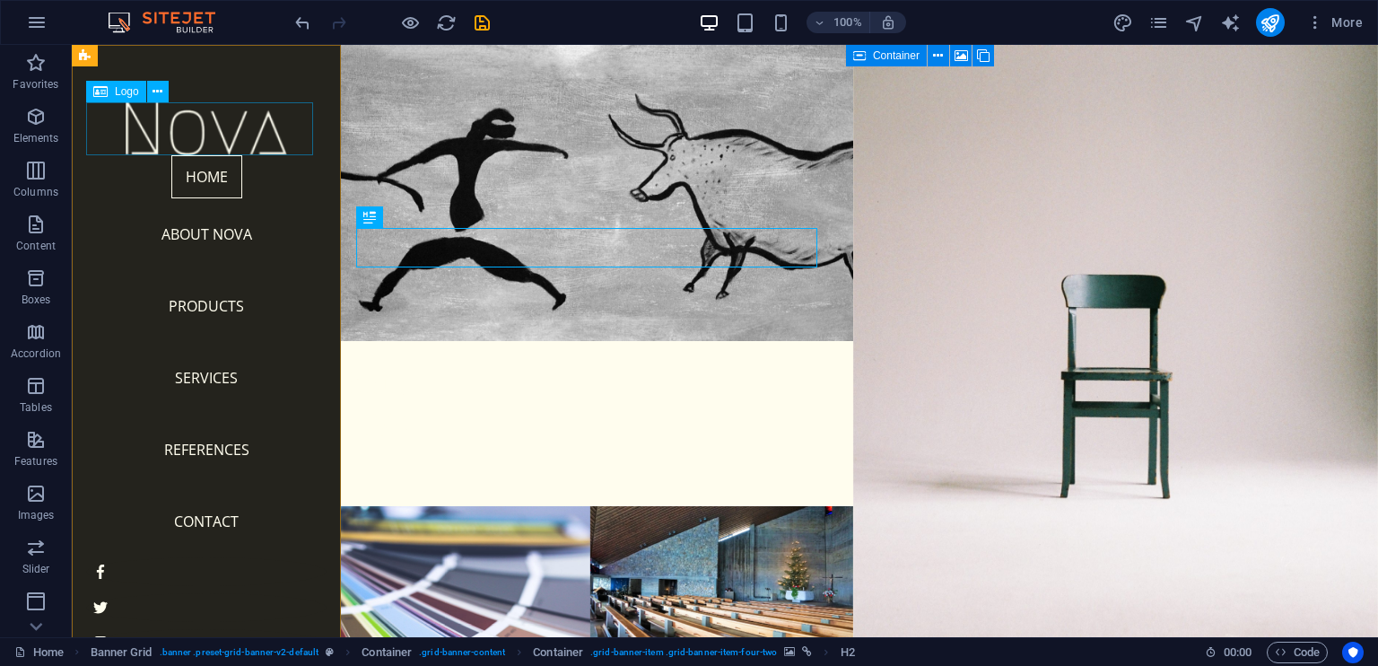
click at [187, 117] on div at bounding box center [206, 128] width 240 height 53
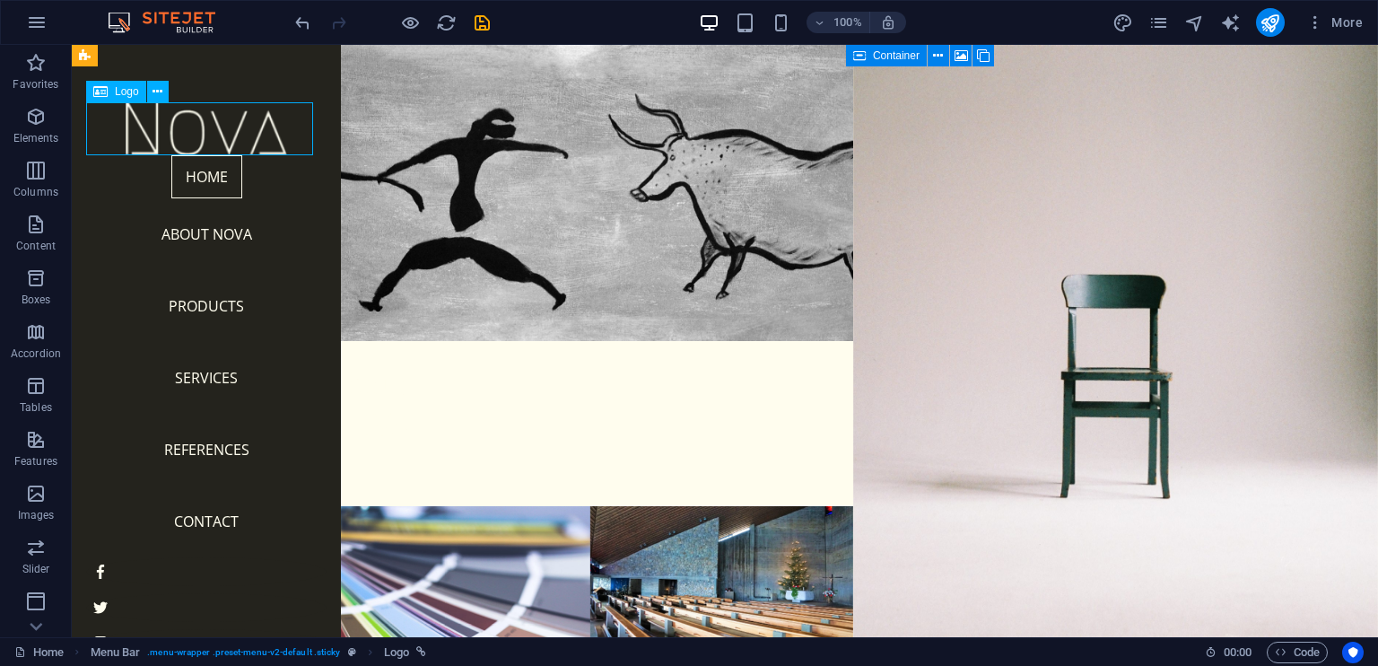
click at [191, 124] on div at bounding box center [206, 128] width 240 height 53
select select "px"
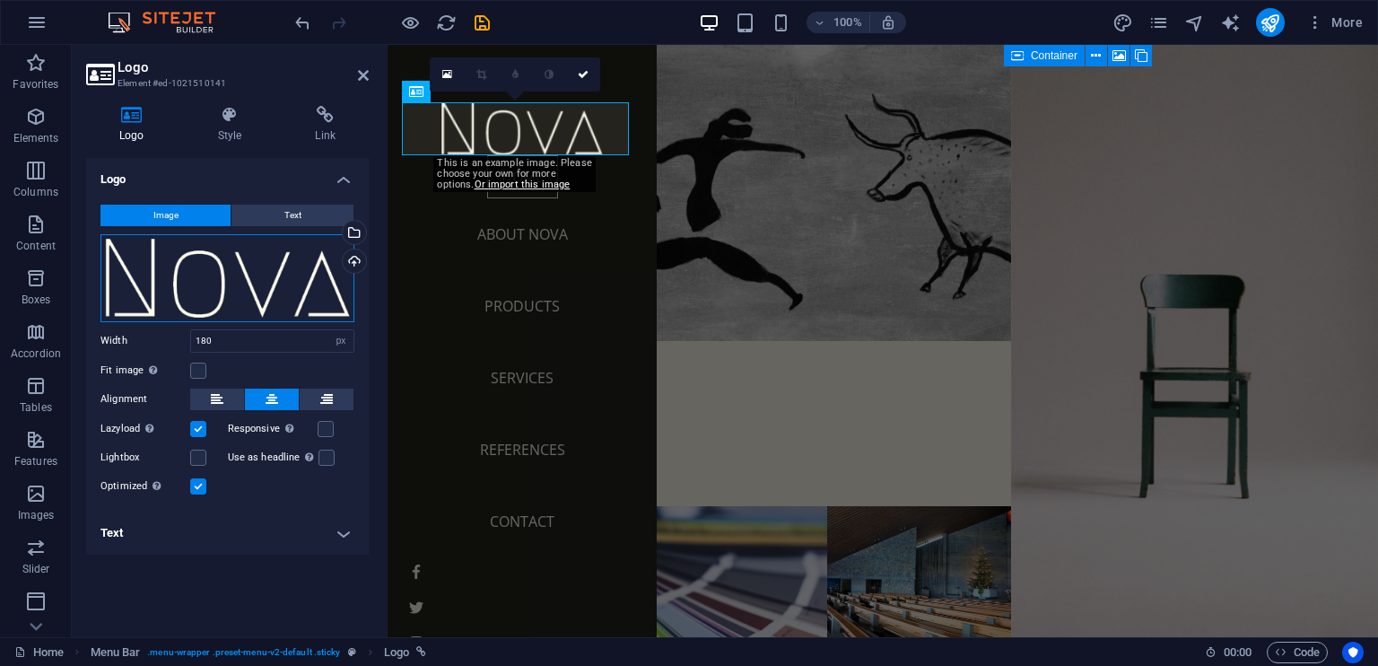
click at [274, 274] on div "Drag files here, click to choose files or select files from Files or our free s…" at bounding box center [227, 278] width 254 height 88
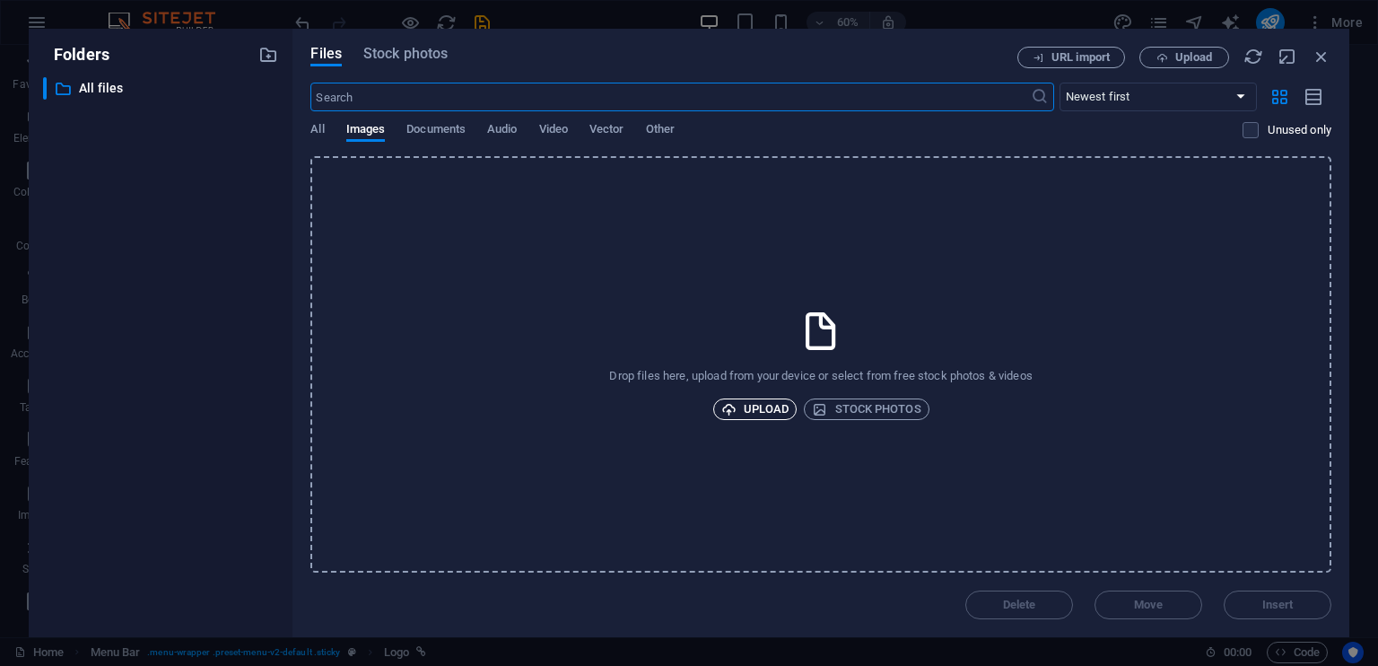
click at [754, 412] on span "Upload" at bounding box center [755, 409] width 68 height 22
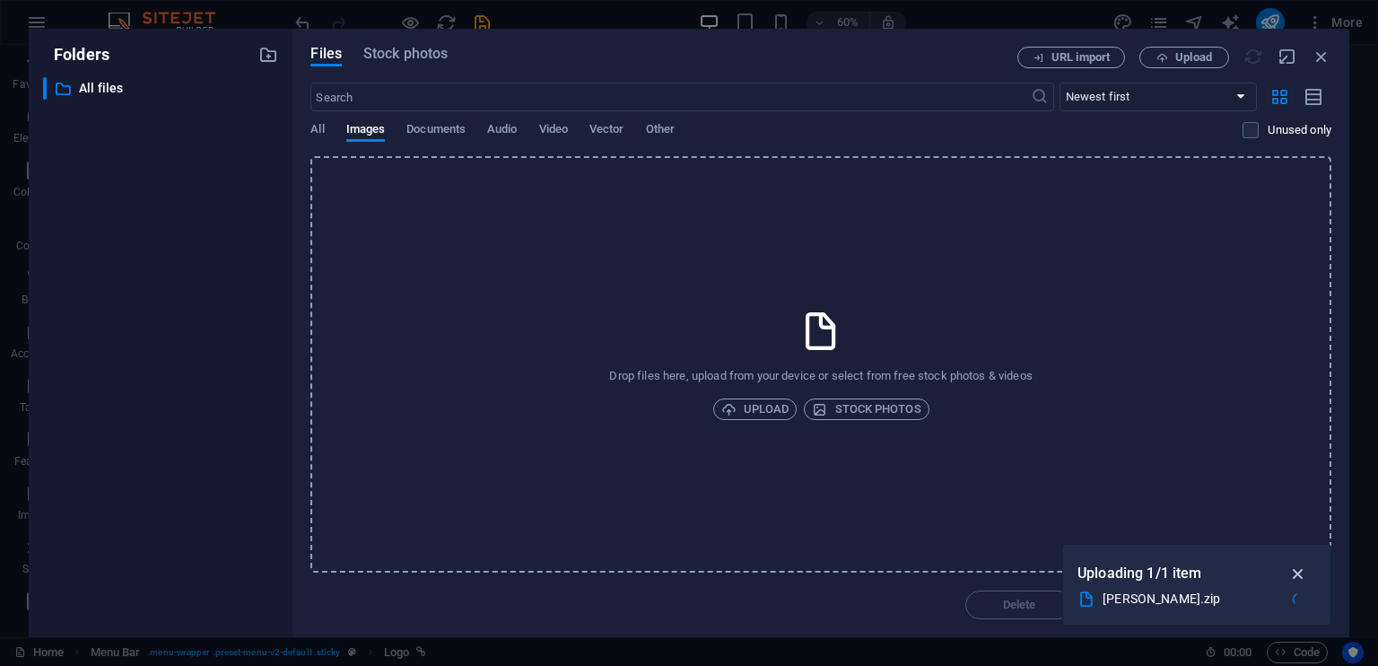
click at [1294, 573] on icon "button" at bounding box center [1298, 573] width 21 height 20
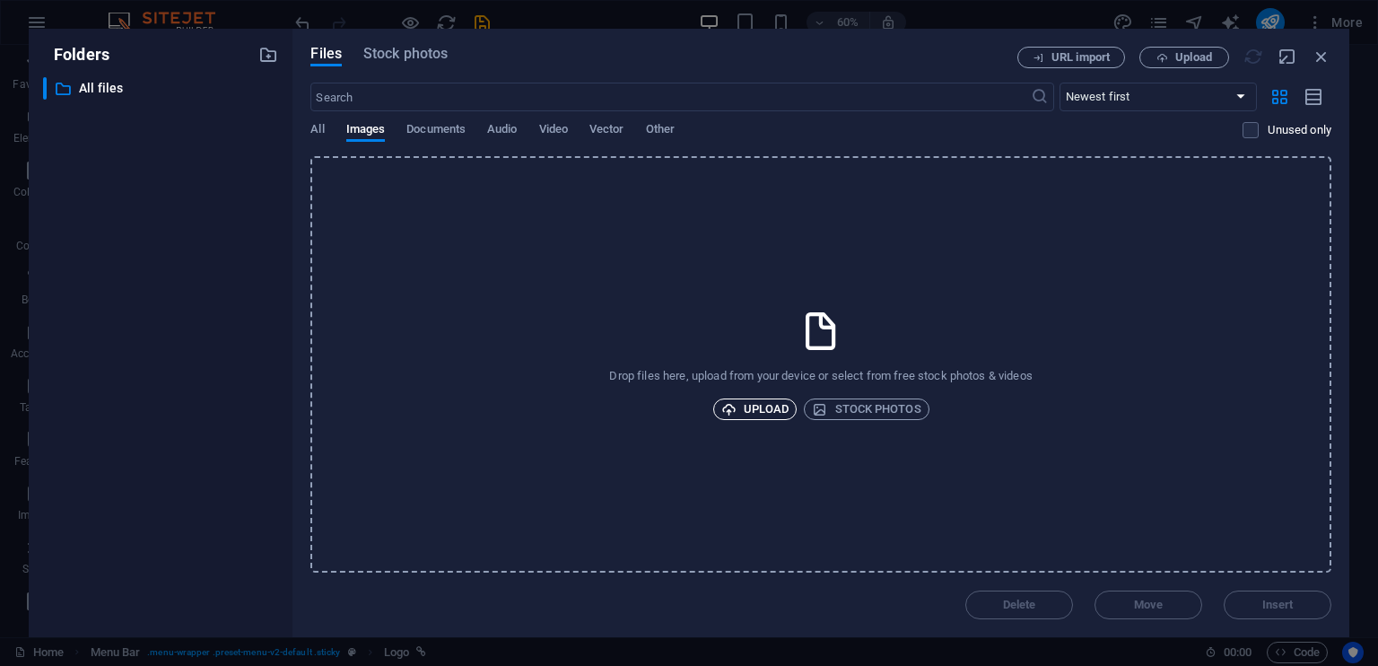
click at [739, 405] on span "Upload" at bounding box center [755, 409] width 68 height 22
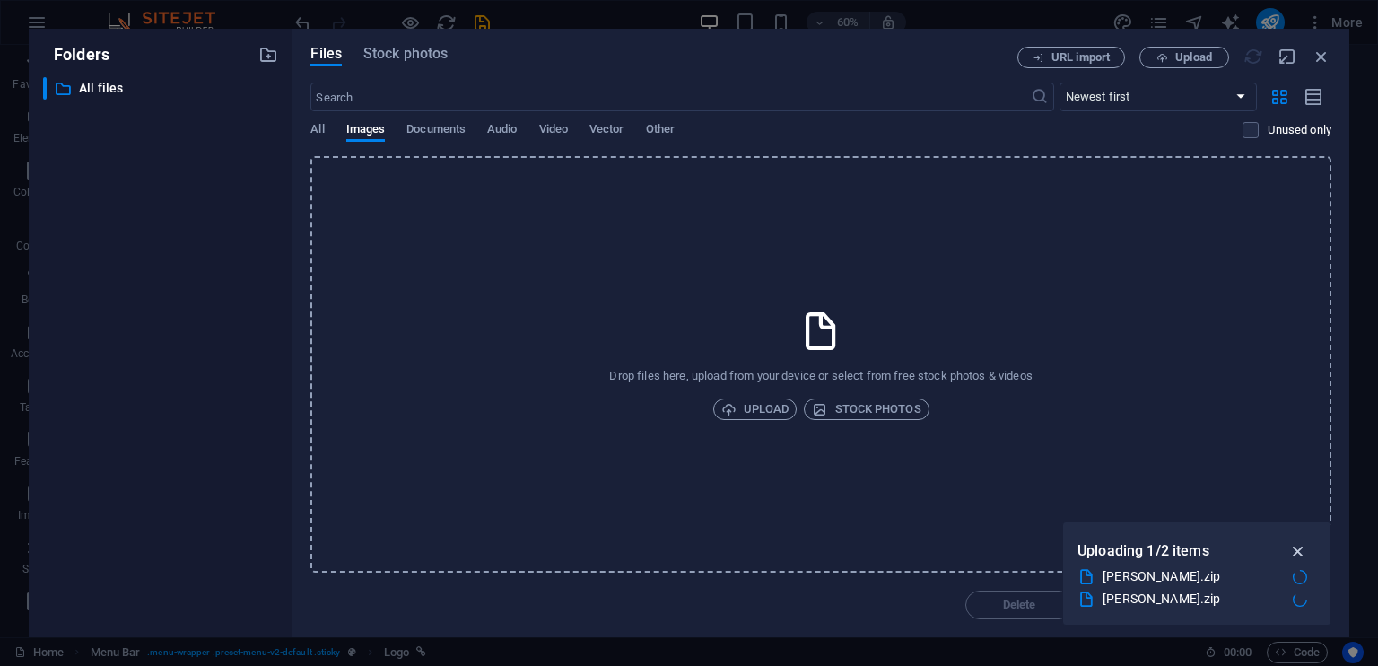
click at [1299, 546] on icon "button" at bounding box center [1298, 551] width 21 height 20
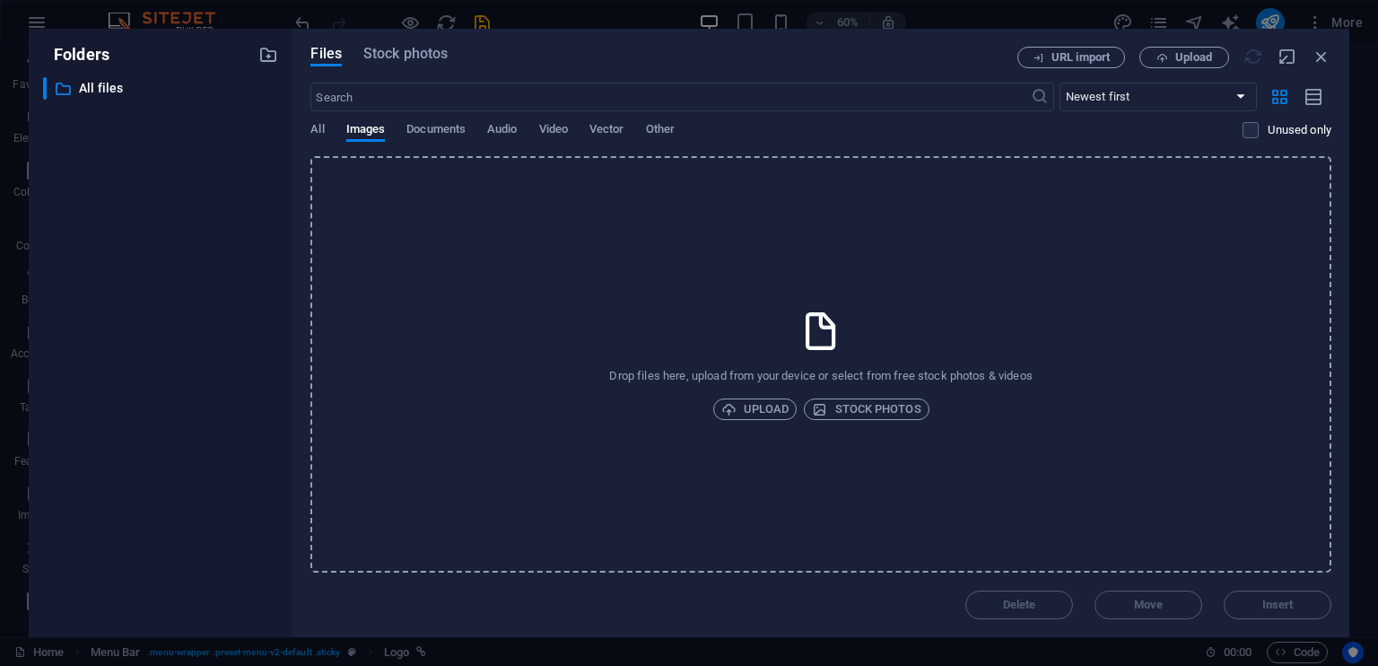
click at [938, 415] on div "Drop files here, upload from your device or select from free stock photos & vid…" at bounding box center [820, 364] width 1021 height 416
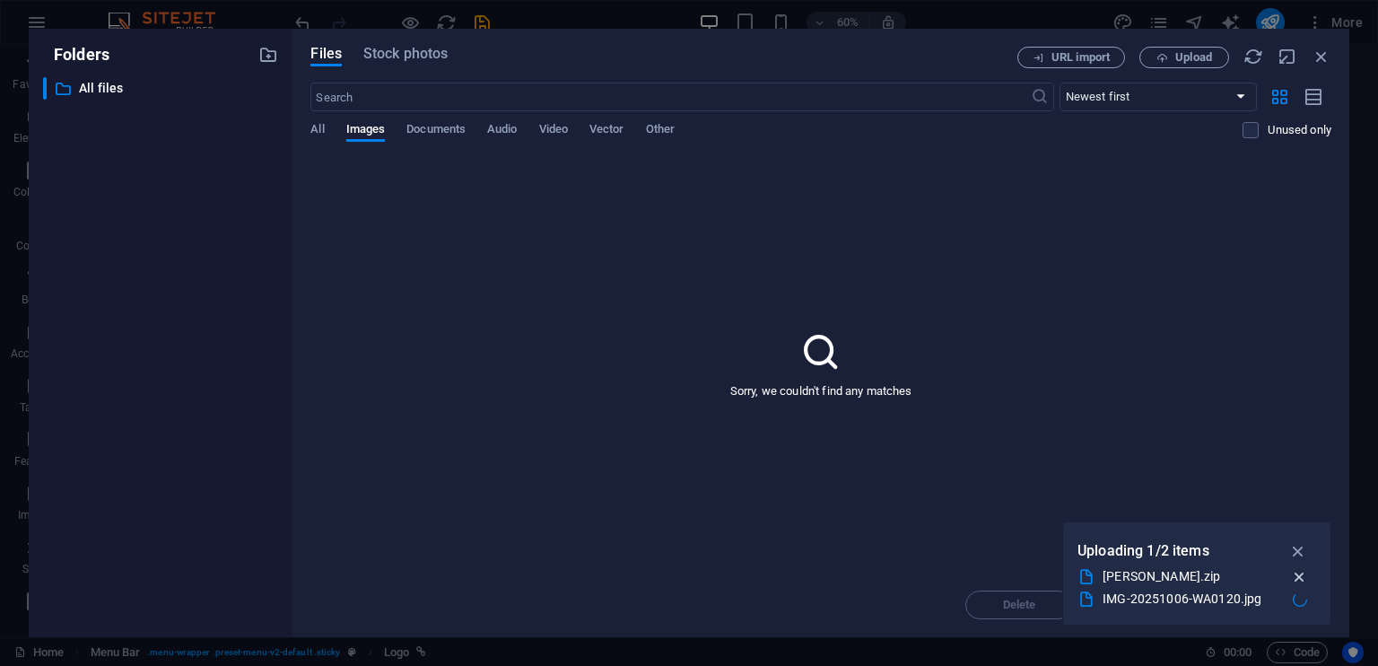
click at [1301, 578] on icon "button" at bounding box center [1299, 577] width 19 height 18
click at [120, 85] on p "All files" at bounding box center [162, 88] width 167 height 21
click at [1321, 55] on icon "button" at bounding box center [1322, 57] width 20 height 20
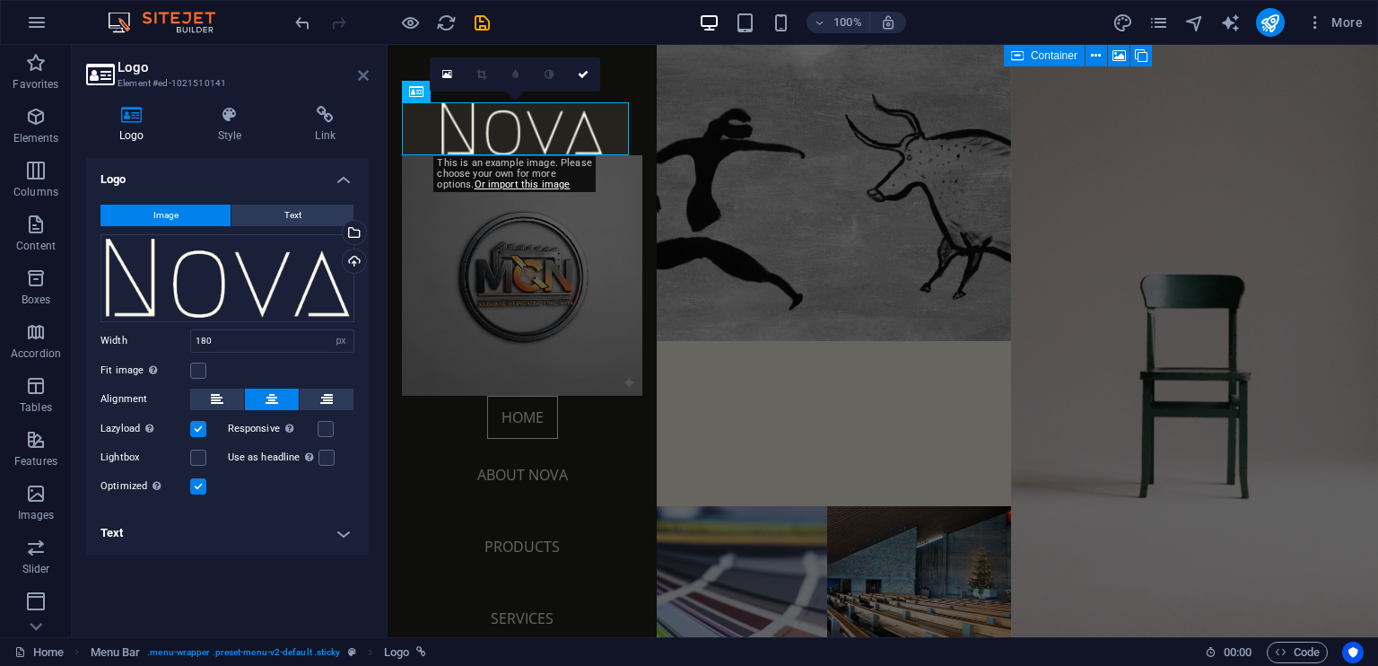
click at [362, 72] on icon at bounding box center [363, 75] width 11 height 14
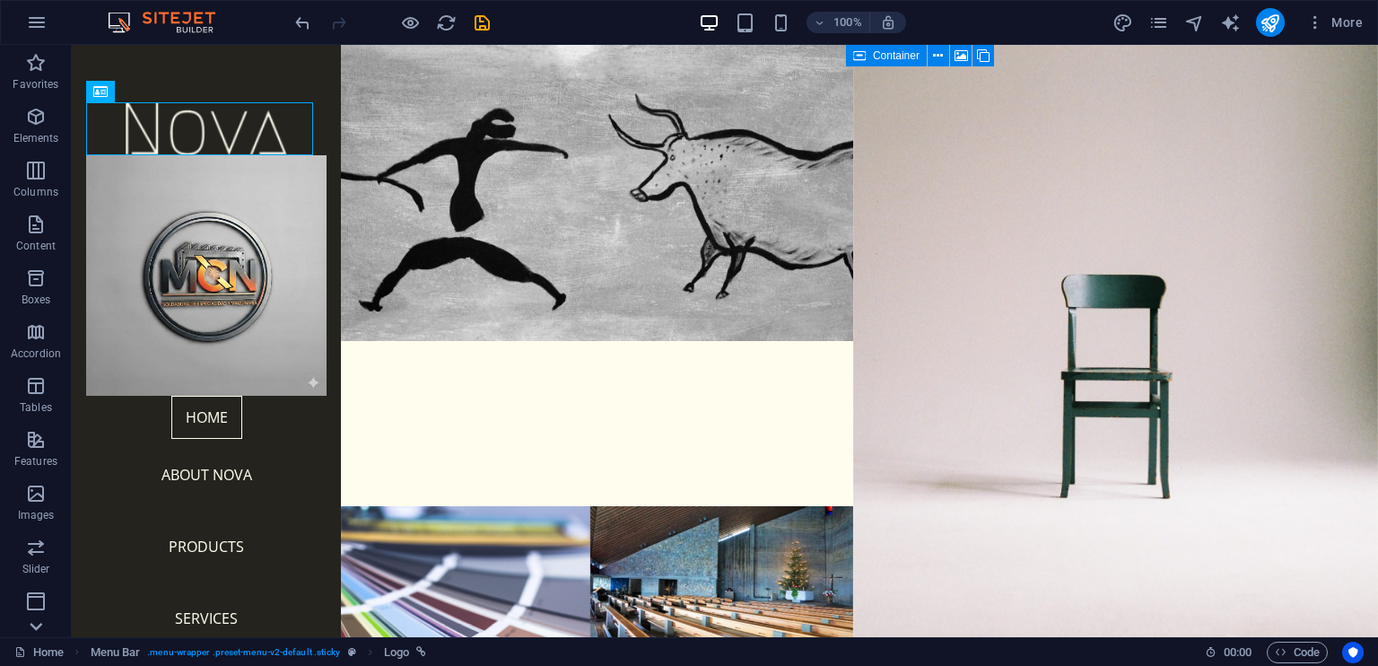
click at [40, 621] on icon at bounding box center [35, 626] width 25 height 25
click at [40, 621] on p "Collections" at bounding box center [35, 623] width 55 height 14
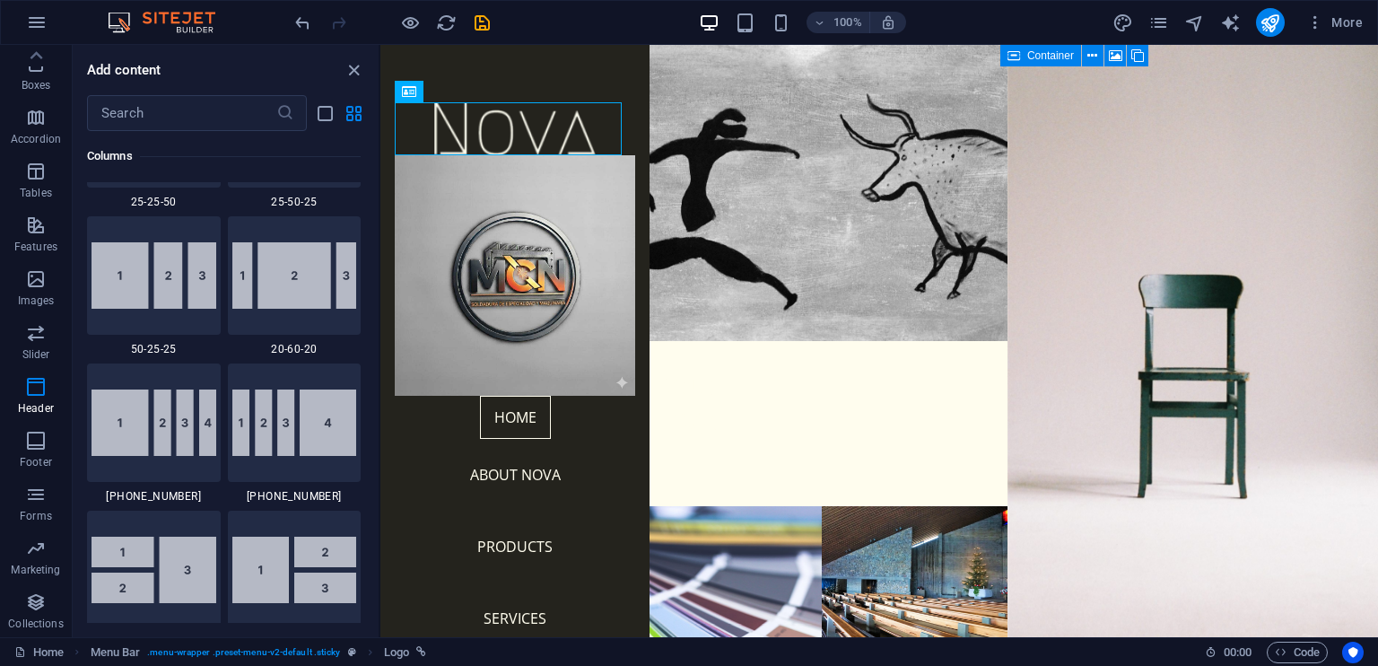
scroll to position [1755, 0]
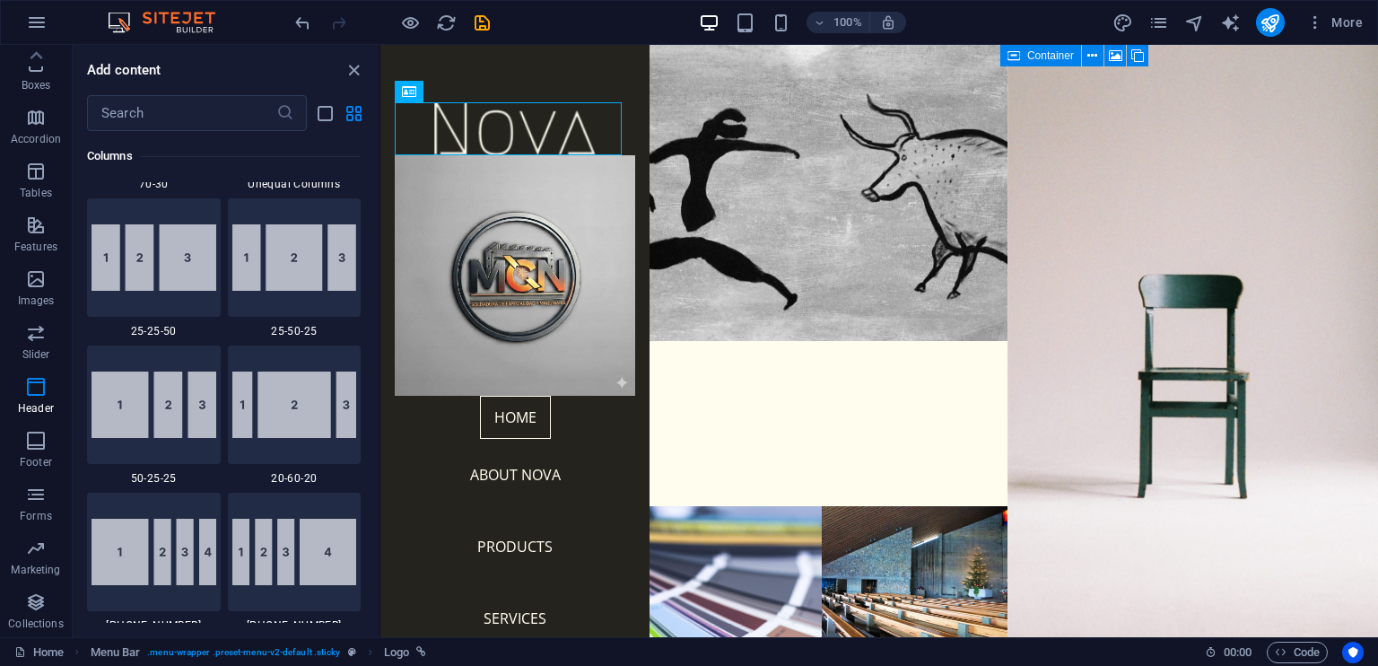
click at [370, 164] on div "Favorites 1 Star Headline 1 Star Container Elements 1 Star Headline 1 Star Text…" at bounding box center [226, 377] width 306 height 492
click at [370, 161] on div "Favorites 1 Star Headline 1 Star Container Elements 1 Star Headline 1 Star Text…" at bounding box center [226, 377] width 306 height 492
drag, startPoint x: 370, startPoint y: 153, endPoint x: 355, endPoint y: 502, distance: 350.2
click at [355, 502] on div "Favorites 1 Star Headline 1 Star Container Elements 1 Star Headline 1 Star Text…" at bounding box center [226, 377] width 306 height 492
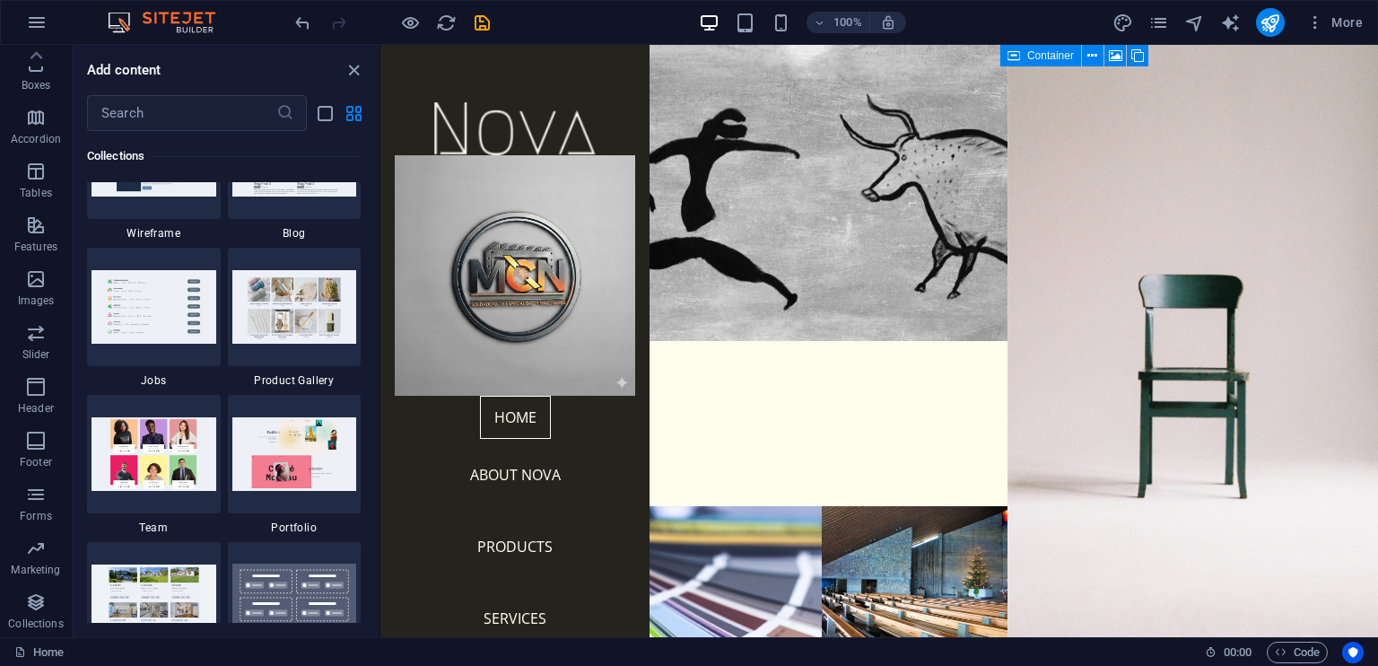
scroll to position [17192, 0]
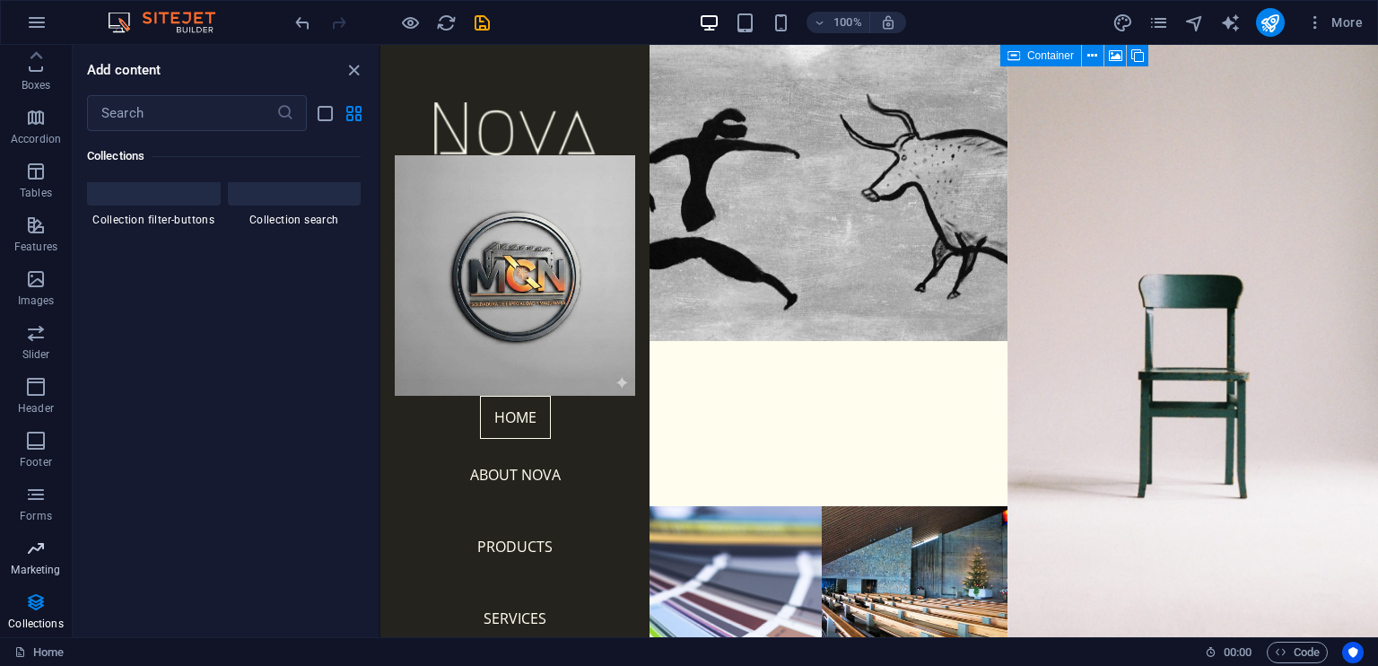
click at [26, 547] on icon "button" at bounding box center [36, 548] width 22 height 22
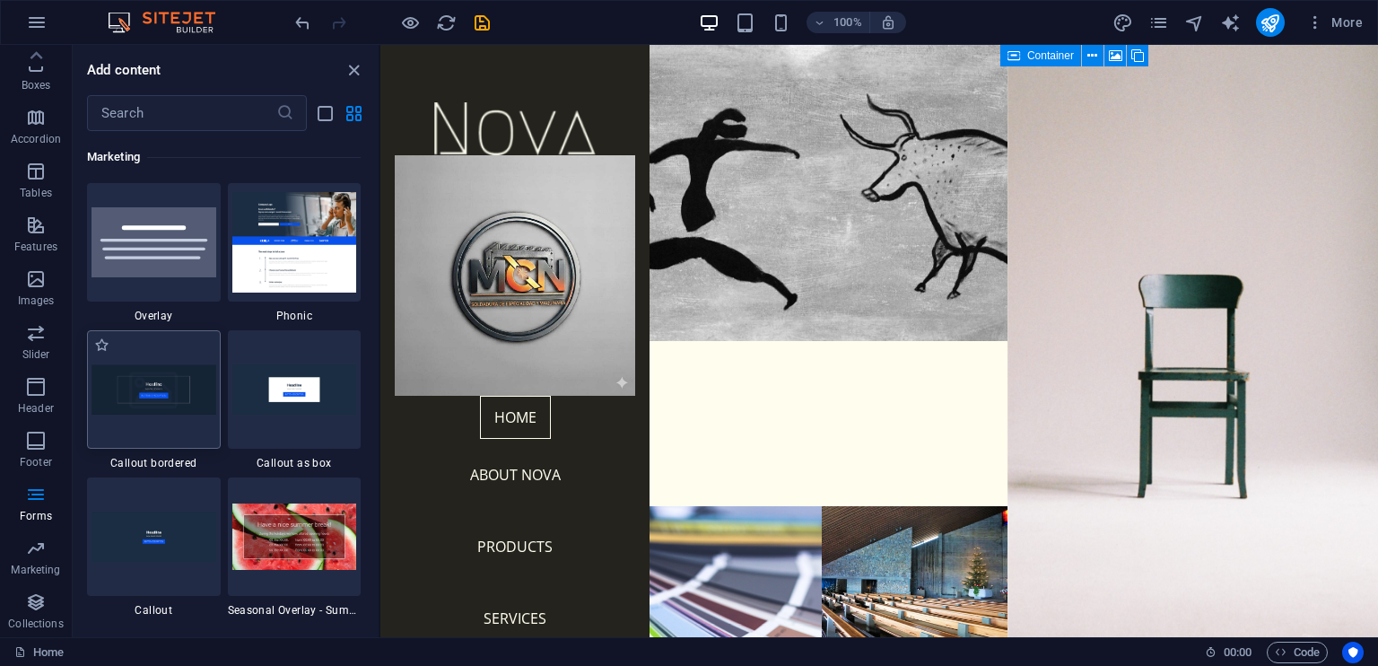
scroll to position [13894, 0]
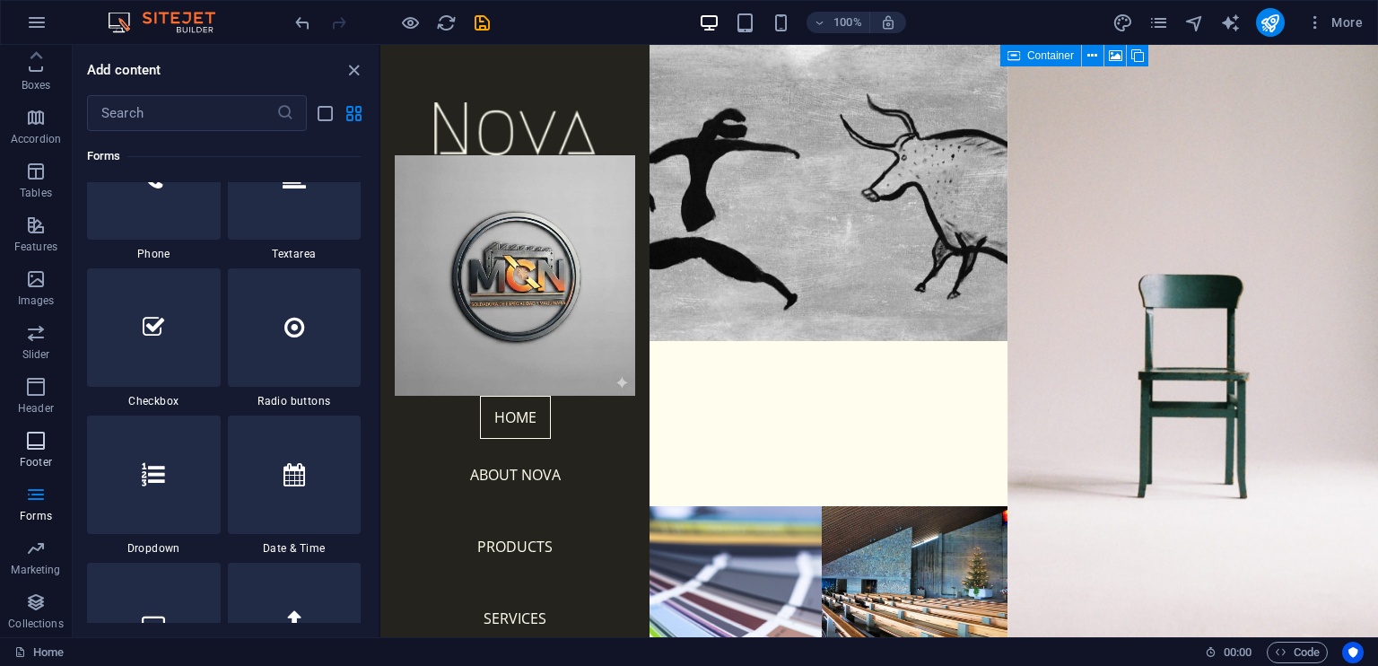
click at [31, 441] on icon "button" at bounding box center [36, 441] width 22 height 22
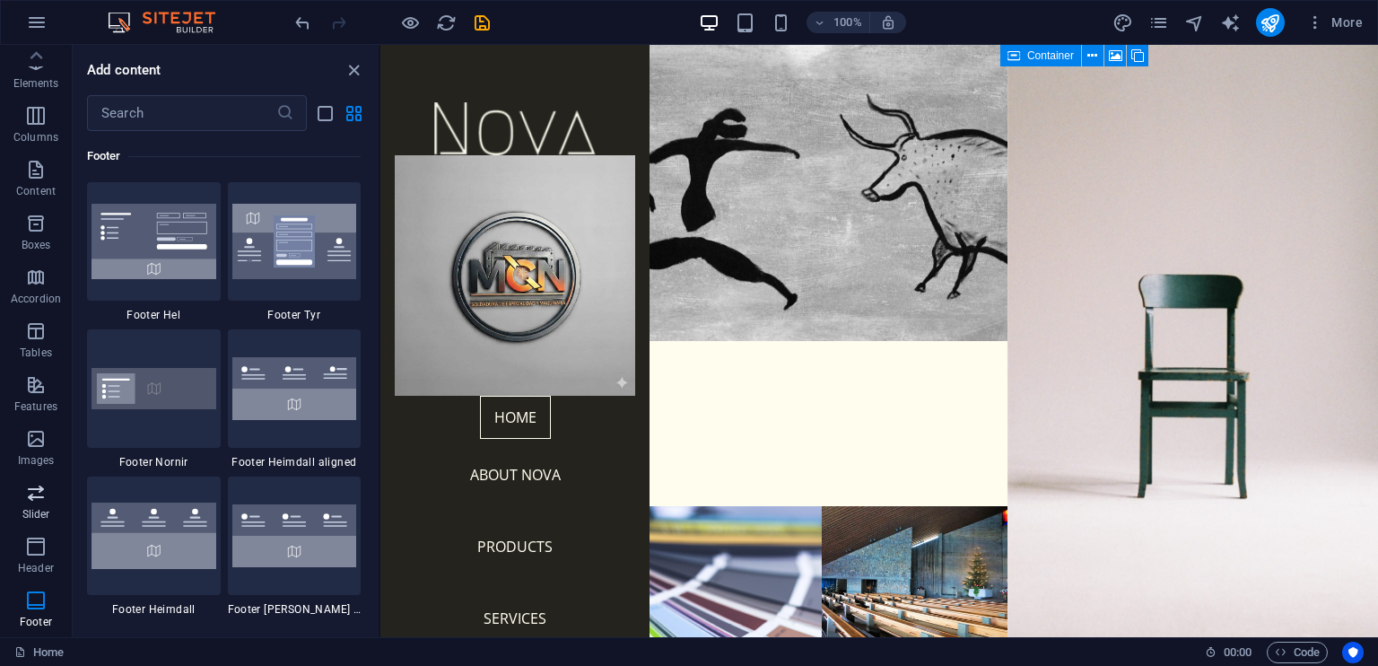
scroll to position [0, 0]
click at [31, 59] on icon "button" at bounding box center [36, 63] width 22 height 22
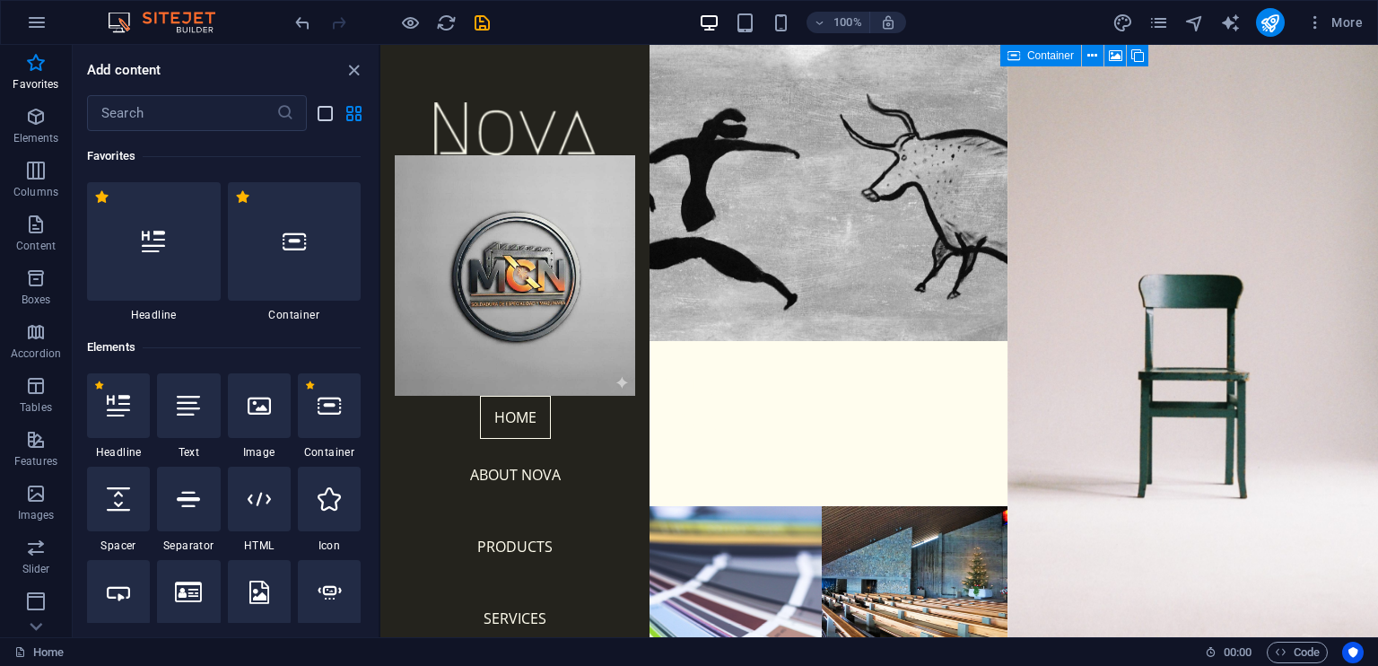
click at [326, 114] on icon "list-view" at bounding box center [325, 113] width 21 height 21
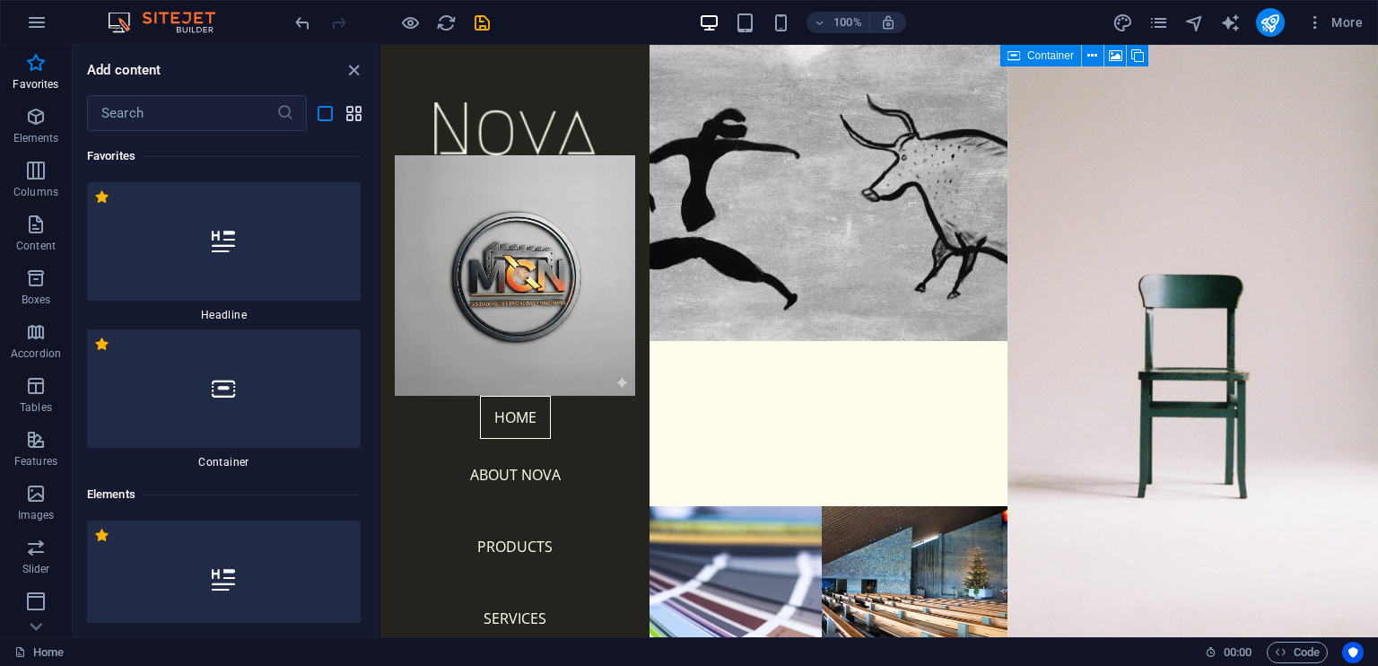
click at [350, 114] on icon "grid-view" at bounding box center [354, 113] width 21 height 21
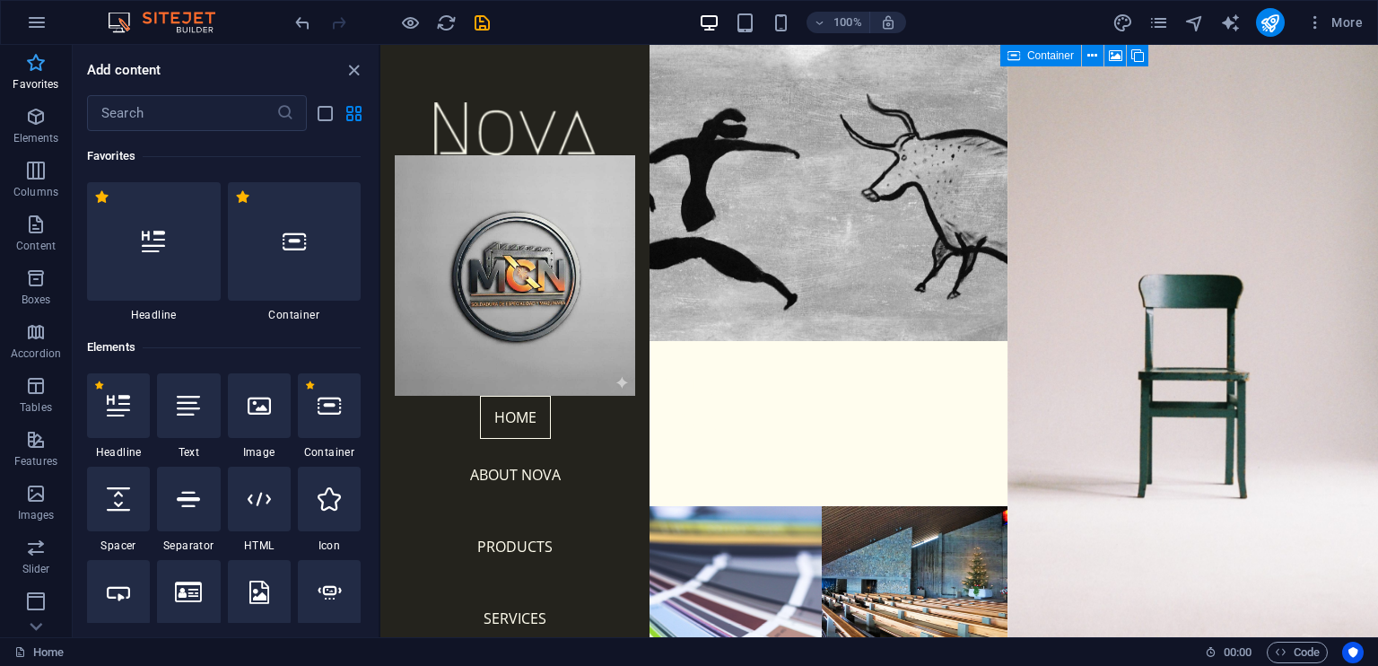
click at [35, 65] on icon "button" at bounding box center [36, 63] width 22 height 22
click at [37, 118] on icon "button" at bounding box center [36, 117] width 22 height 22
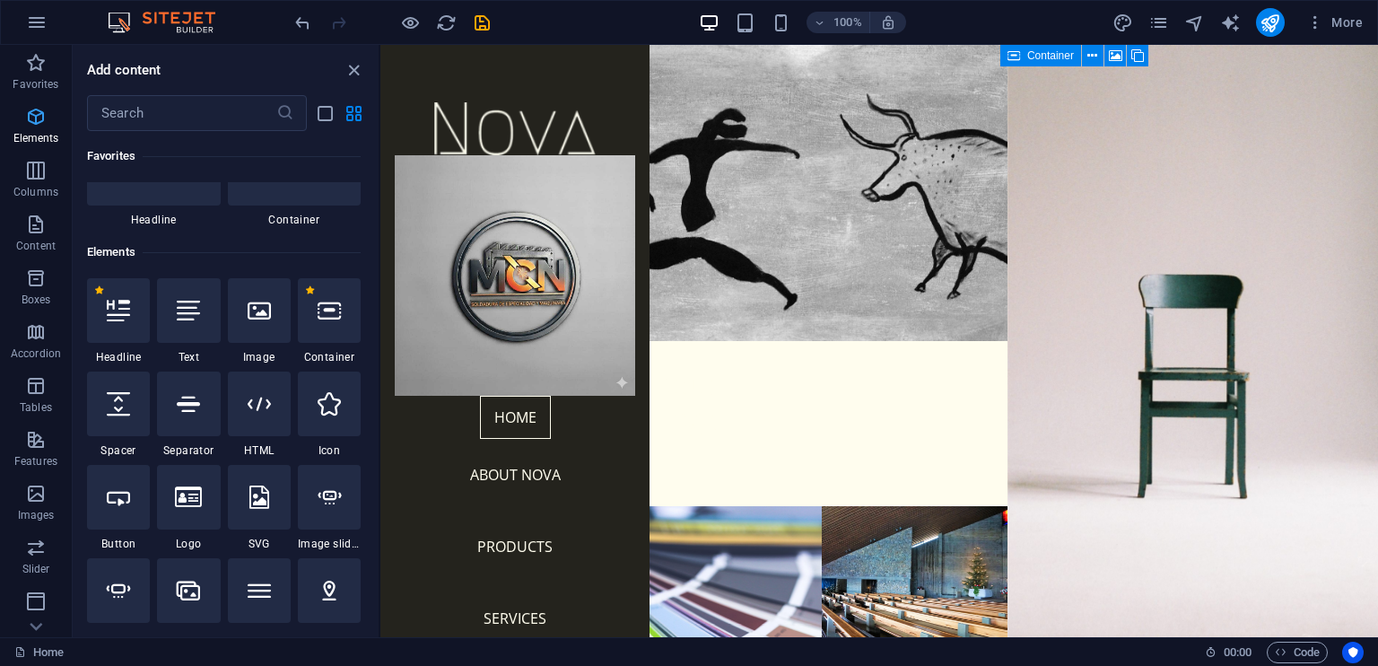
scroll to position [190, 0]
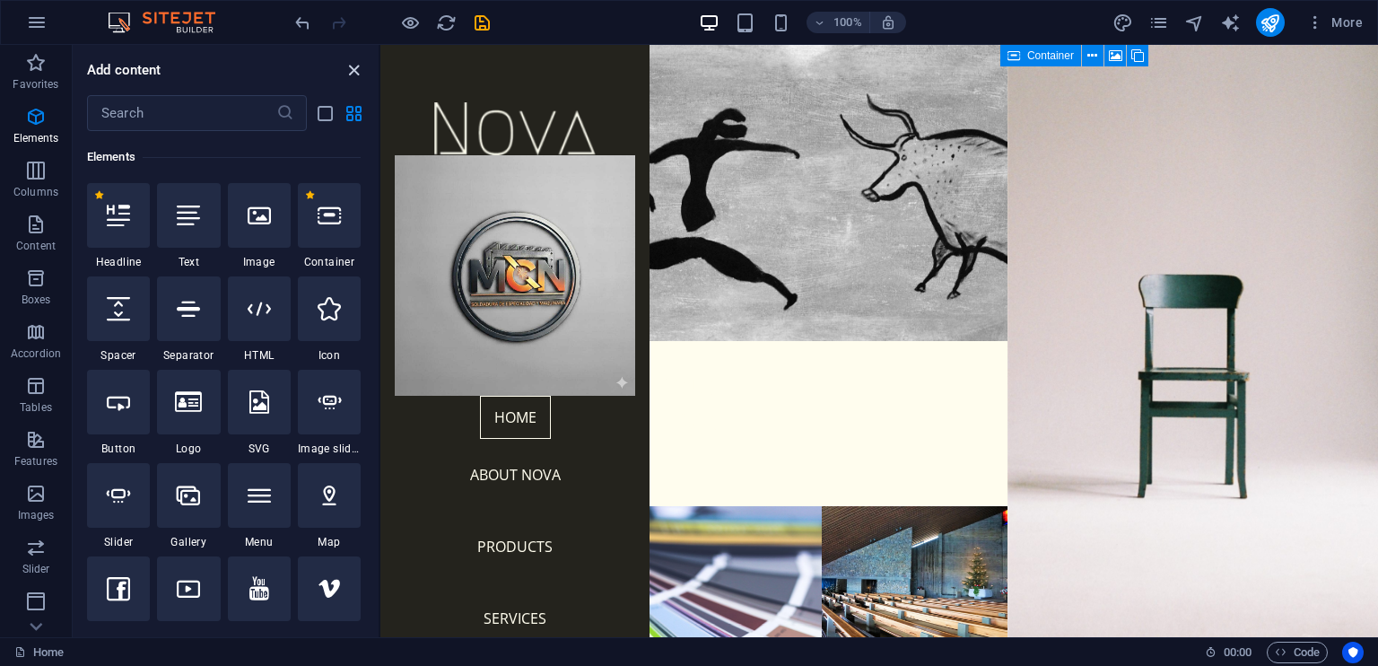
click at [348, 70] on icon "close panel" at bounding box center [354, 70] width 21 height 21
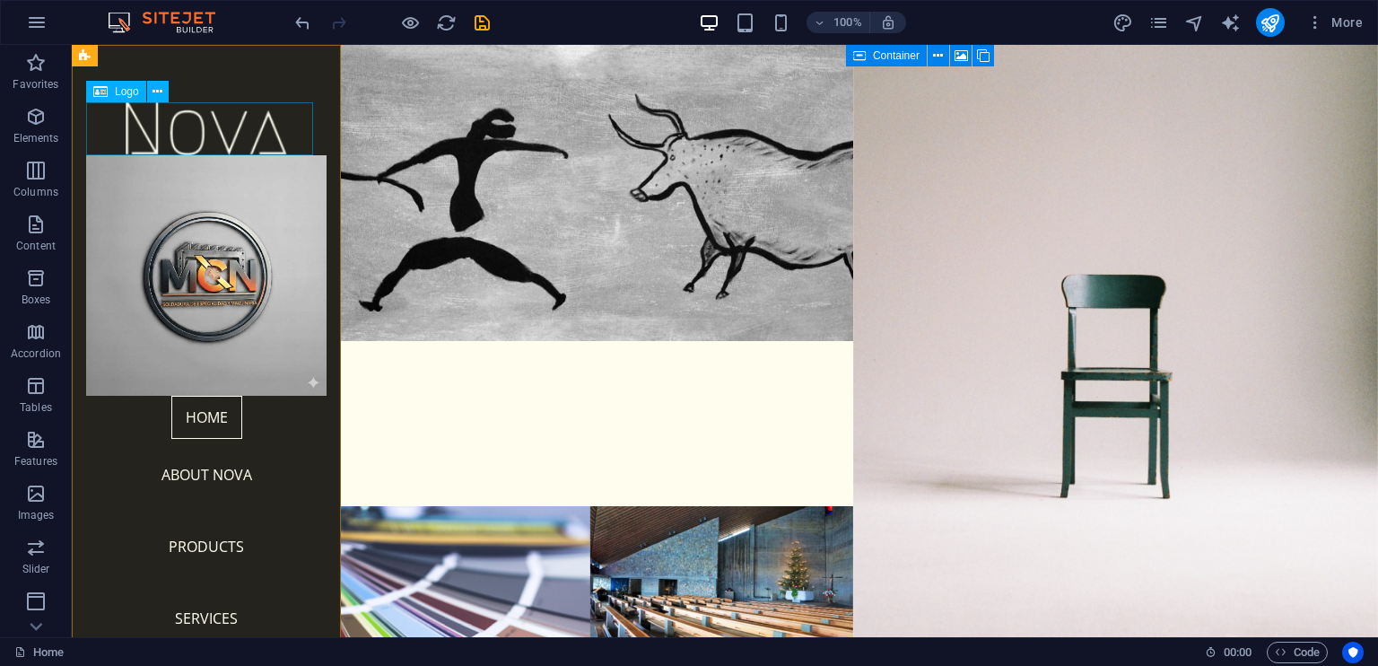
click at [205, 128] on div at bounding box center [206, 128] width 240 height 53
click at [153, 92] on icon at bounding box center [158, 92] width 10 height 19
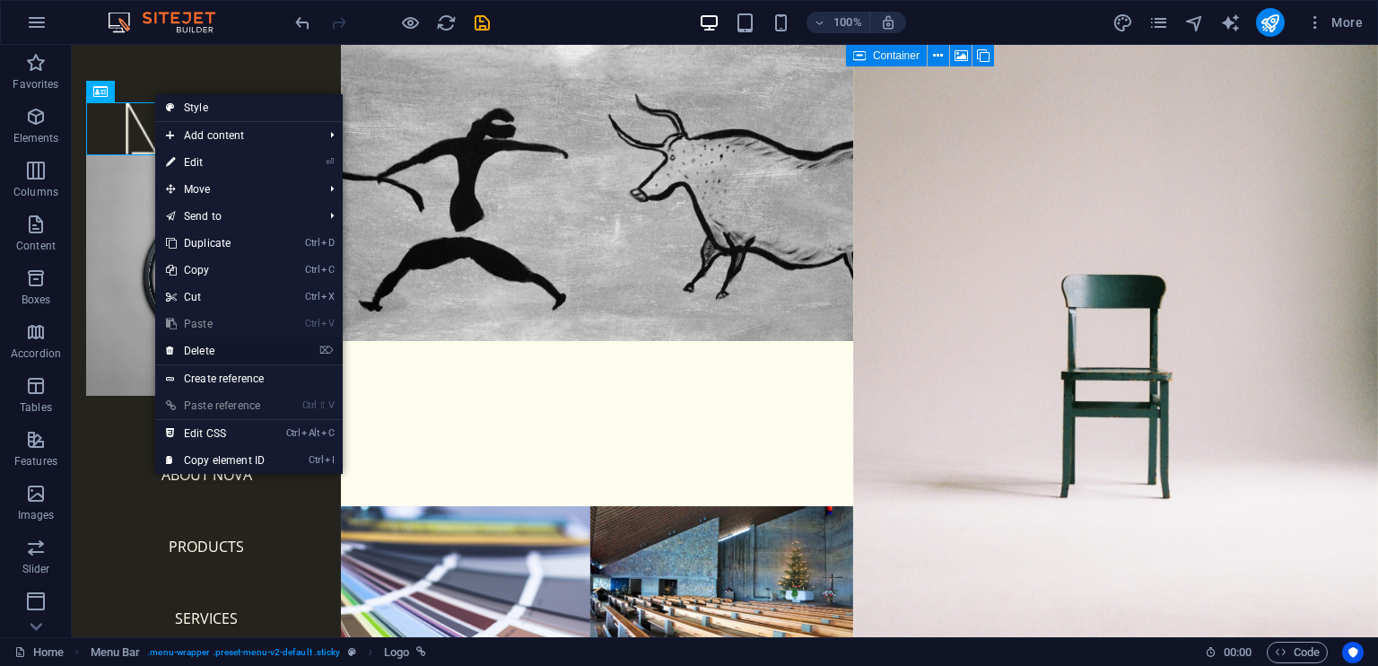
click at [222, 347] on link "⌦ Delete" at bounding box center [215, 350] width 120 height 27
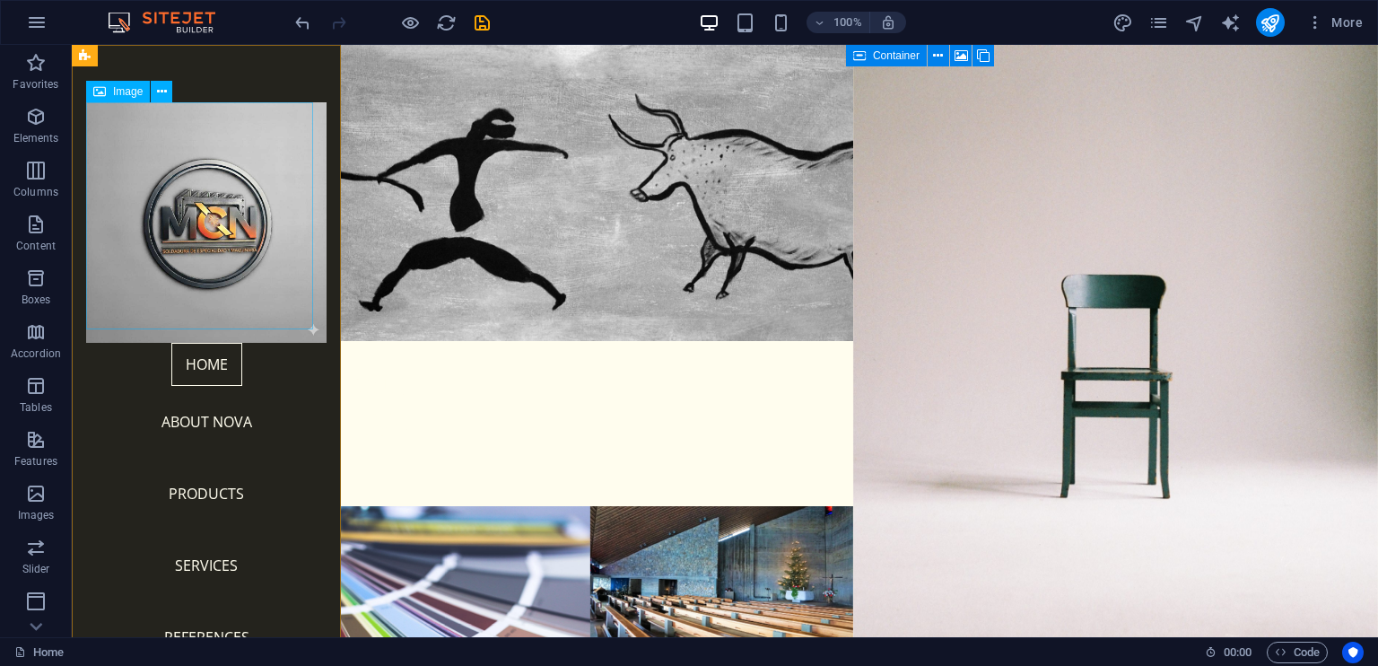
click at [249, 295] on figure at bounding box center [206, 222] width 240 height 240
click at [244, 286] on figure at bounding box center [206, 222] width 240 height 240
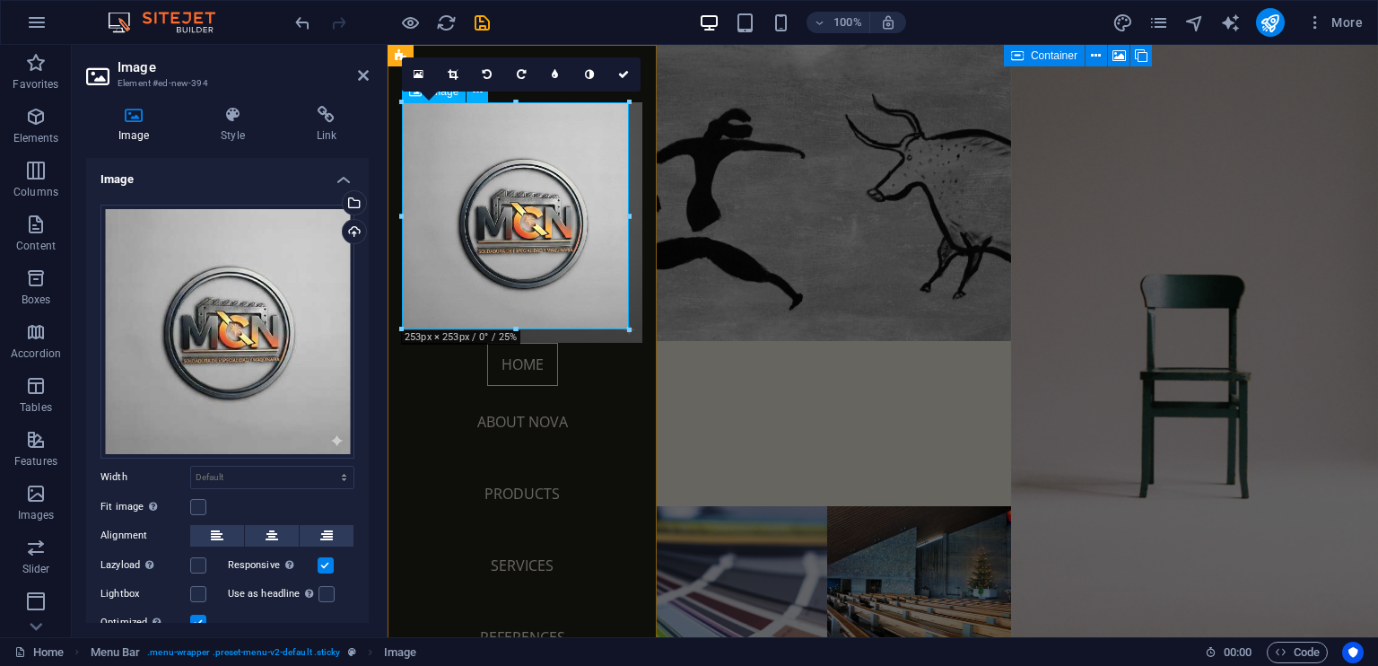
click at [512, 215] on figure at bounding box center [522, 222] width 240 height 240
drag, startPoint x: 1016, startPoint y: 144, endPoint x: 591, endPoint y: 118, distance: 425.1
click at [452, 75] on icon at bounding box center [453, 74] width 10 height 11
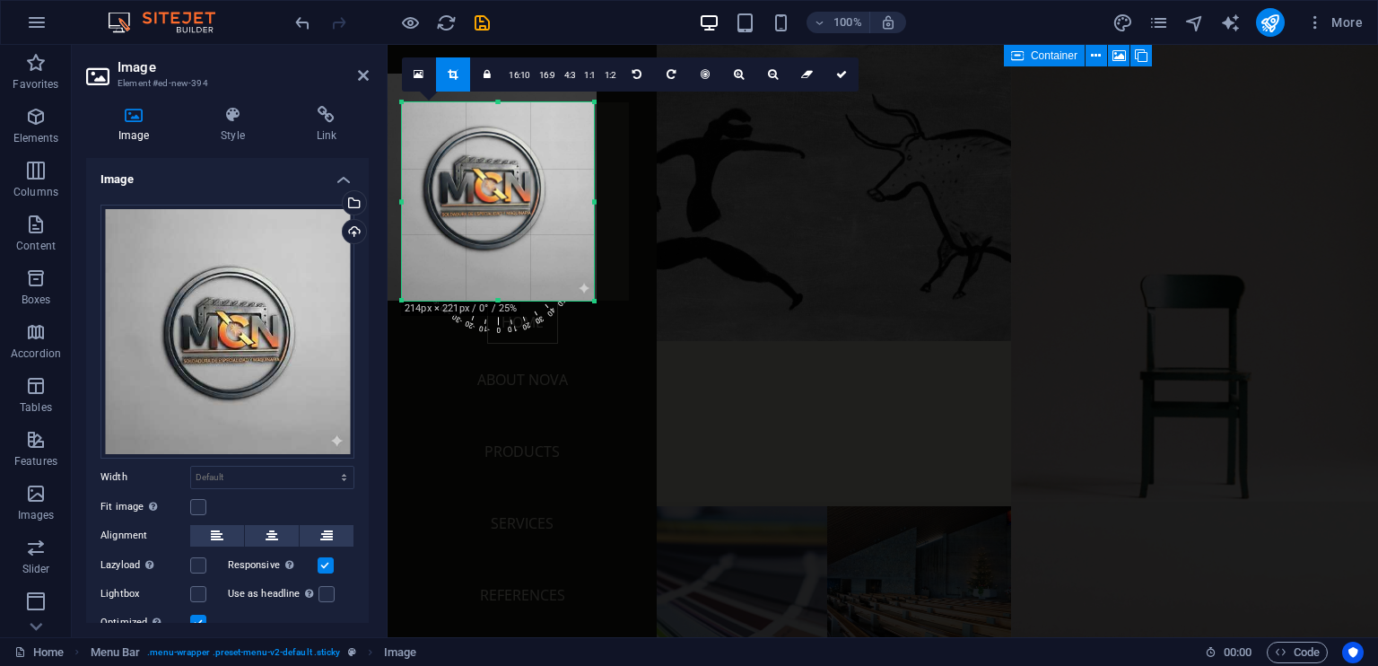
drag, startPoint x: 403, startPoint y: 103, endPoint x: 435, endPoint y: 132, distance: 43.2
click at [435, 132] on div "180 170 160 150 140 130 120 110 100 90 80 70 60 50 40 30 20 10 0 -10 -20 -30 -4…" at bounding box center [498, 201] width 192 height 198
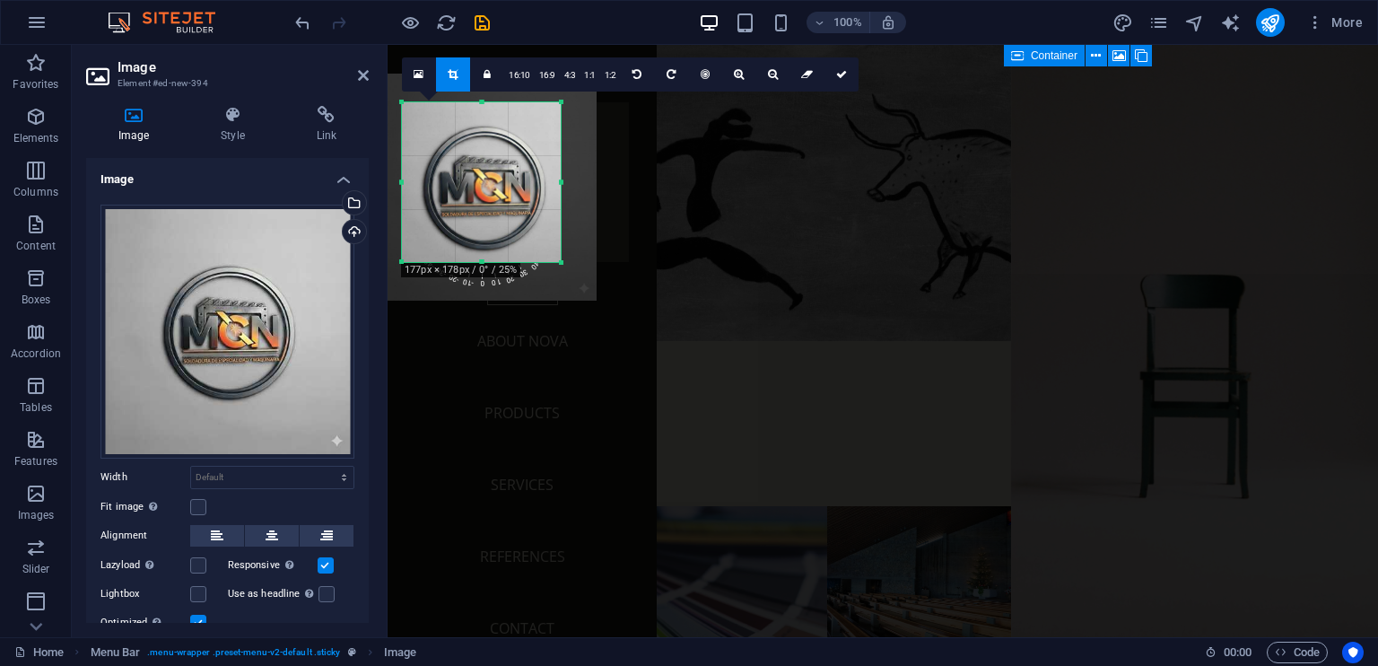
drag, startPoint x: 596, startPoint y: 300, endPoint x: 560, endPoint y: 261, distance: 52.7
click at [560, 261] on div at bounding box center [561, 262] width 11 height 11
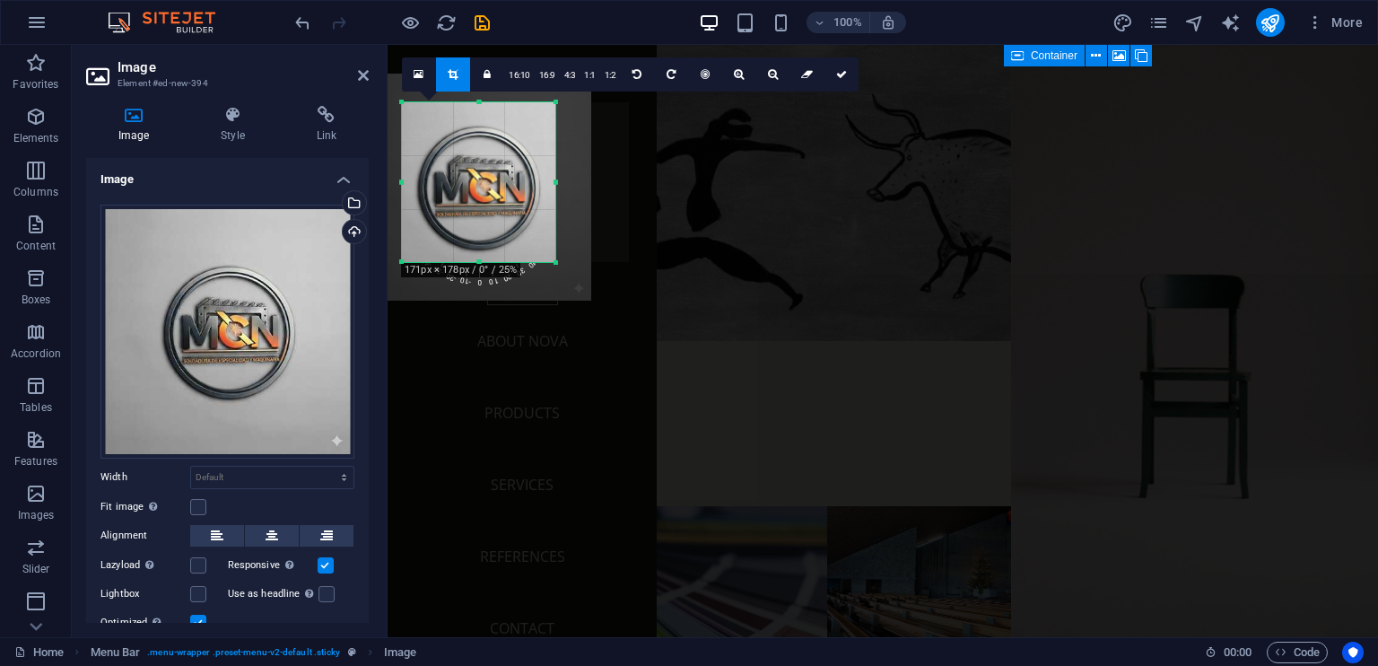
click at [405, 182] on div at bounding box center [402, 182] width 6 height 160
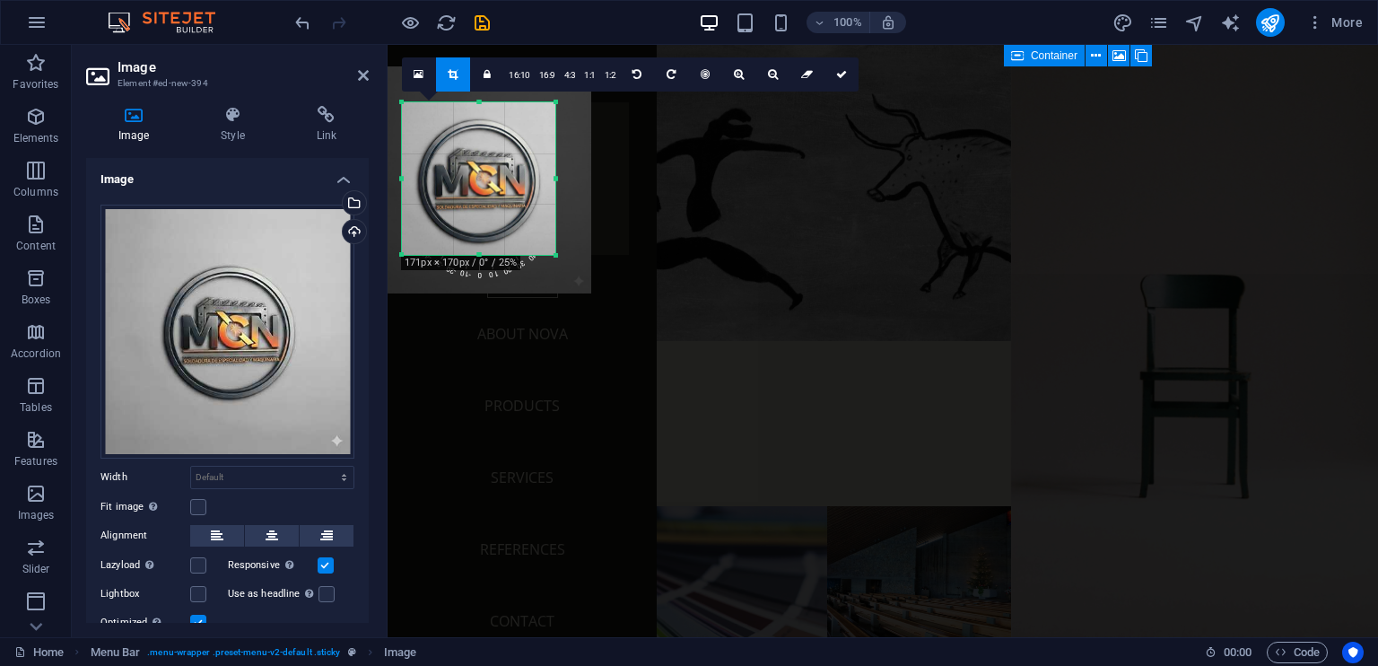
click at [481, 110] on div "180 170 160 150 140 130 120 110 100 90 80 70 60 50 40 30 20 10 0 -10 -20 -30 -4…" at bounding box center [478, 178] width 153 height 153
click at [836, 74] on icon at bounding box center [841, 74] width 11 height 11
type input "171"
select select "px"
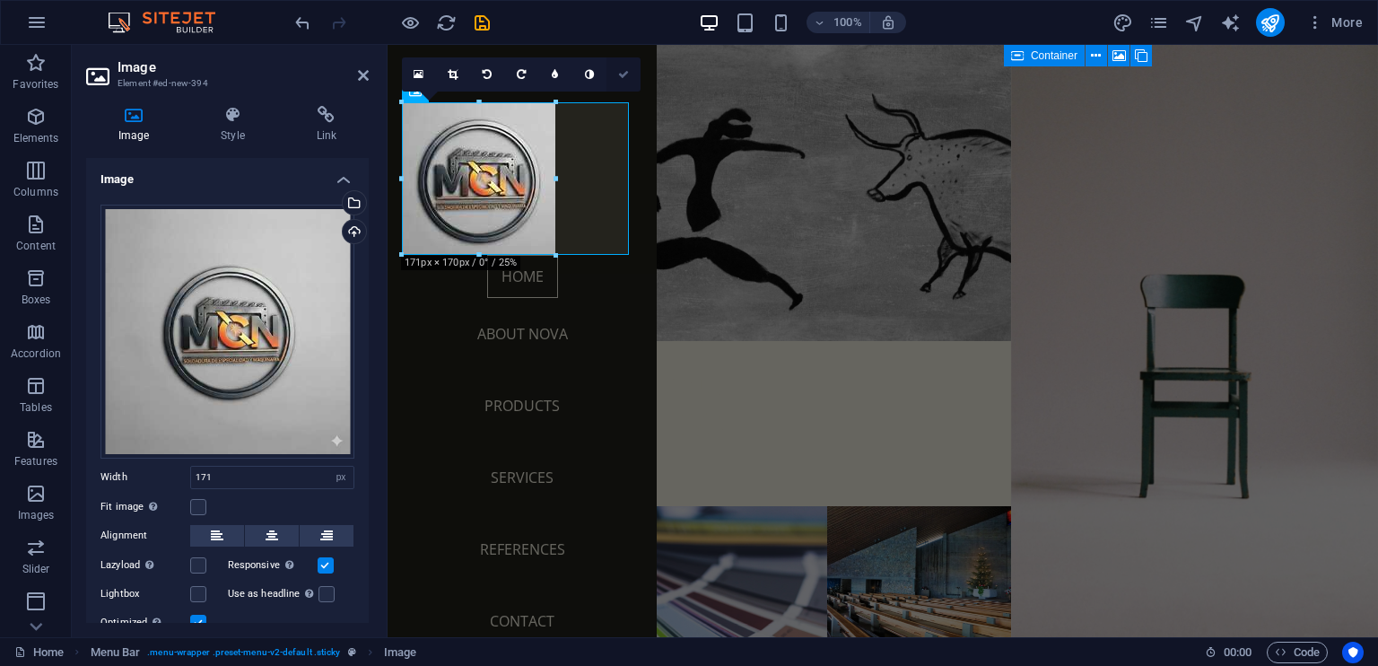
drag, startPoint x: 621, startPoint y: 76, endPoint x: 545, endPoint y: 48, distance: 80.6
click at [621, 76] on icon at bounding box center [623, 74] width 11 height 11
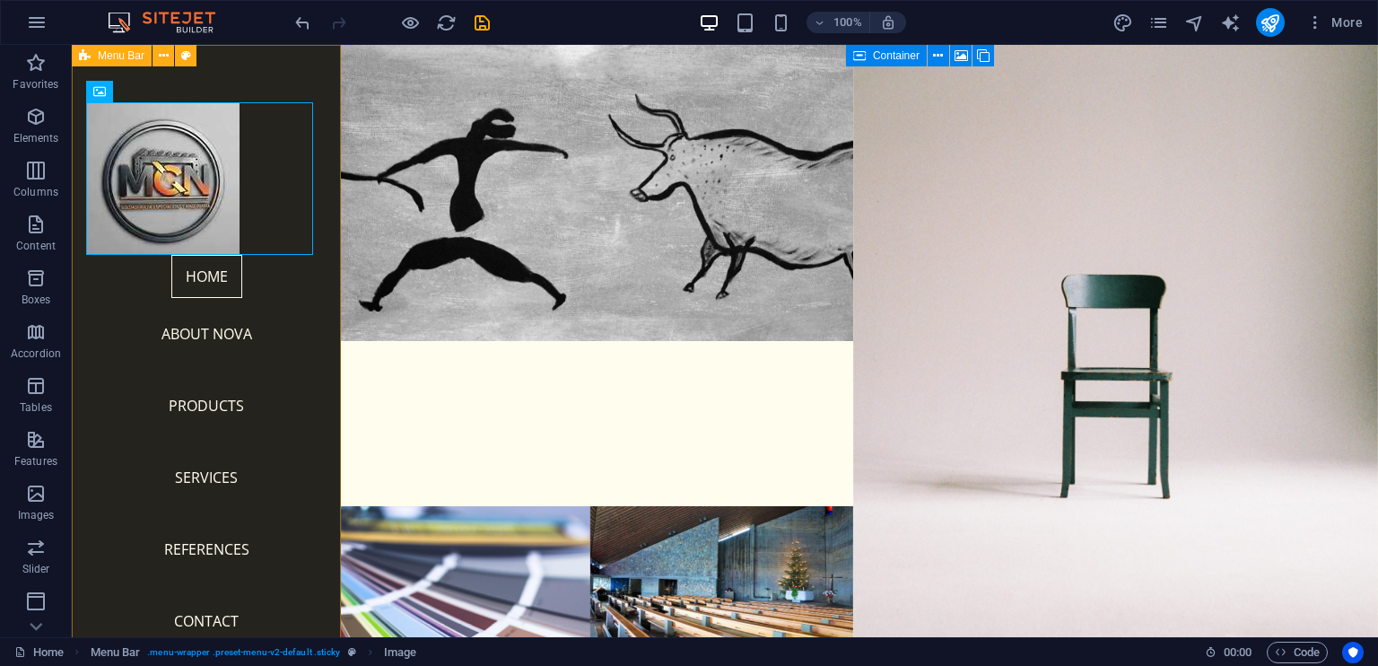
click at [315, 272] on div "Home About Nova Products Services References Contact Legal Notice | Privacy Menu" at bounding box center [206, 341] width 269 height 592
click at [182, 178] on figure at bounding box center [206, 178] width 240 height 153
click at [182, 175] on figure at bounding box center [206, 178] width 240 height 153
select select "px"
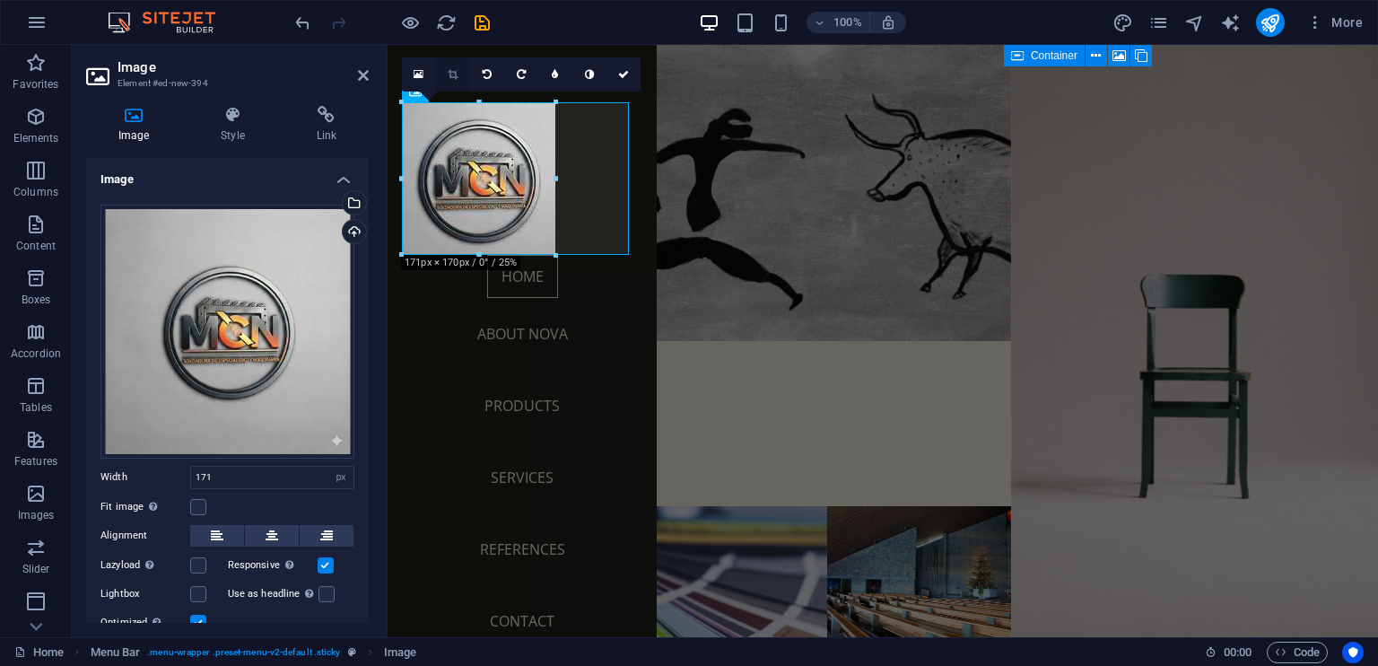
click at [446, 74] on link at bounding box center [453, 74] width 34 height 34
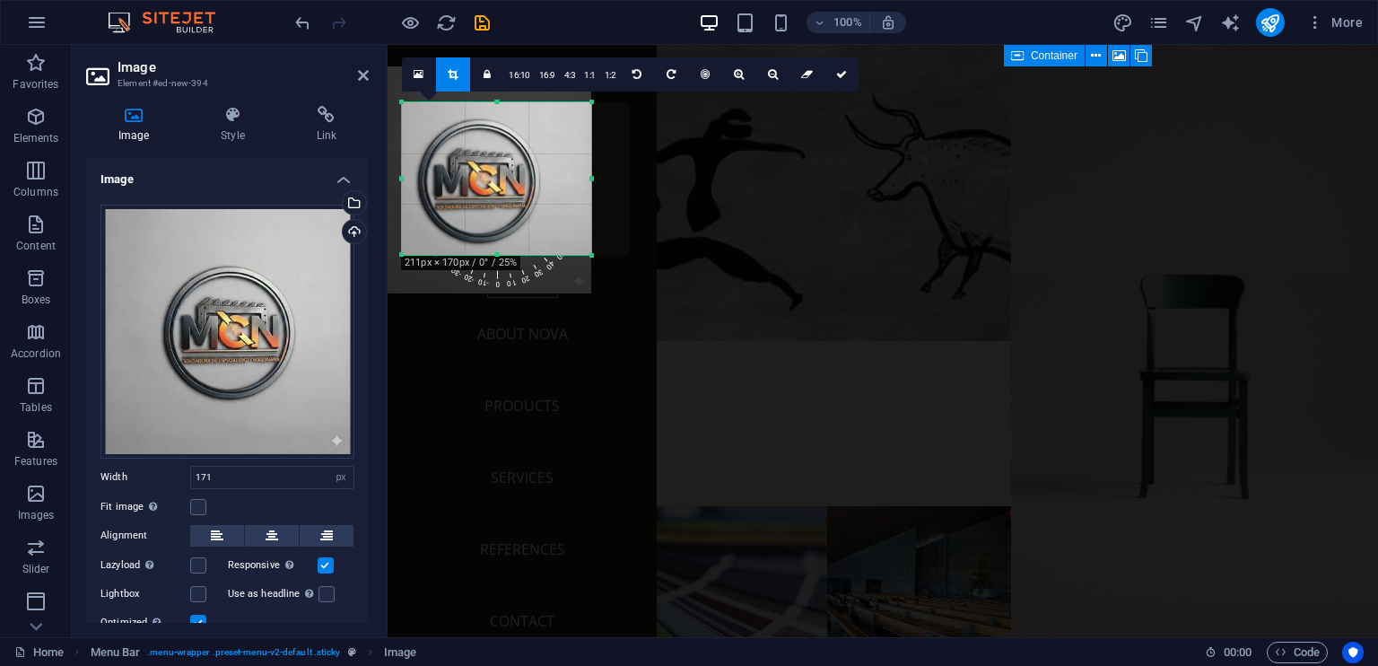
drag, startPoint x: 555, startPoint y: 175, endPoint x: 588, endPoint y: 265, distance: 95.7
click at [588, 255] on div "180 170 160 150 140 130 120 110 100 90 80 70 60 50 40 30 20 10 0 -10 -20 -30 -4…" at bounding box center [496, 178] width 189 height 153
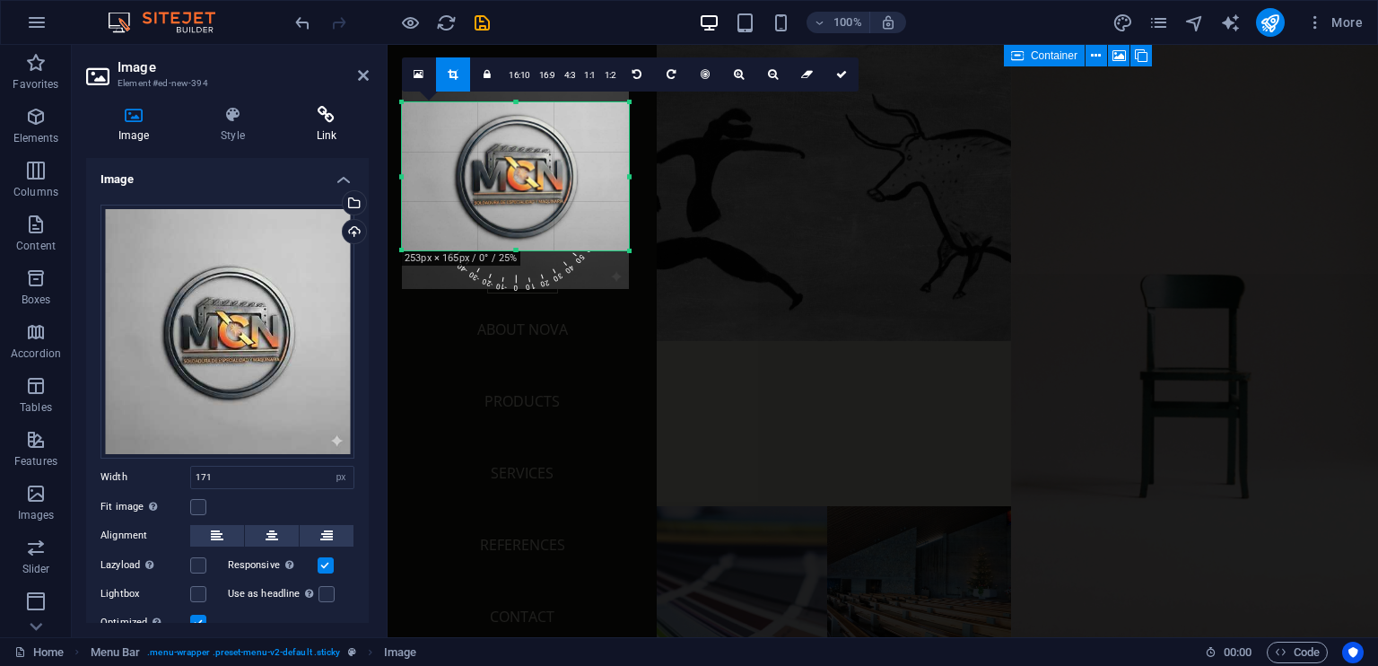
drag, startPoint x: 402, startPoint y: 103, endPoint x: 333, endPoint y: 108, distance: 69.2
click at [333, 108] on div "Image Element #ed-new-394 Image Style Link Image Drag files here, click to choo…" at bounding box center [725, 341] width 1306 height 592
click at [836, 73] on icon at bounding box center [841, 74] width 11 height 11
type input "253"
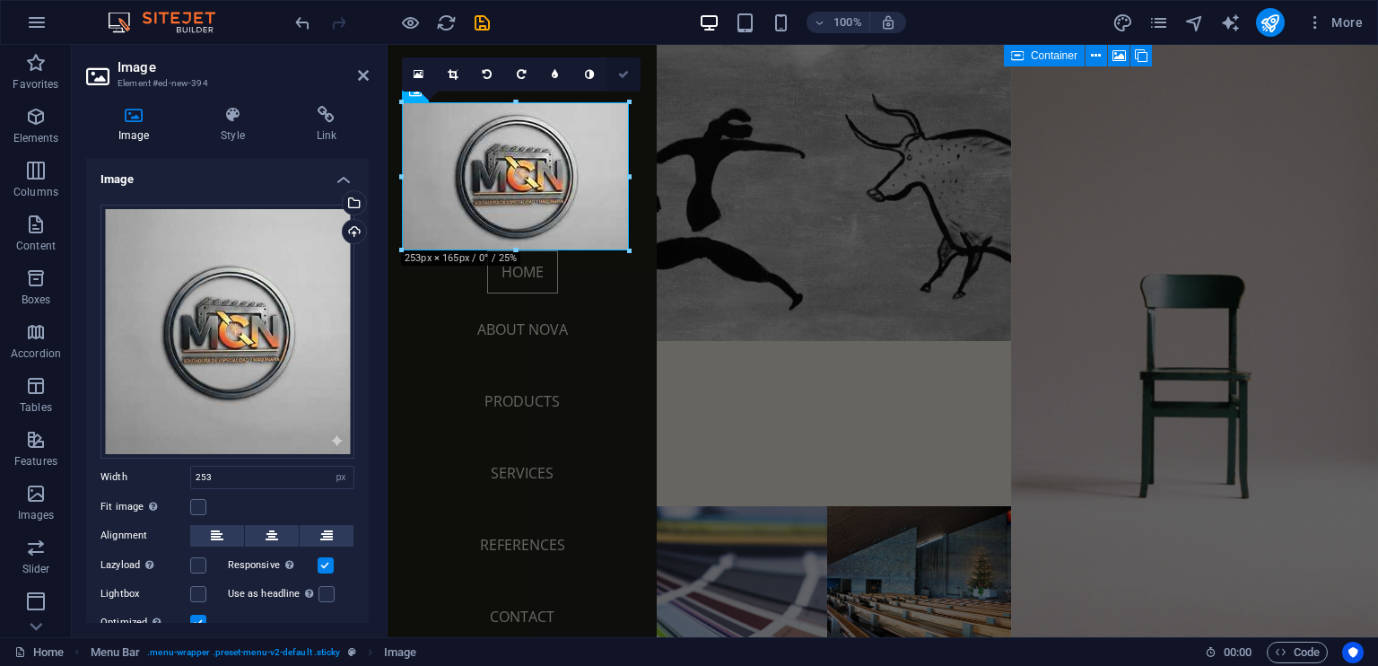
click at [621, 63] on link at bounding box center [623, 74] width 34 height 34
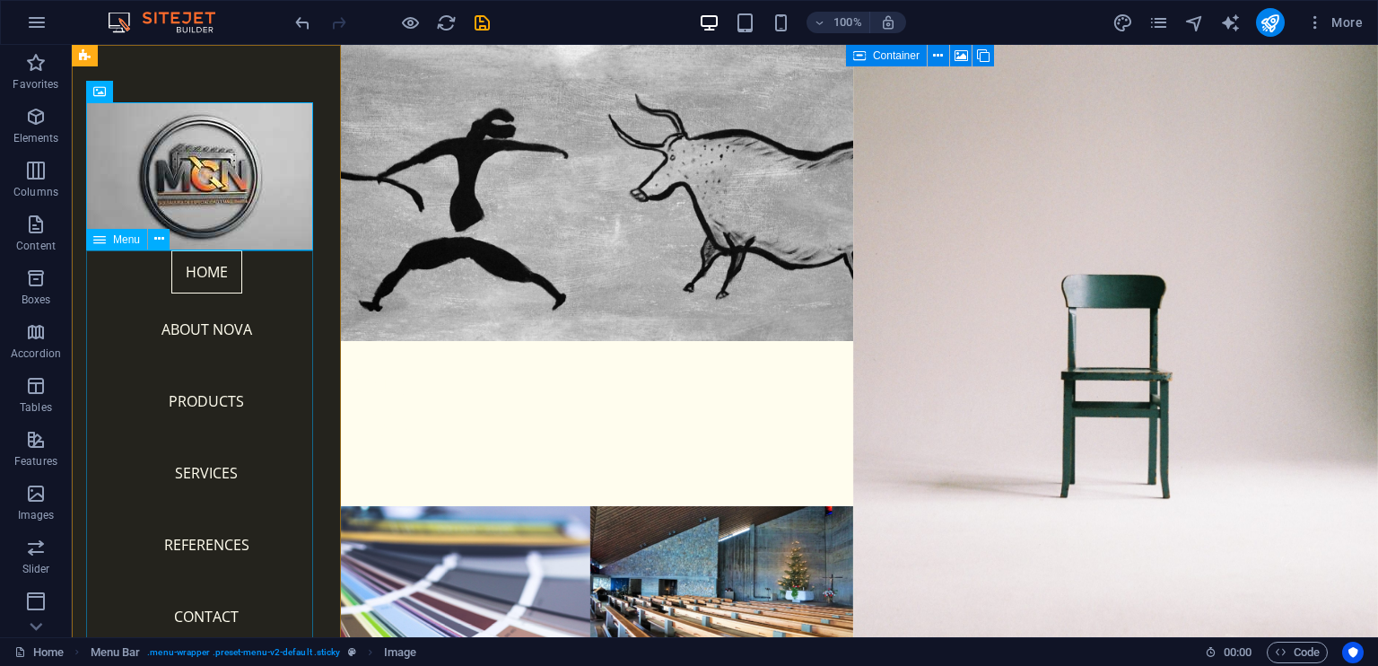
click at [294, 301] on nav "Home About Nova Products Services References Contact" at bounding box center [206, 451] width 240 height 402
click at [322, 308] on div "Home About Nova Products Services References Contact Legal Notice | Privacy Menu" at bounding box center [206, 341] width 269 height 592
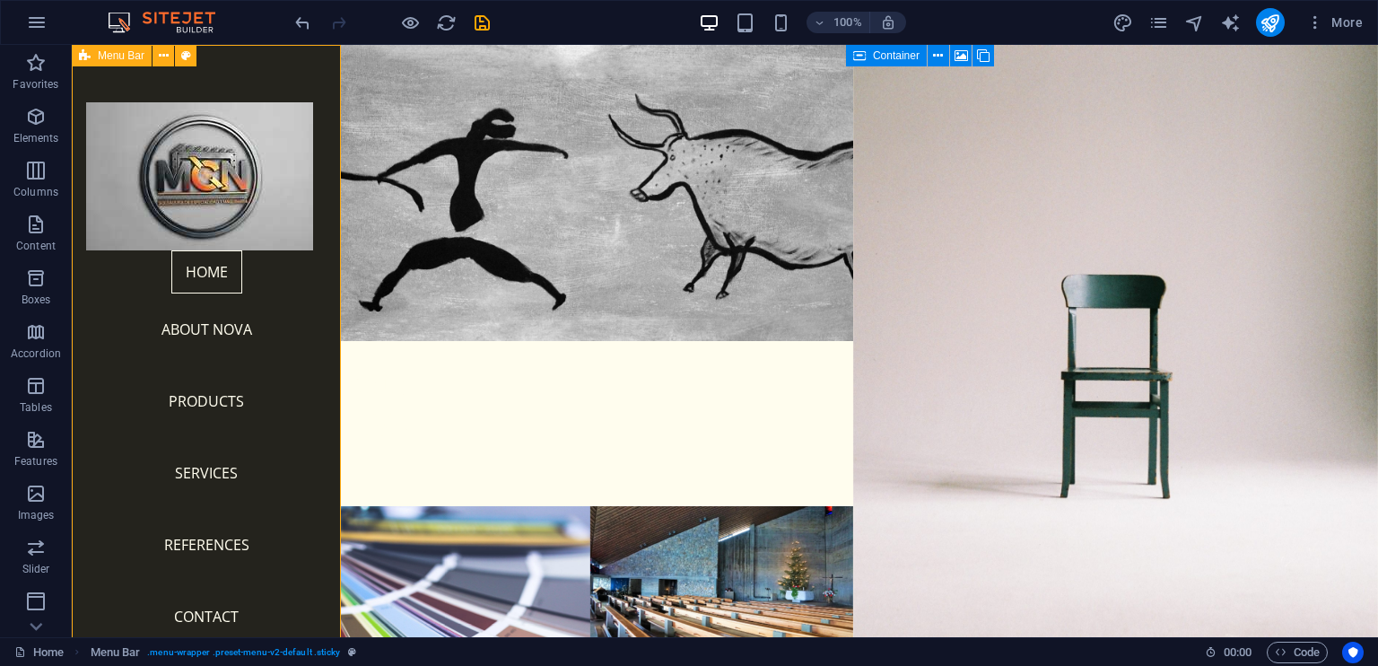
click at [230, 75] on div "Home About Nova Products Services References Contact Legal Notice | Privacy Menu" at bounding box center [206, 341] width 269 height 592
click at [212, 144] on figure at bounding box center [206, 176] width 240 height 148
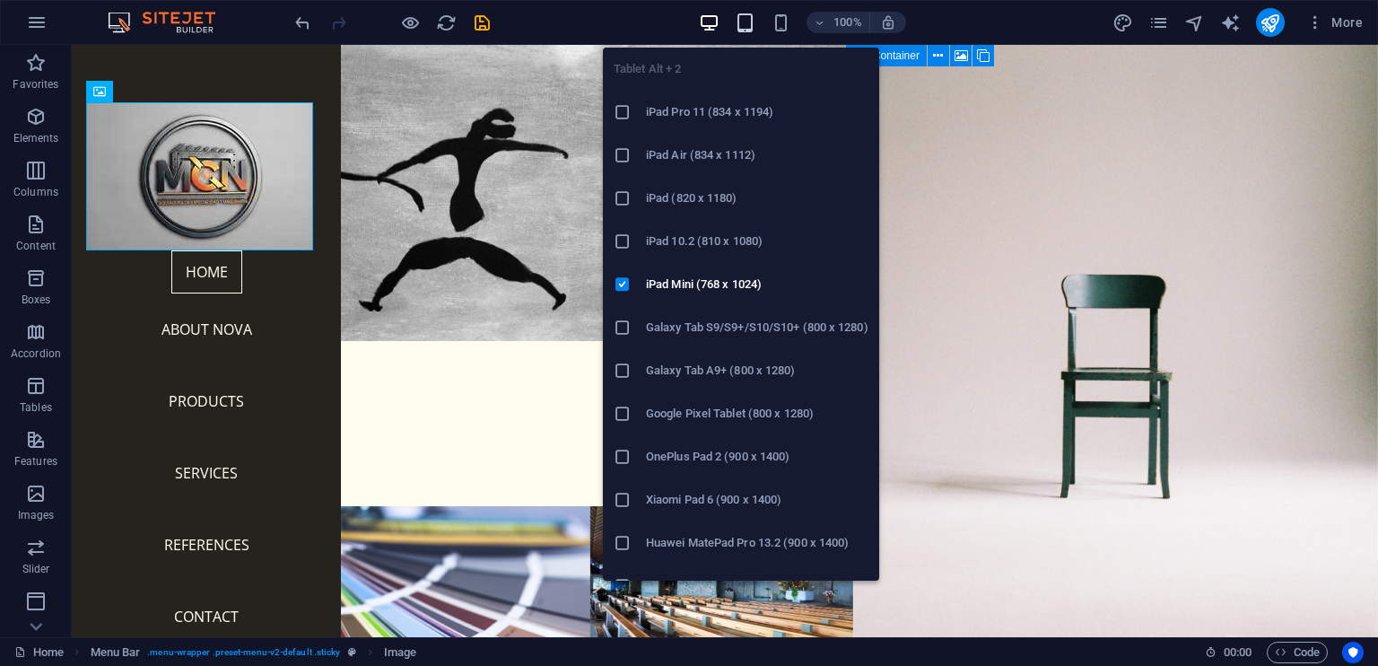
click at [744, 28] on icon "button" at bounding box center [745, 23] width 21 height 21
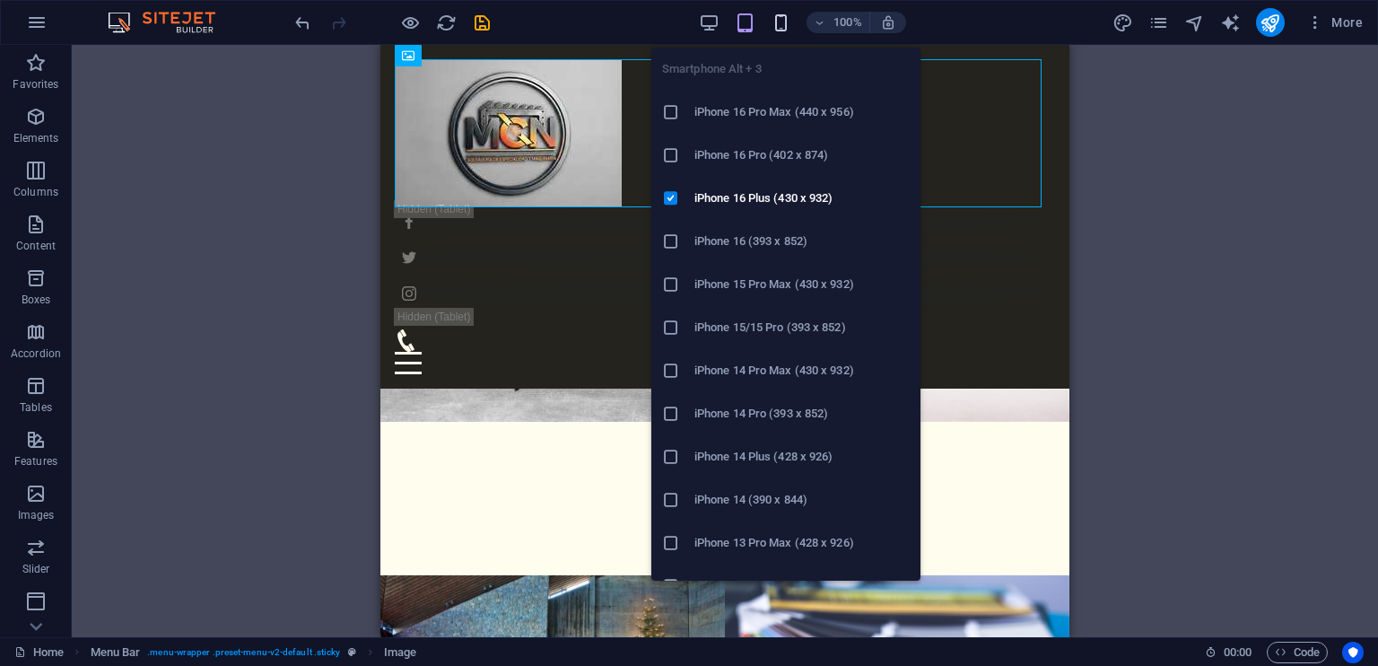
click at [788, 21] on icon "button" at bounding box center [781, 23] width 21 height 21
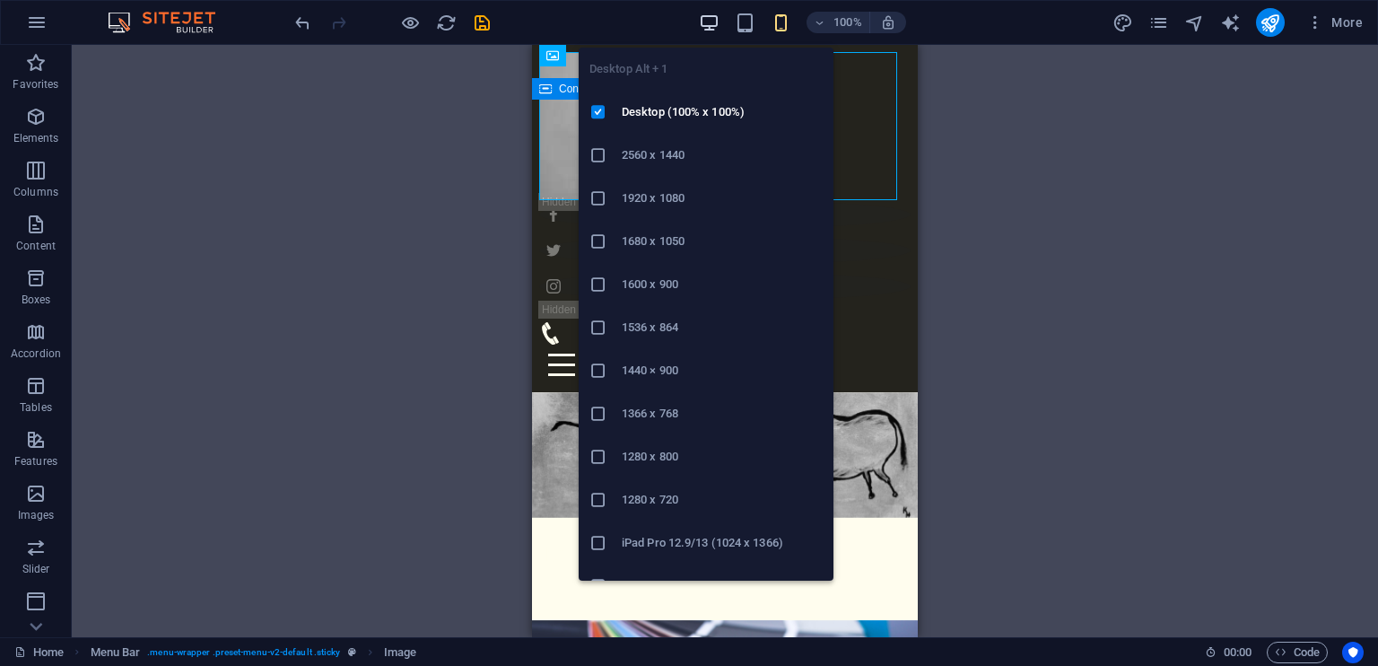
click at [709, 20] on icon "button" at bounding box center [709, 23] width 21 height 21
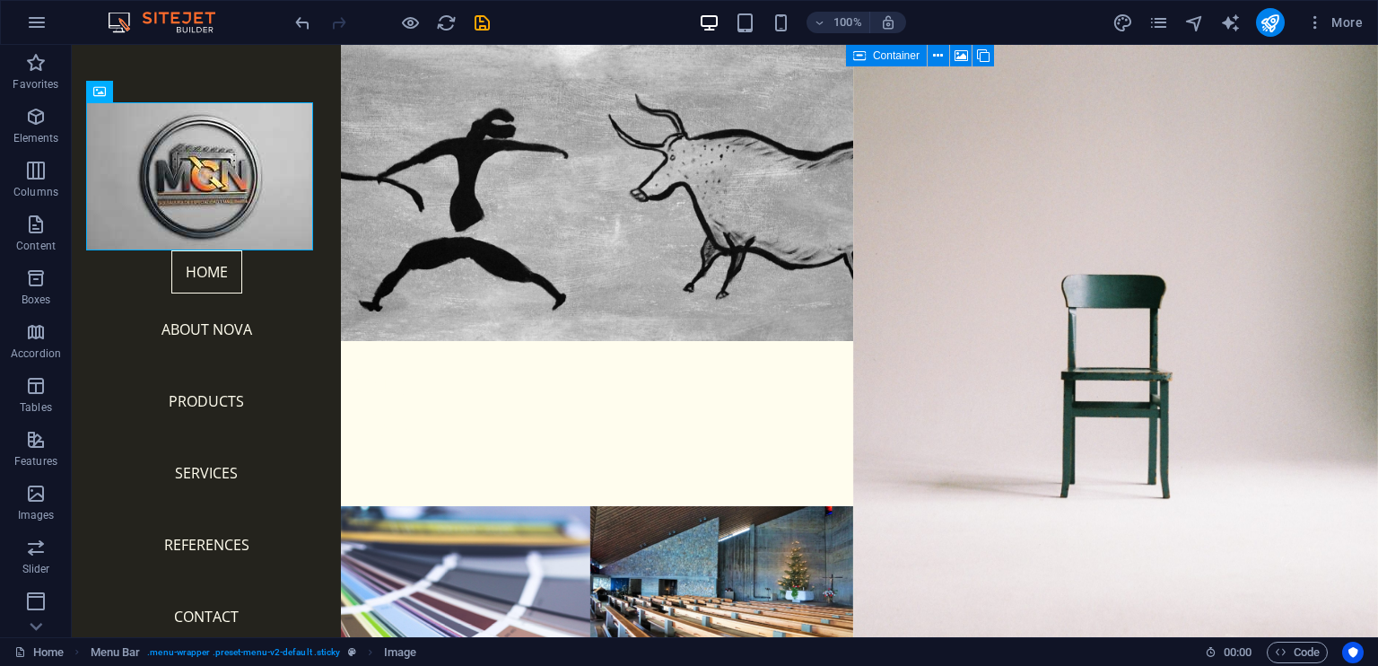
click at [732, 23] on div "100%" at bounding box center [802, 22] width 207 height 29
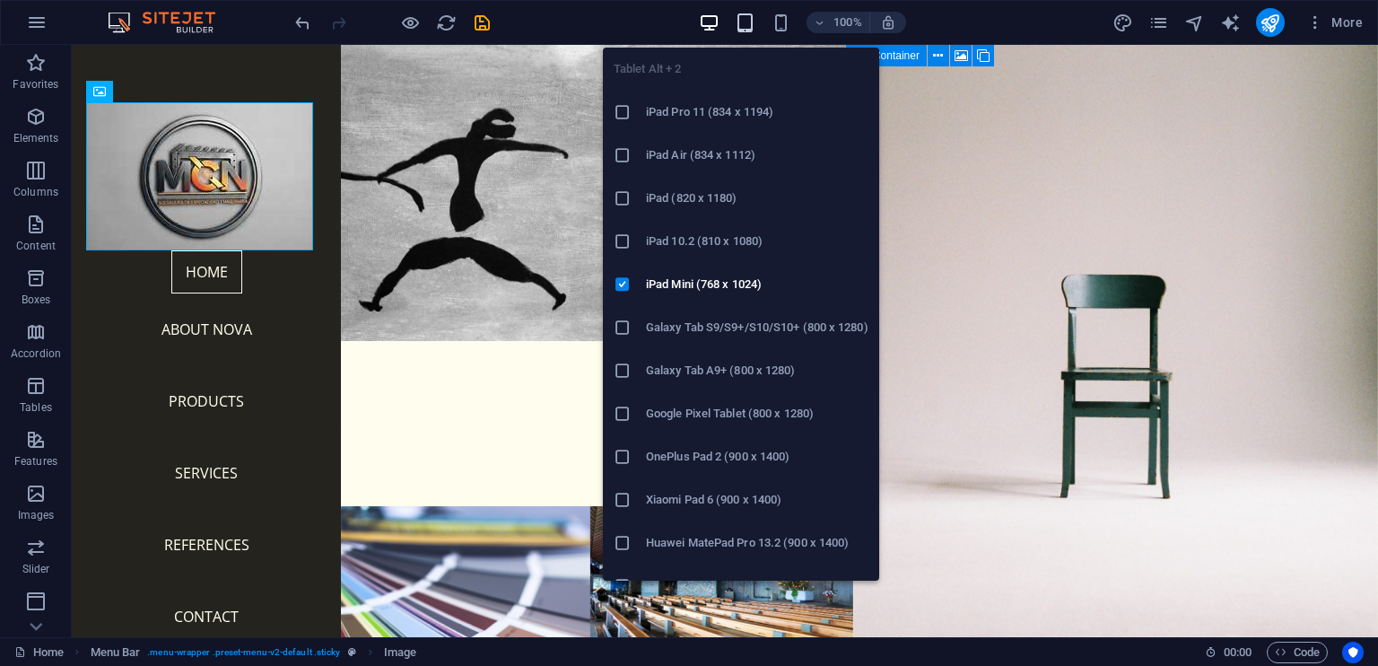
click at [752, 31] on icon "button" at bounding box center [745, 23] width 21 height 21
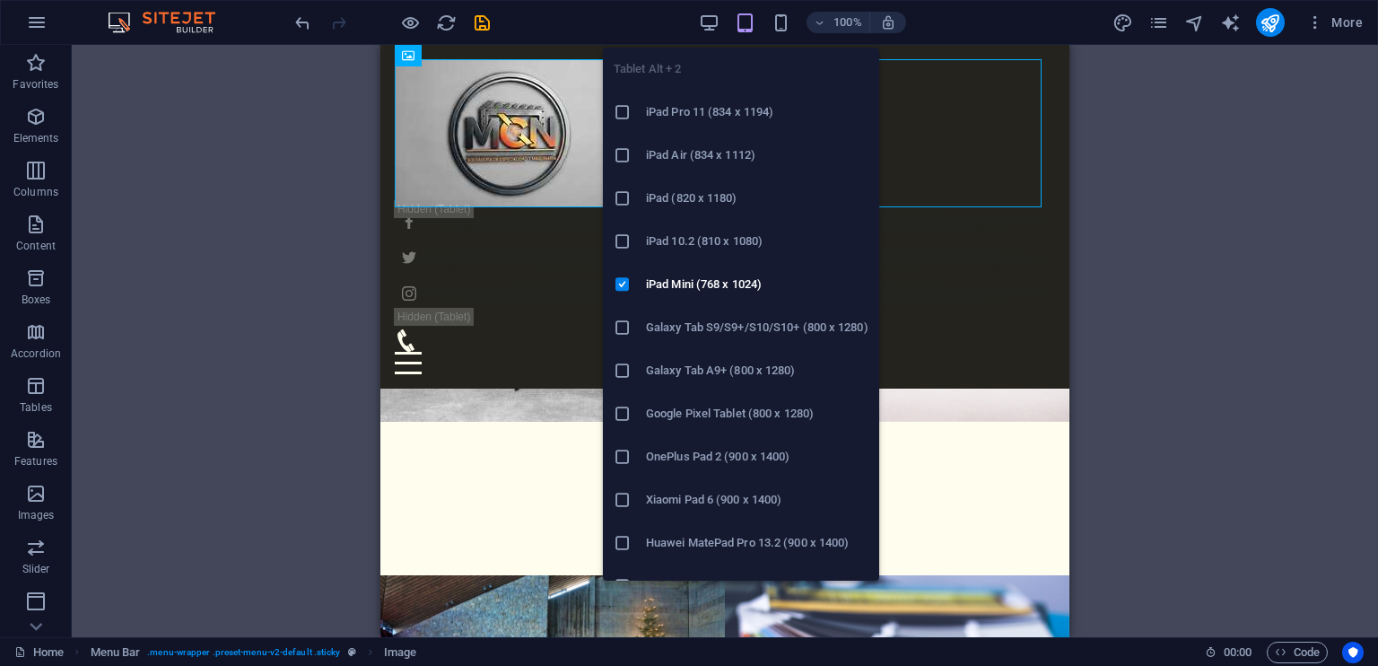
click at [754, 20] on icon "button" at bounding box center [745, 23] width 21 height 21
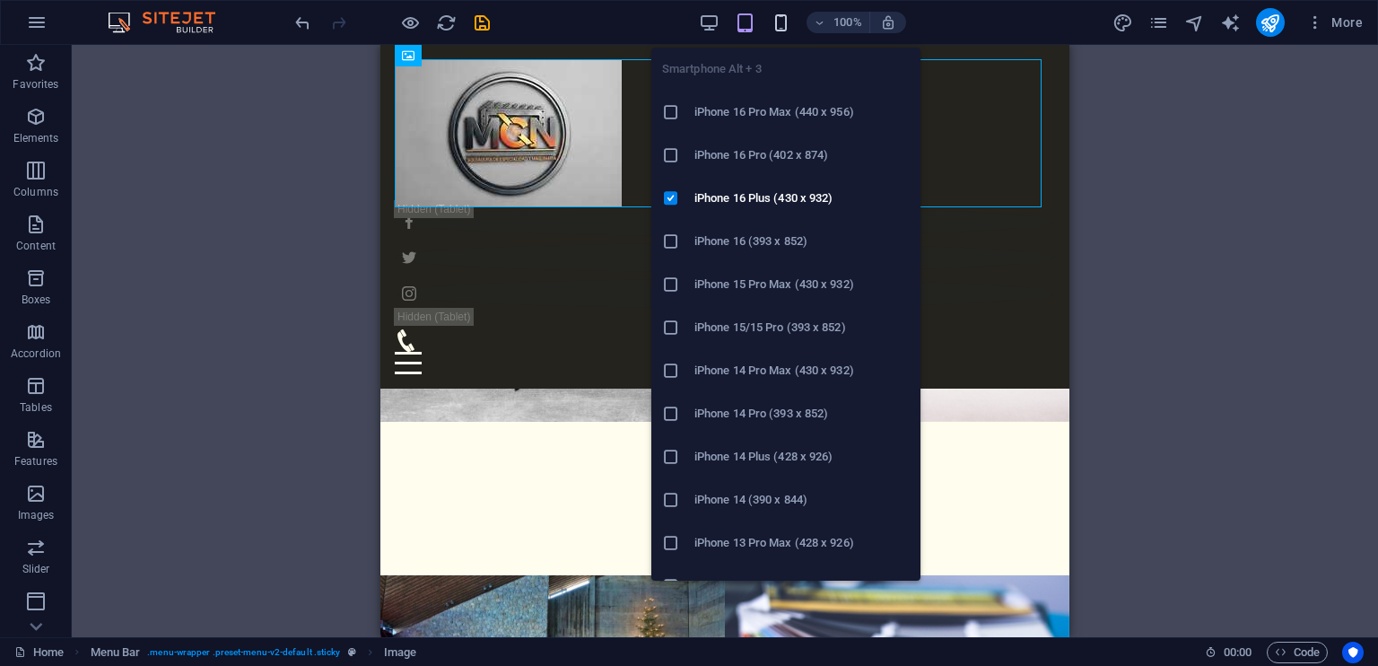
click at [788, 24] on icon "button" at bounding box center [781, 23] width 21 height 21
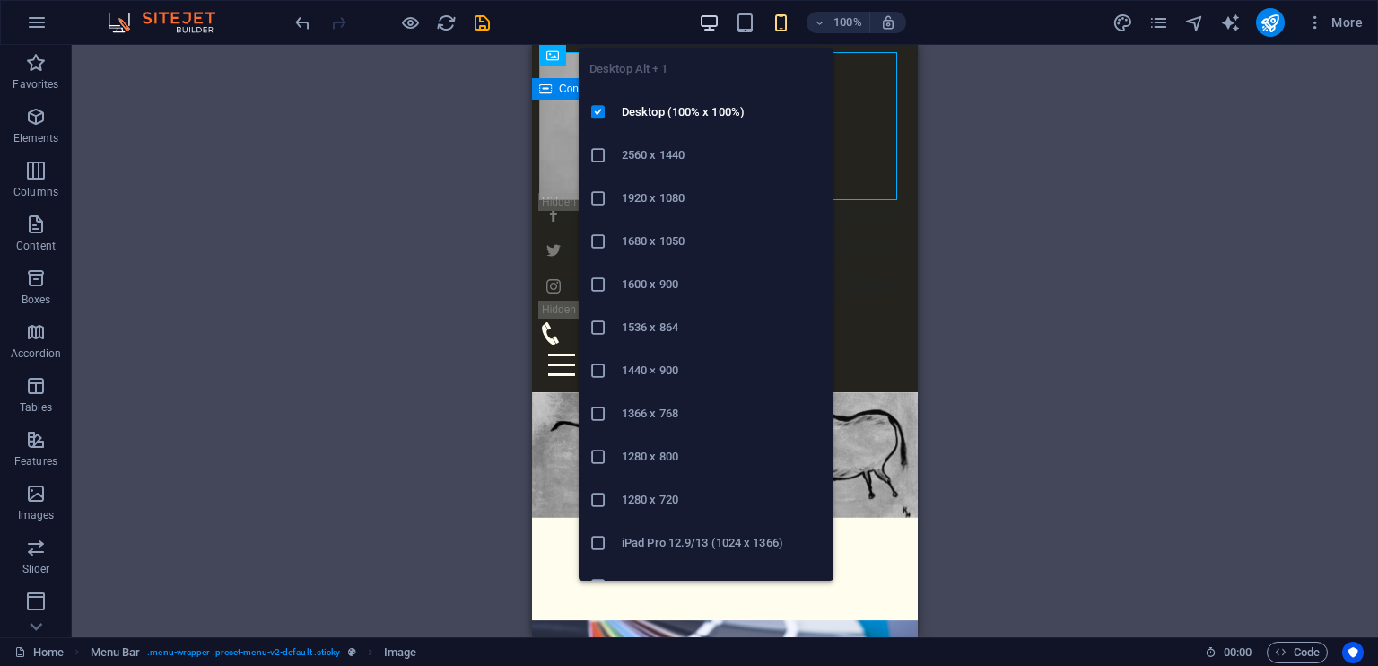
click at [711, 20] on icon "button" at bounding box center [709, 23] width 21 height 21
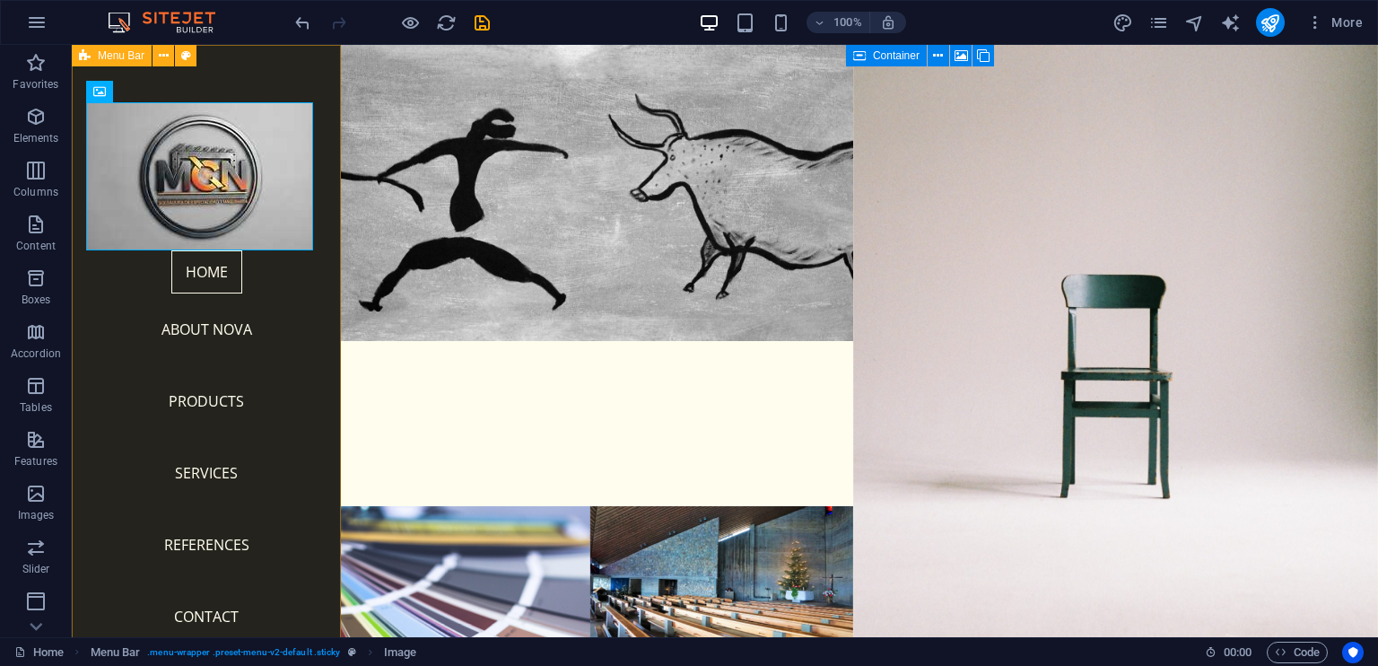
click at [319, 288] on div "Home About Nova Products Services References Contact Legal Notice | Privacy Menu" at bounding box center [206, 341] width 269 height 592
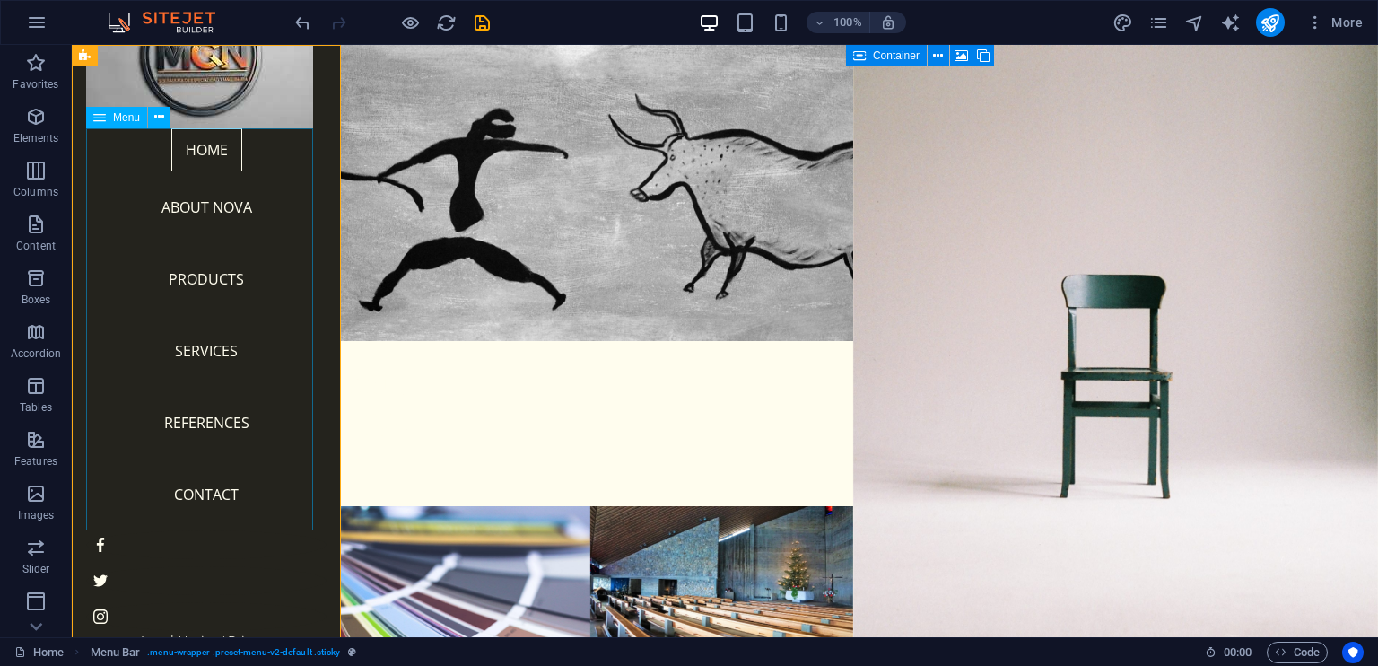
scroll to position [0, 0]
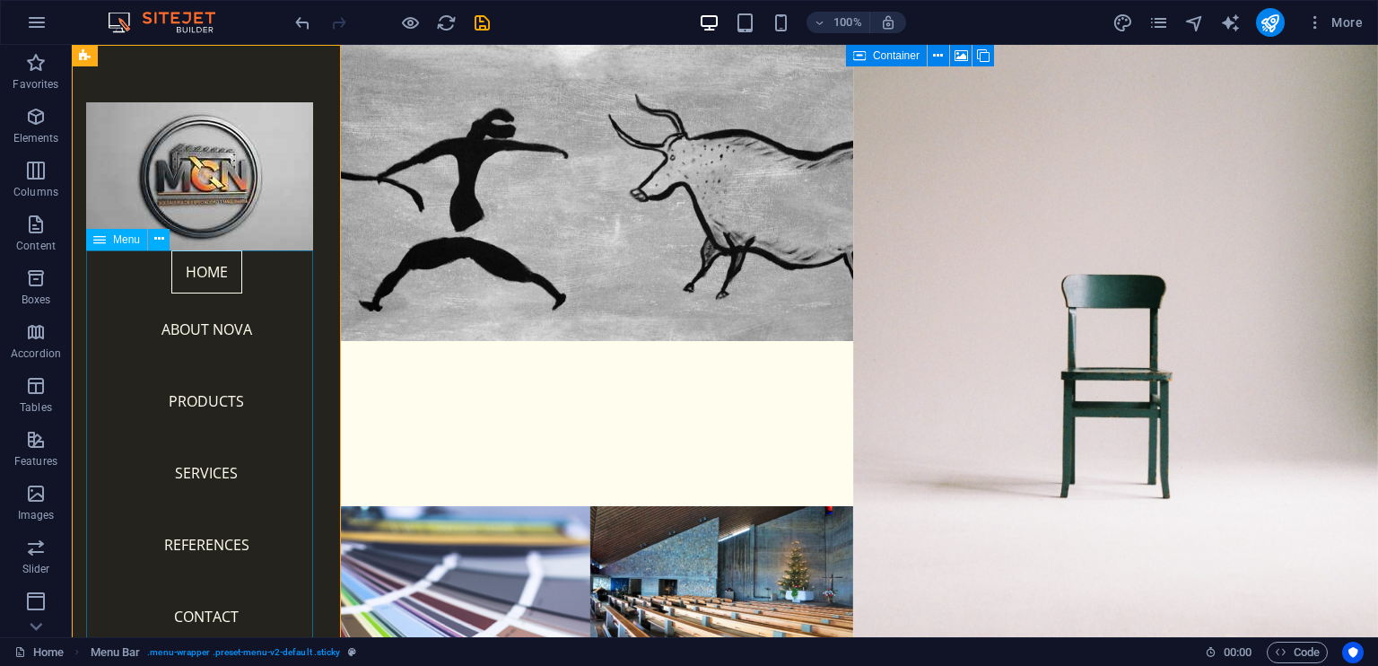
click at [202, 268] on nav "Home About Nova Products Services References Contact" at bounding box center [206, 451] width 240 height 402
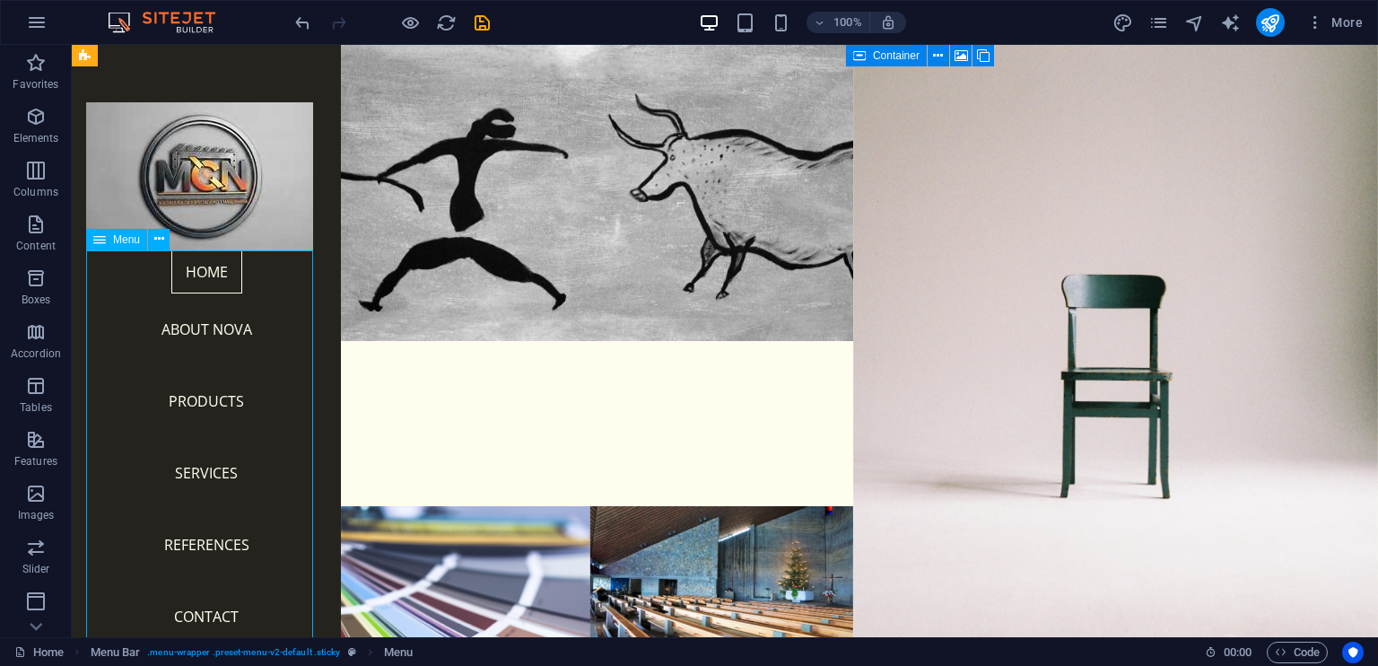
click at [200, 271] on nav "Home About Nova Products Services References Contact" at bounding box center [206, 451] width 240 height 402
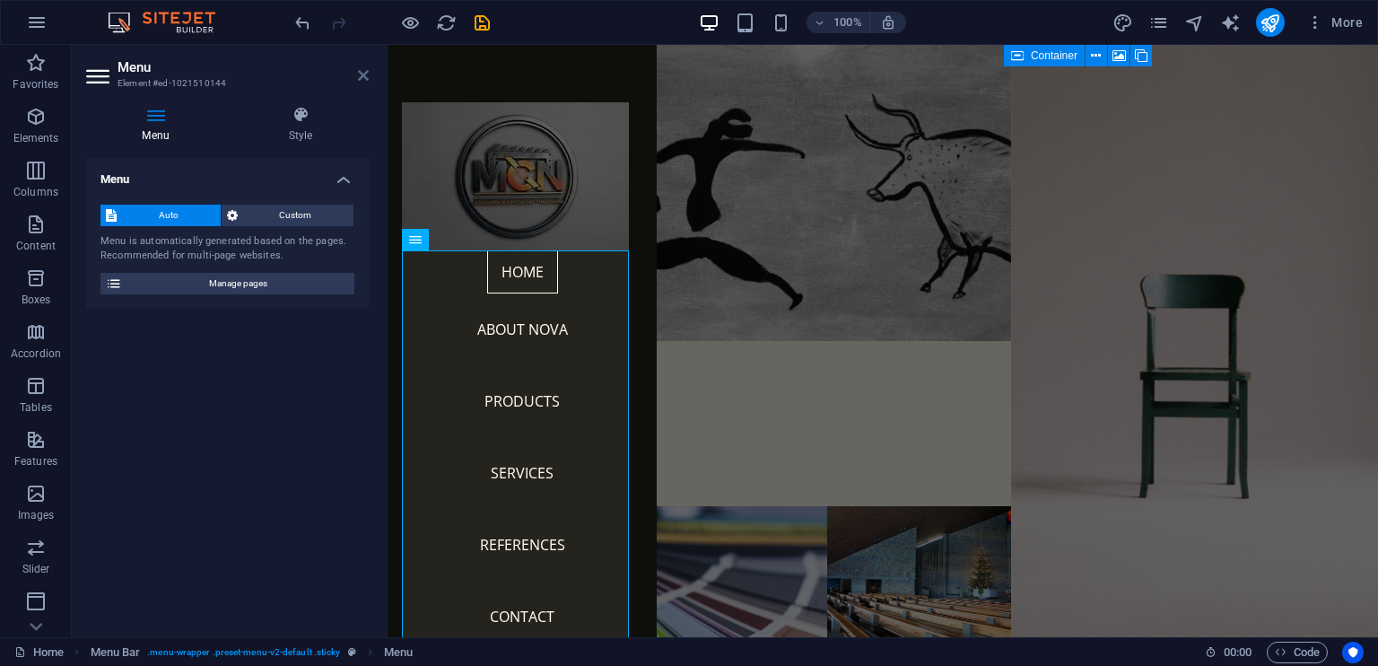
click at [360, 80] on icon at bounding box center [363, 75] width 11 height 14
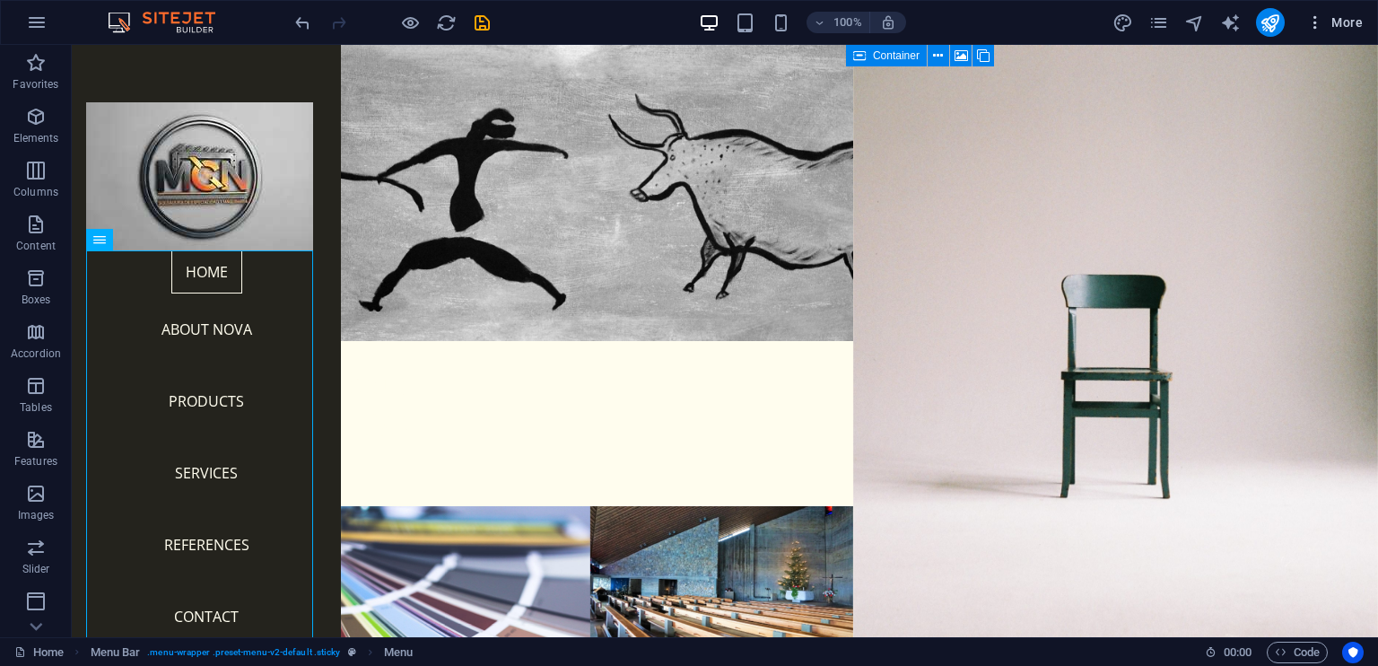
click at [1342, 15] on span "More" at bounding box center [1334, 22] width 57 height 18
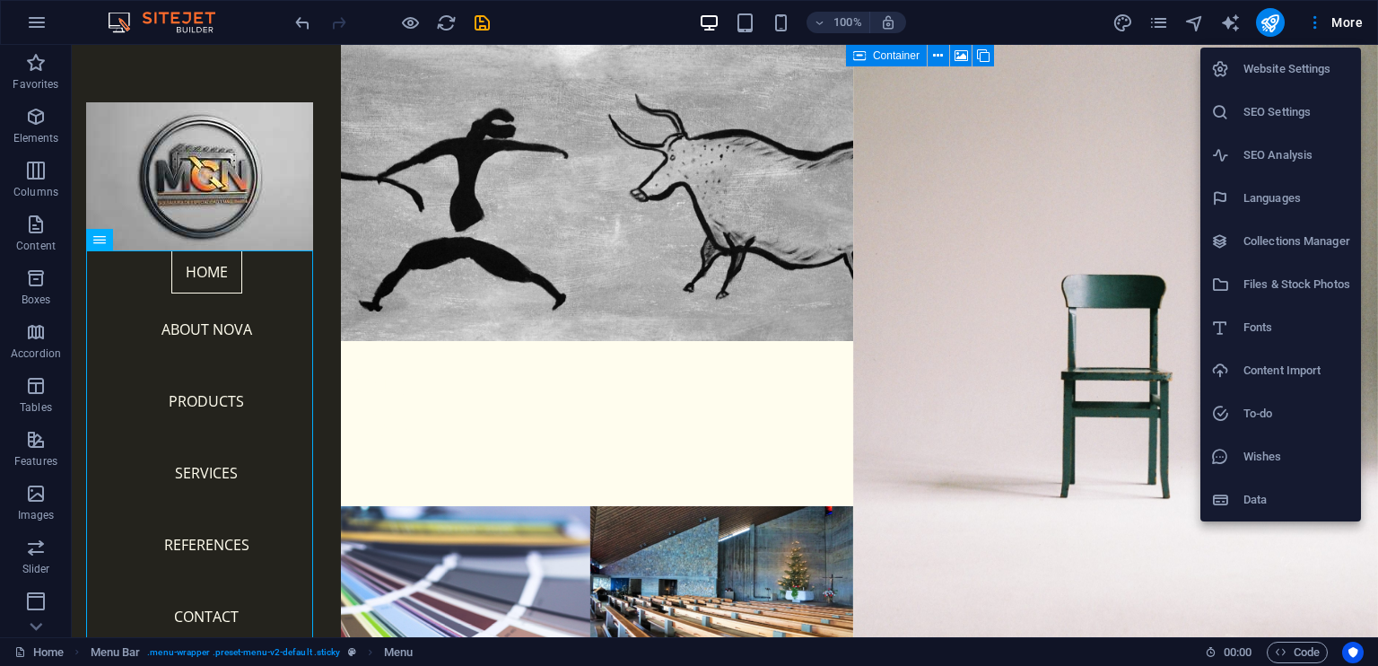
click at [1355, 25] on div at bounding box center [689, 333] width 1378 height 666
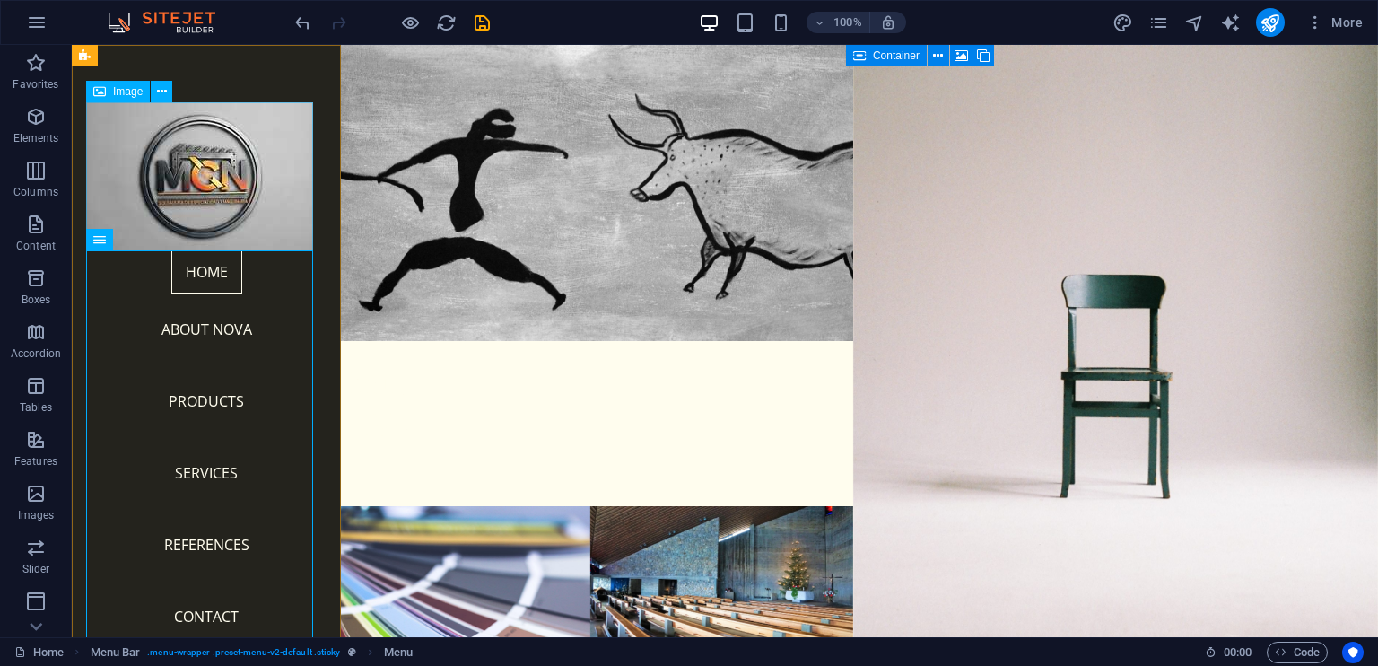
click at [239, 199] on figure at bounding box center [206, 176] width 240 height 148
select select "px"
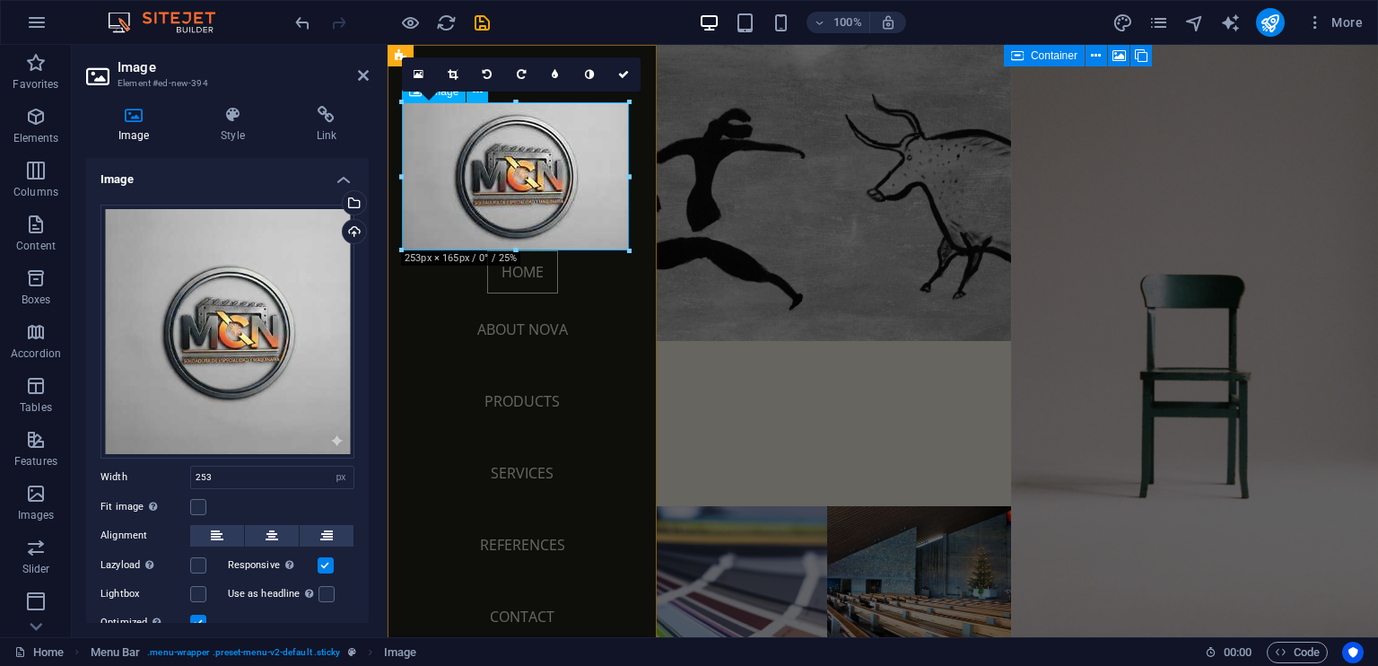
click at [585, 196] on figure at bounding box center [522, 176] width 240 height 148
click at [250, 275] on div "Drag files here, click to choose files or select files from Files or our free s…" at bounding box center [227, 332] width 254 height 254
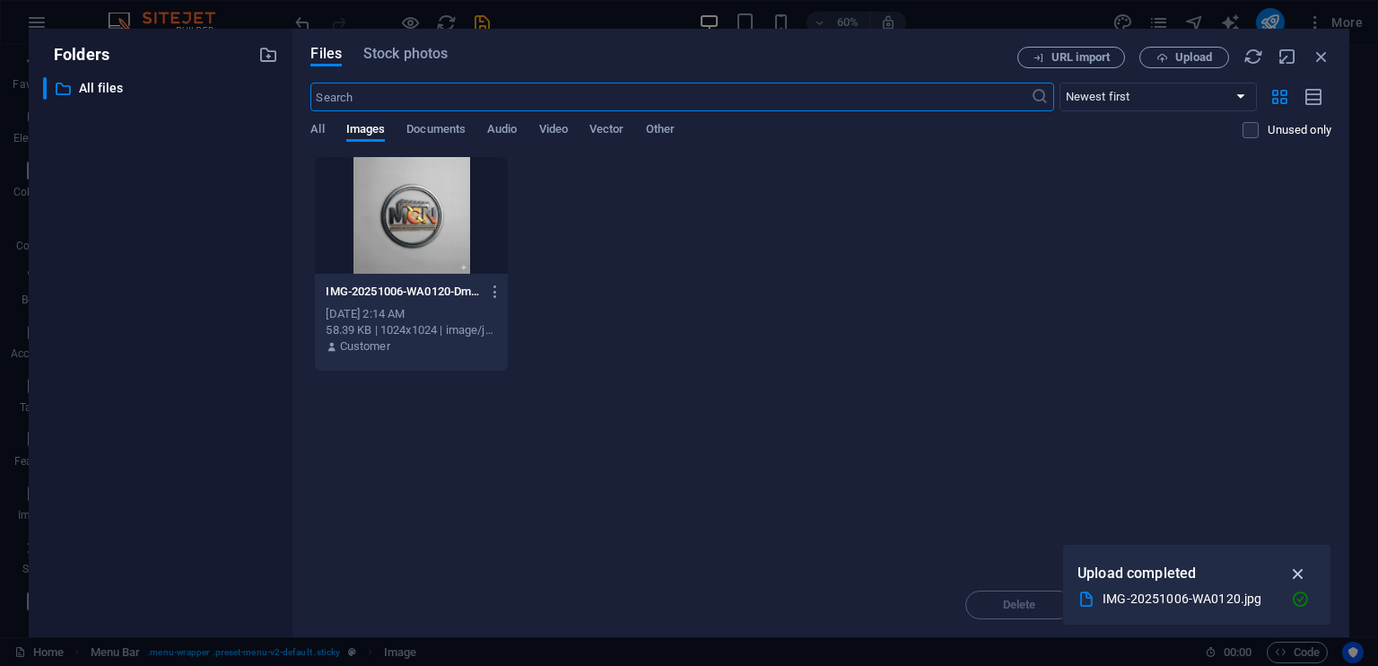
click at [1296, 572] on icon "button" at bounding box center [1298, 573] width 21 height 20
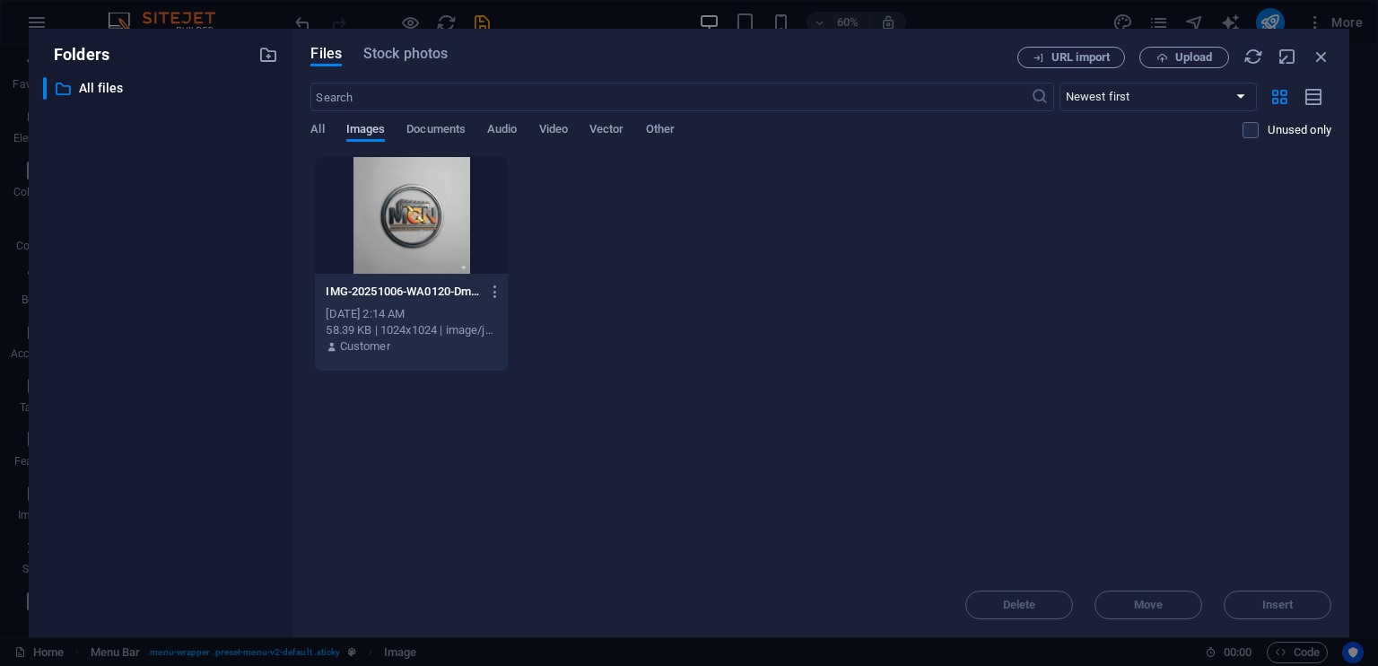
click at [361, 128] on span "Images" at bounding box center [365, 130] width 39 height 25
click at [434, 126] on span "Documents" at bounding box center [435, 130] width 59 height 25
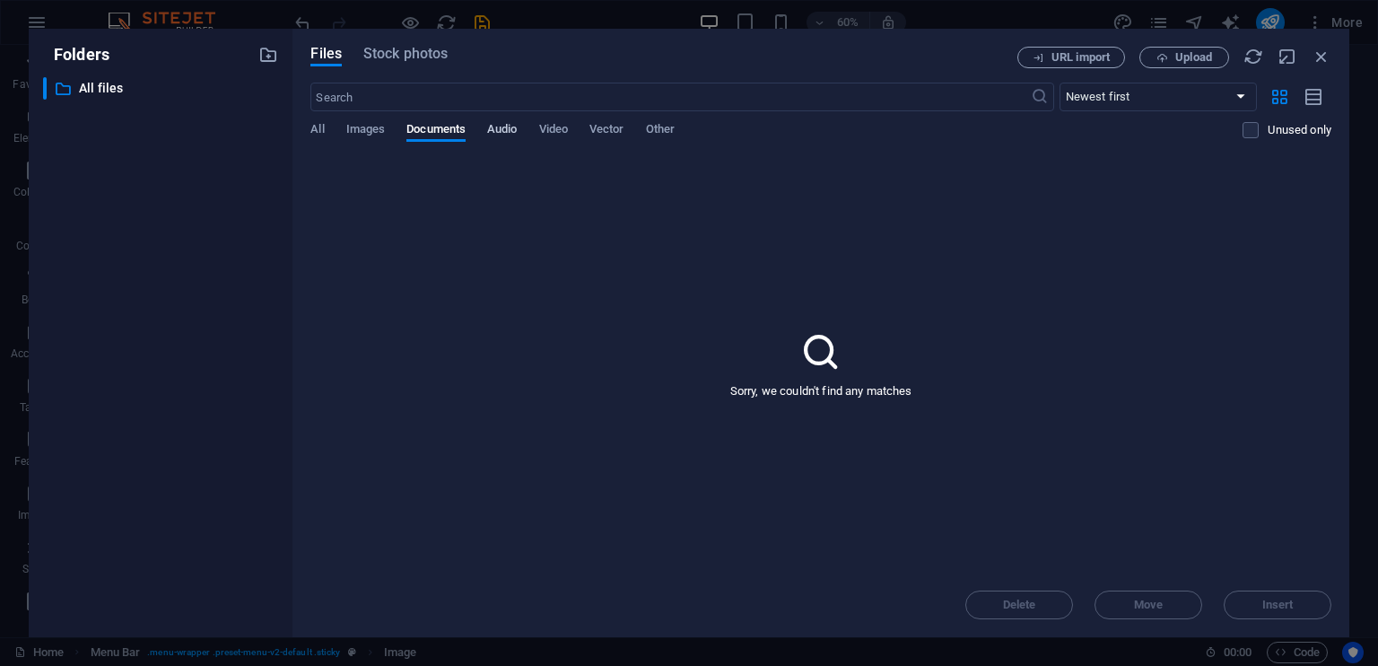
click at [507, 126] on span "Audio" at bounding box center [502, 130] width 30 height 25
click at [308, 125] on div "Files Stock photos URL import Upload ​ Newest first Oldest first Name (A-Z) Nam…" at bounding box center [820, 333] width 1057 height 608
click at [420, 60] on span "Stock photos" at bounding box center [405, 54] width 84 height 22
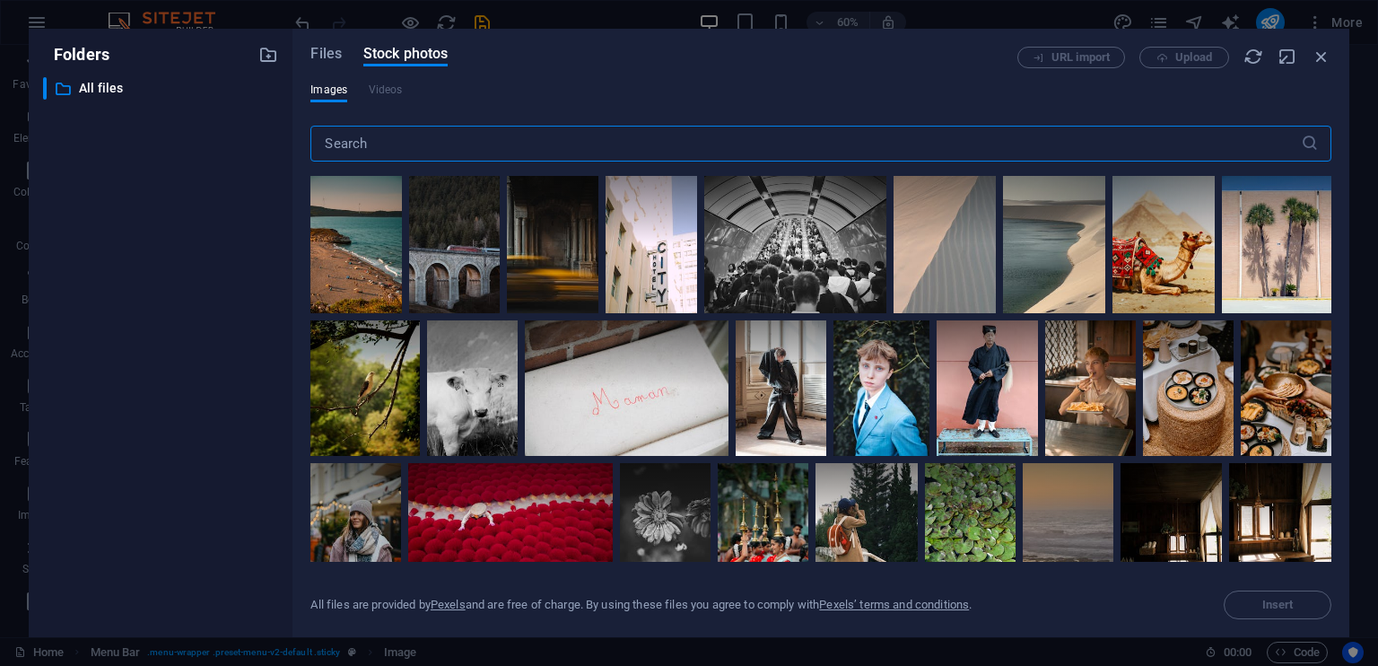
click at [353, 143] on input "text" at bounding box center [804, 144] width 989 height 36
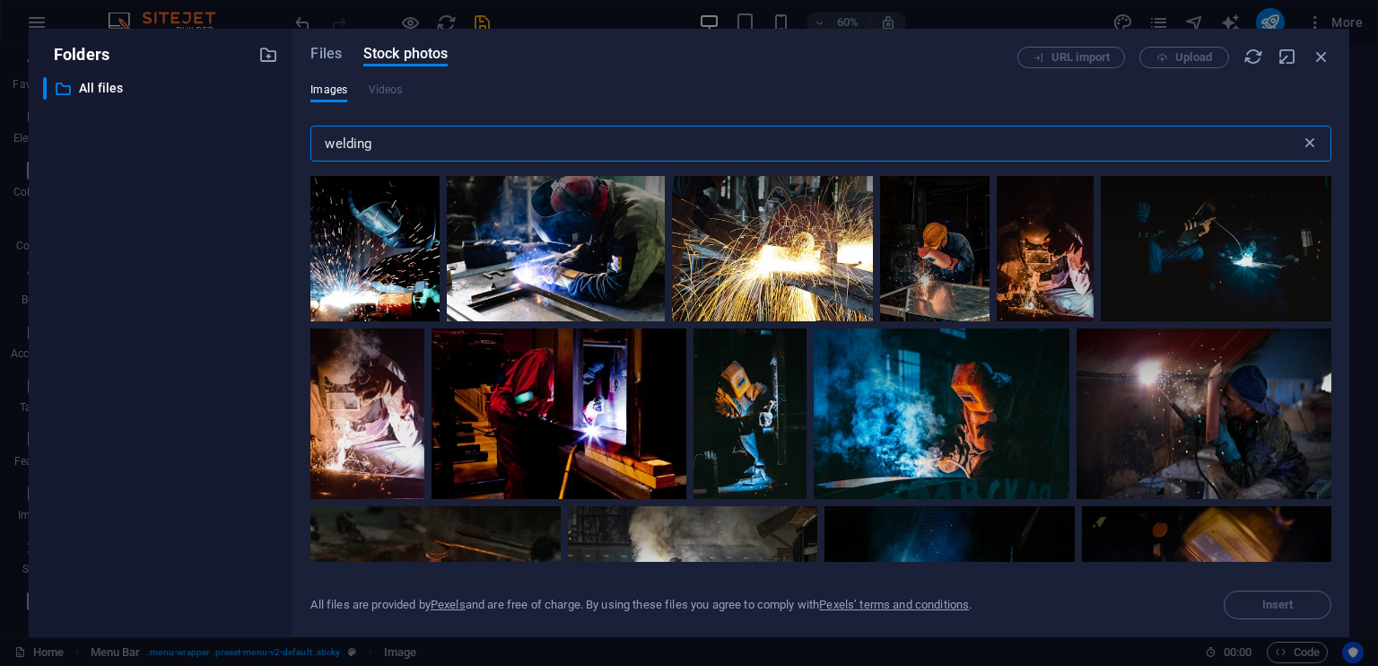
type input "welding"
click at [1312, 143] on icon at bounding box center [1310, 144] width 18 height 18
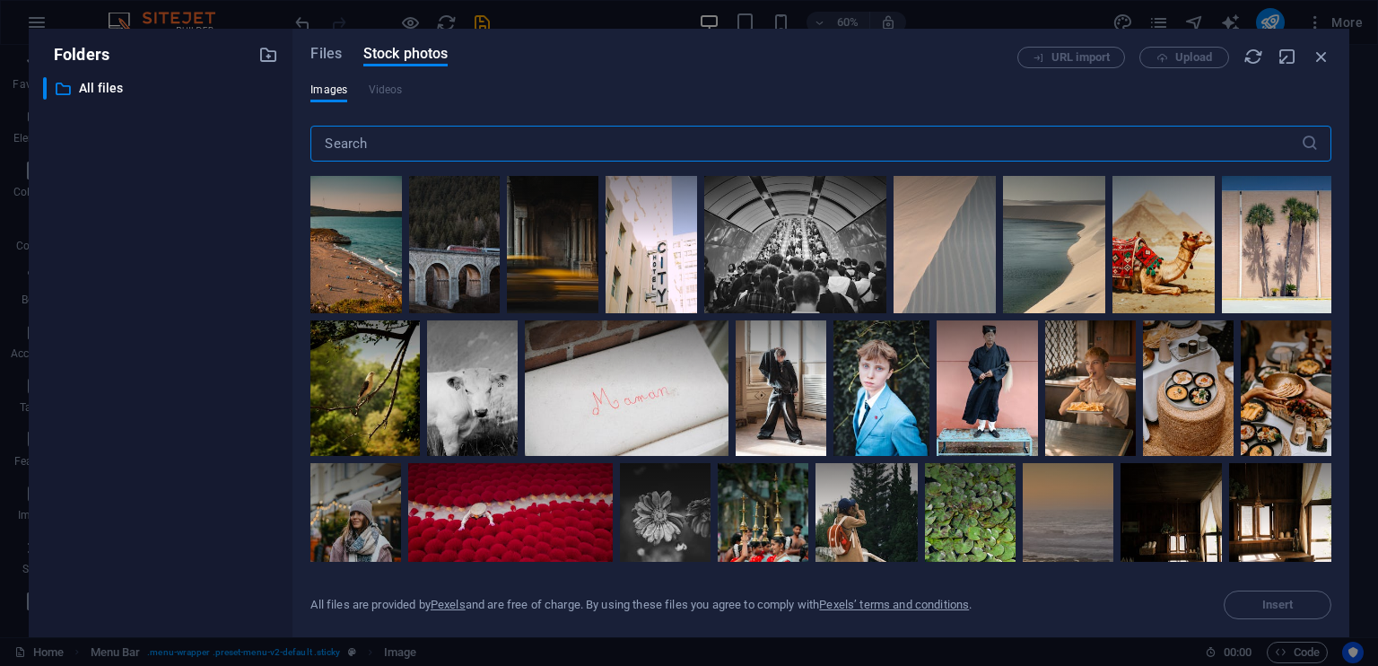
click at [341, 47] on div "Files Stock photos" at bounding box center [663, 57] width 707 height 20
click at [327, 49] on span "Files" at bounding box center [325, 54] width 31 height 22
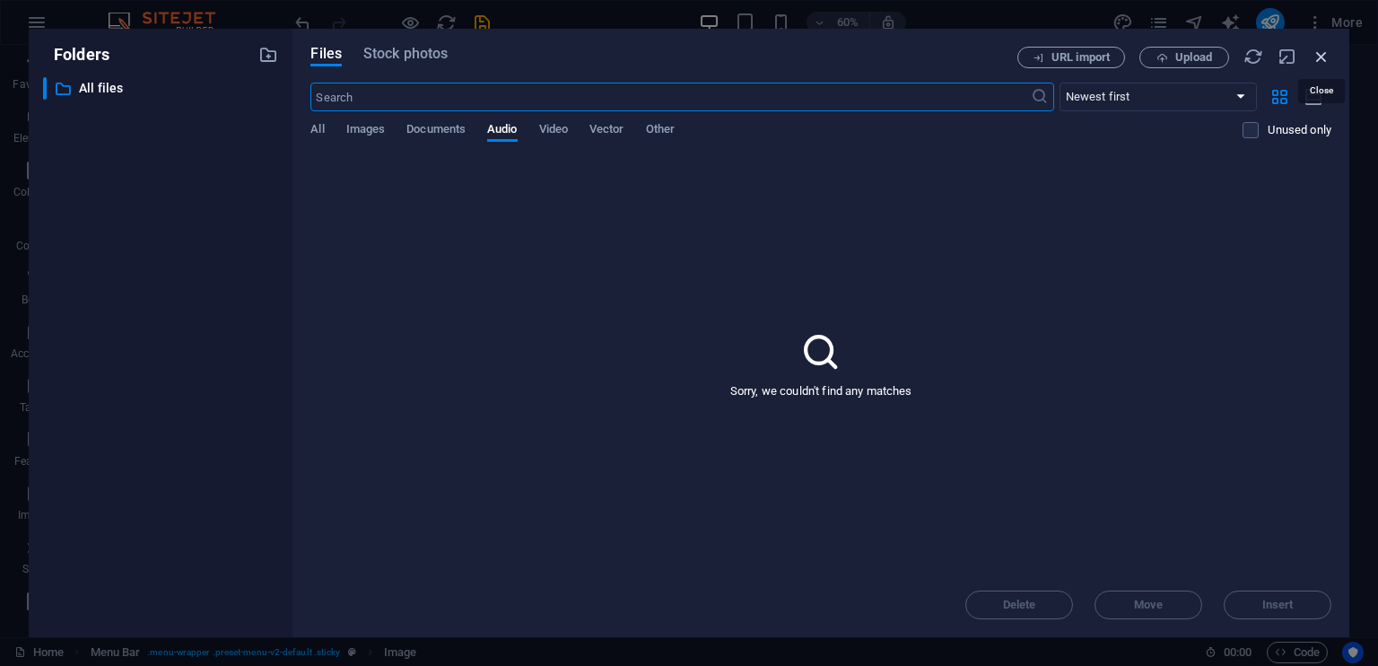
click at [1317, 55] on icon "button" at bounding box center [1322, 57] width 20 height 20
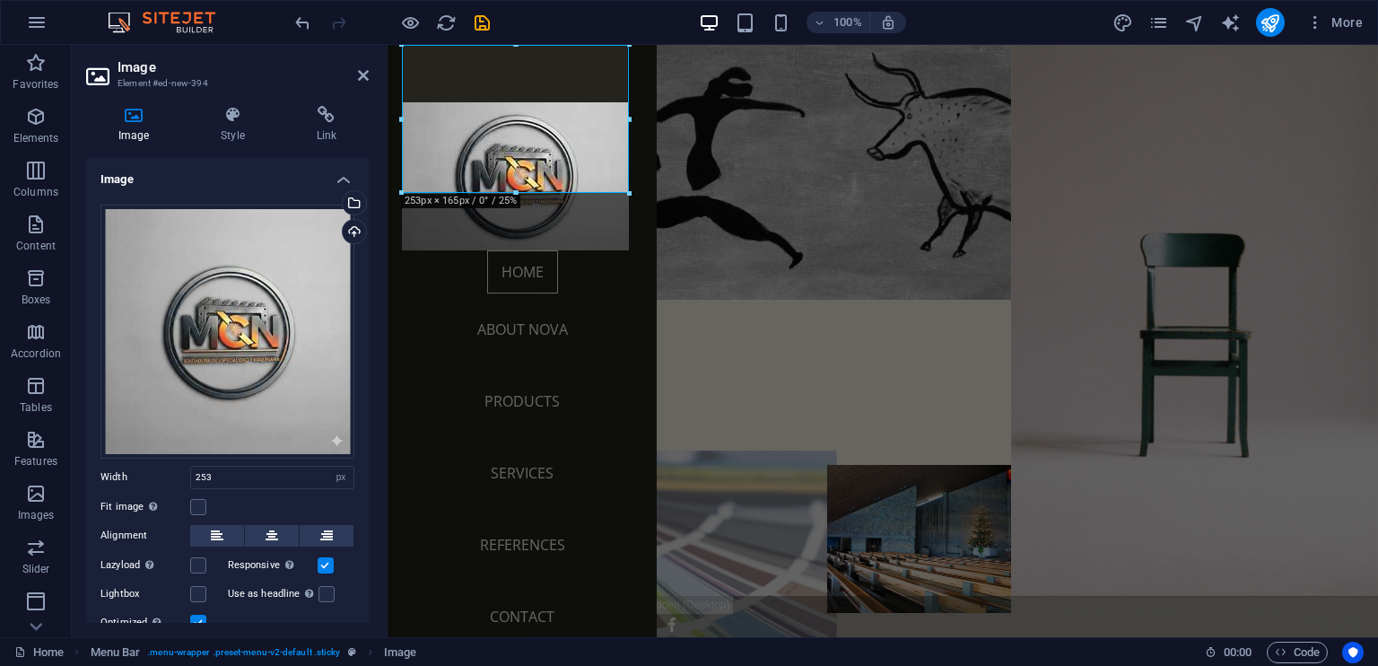
scroll to position [57, 0]
